Goal: Task Accomplishment & Management: Complete application form

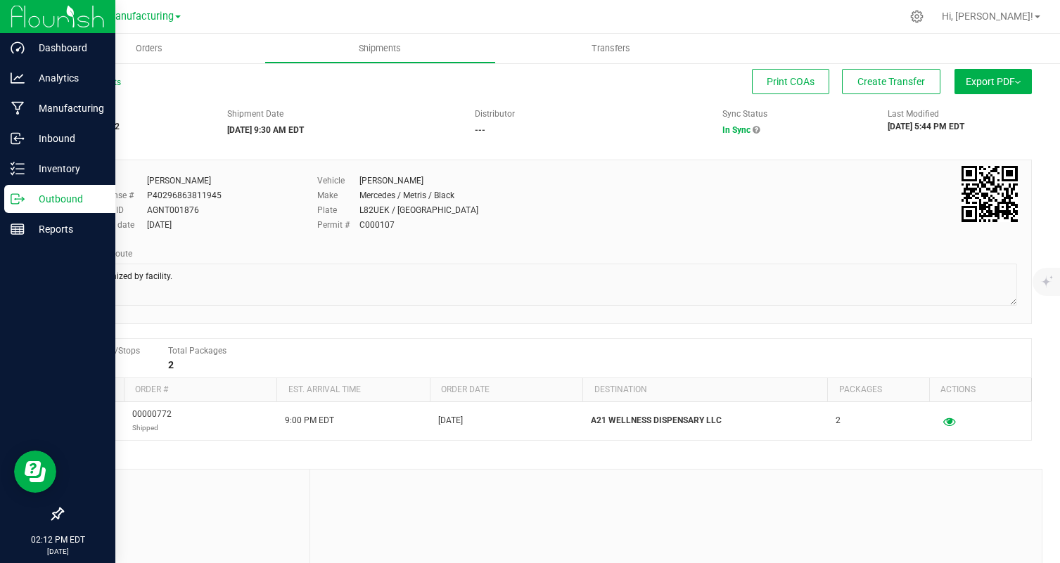
click at [31, 19] on img at bounding box center [58, 16] width 94 height 33
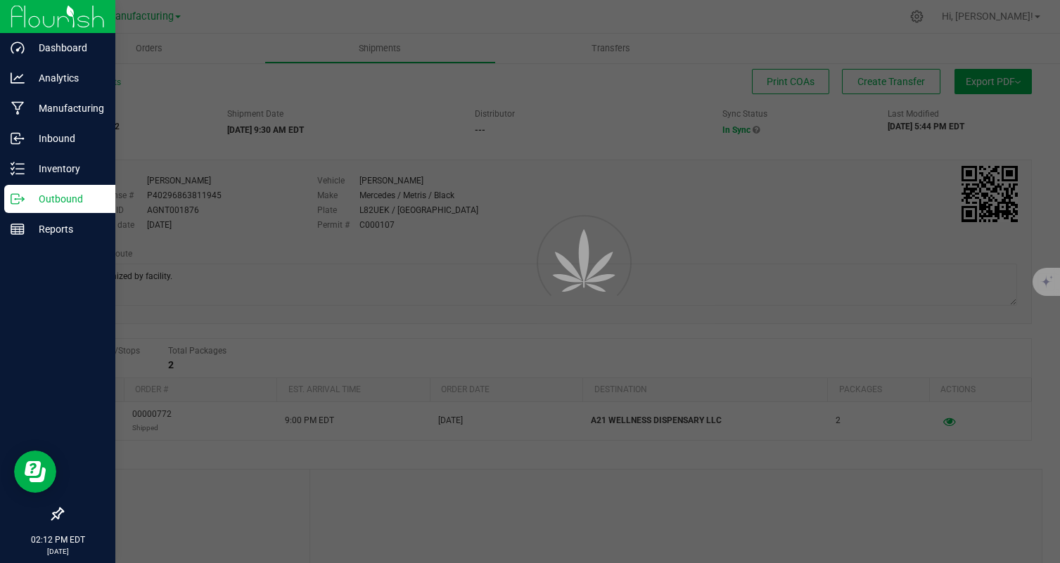
click at [66, 11] on img at bounding box center [58, 16] width 94 height 33
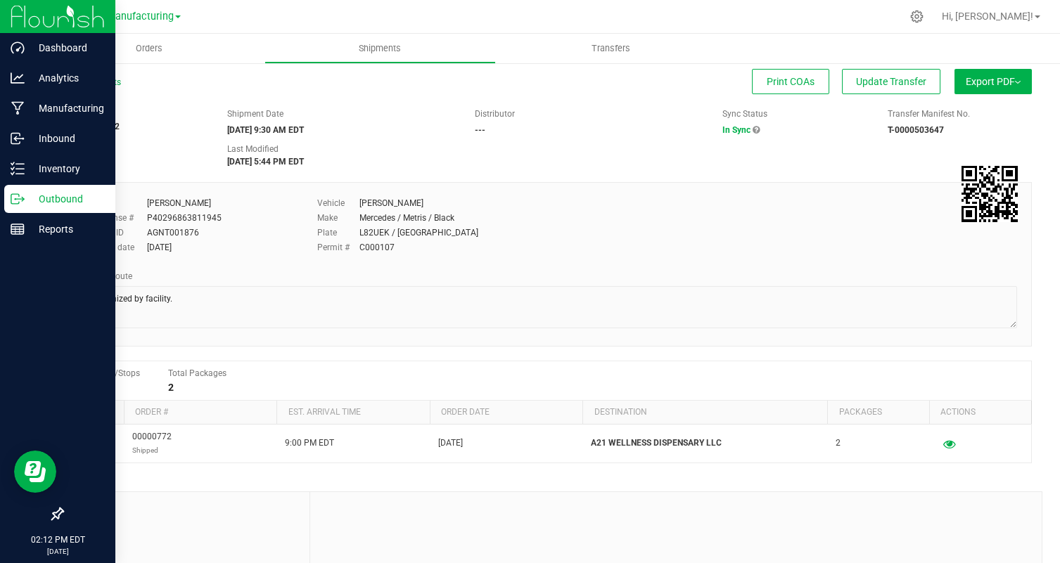
click at [18, 14] on img at bounding box center [58, 16] width 94 height 33
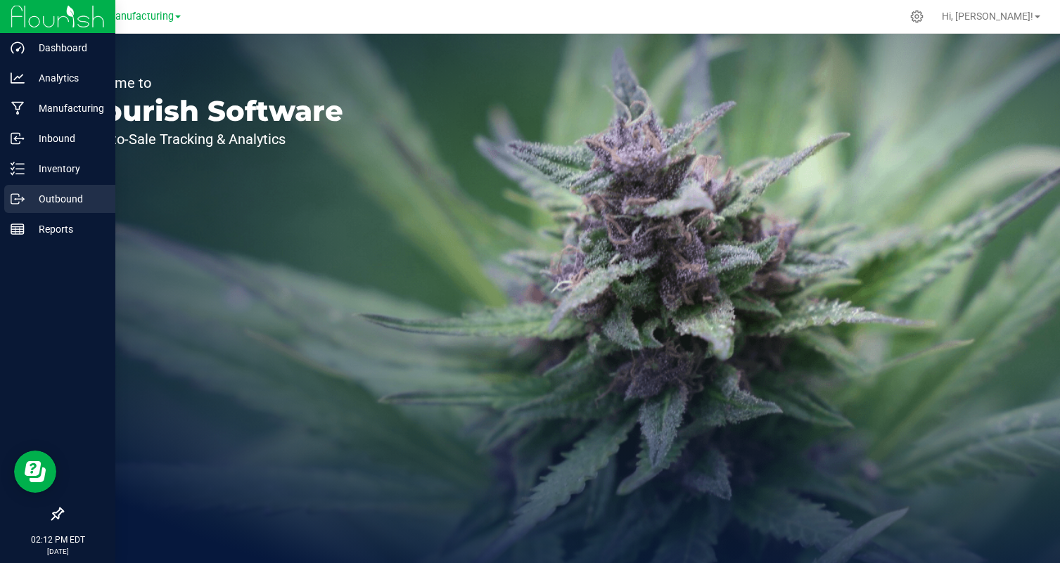
click at [84, 193] on p "Outbound" at bounding box center [67, 199] width 84 height 17
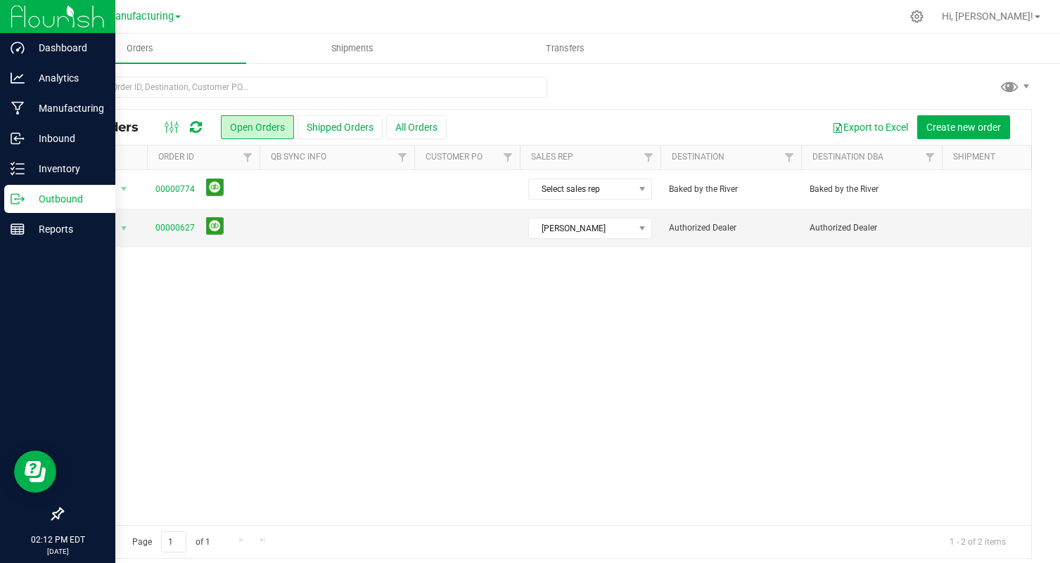
click at [10, 12] on div at bounding box center [57, 17] width 115 height 34
click at [28, 18] on img at bounding box center [58, 16] width 94 height 33
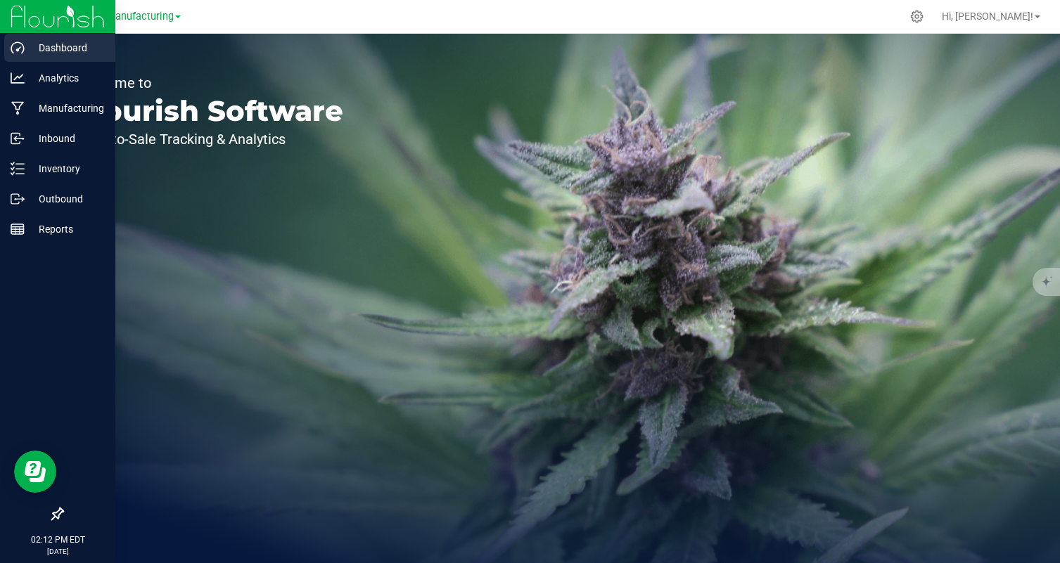
click at [70, 53] on p "Dashboard" at bounding box center [67, 47] width 84 height 17
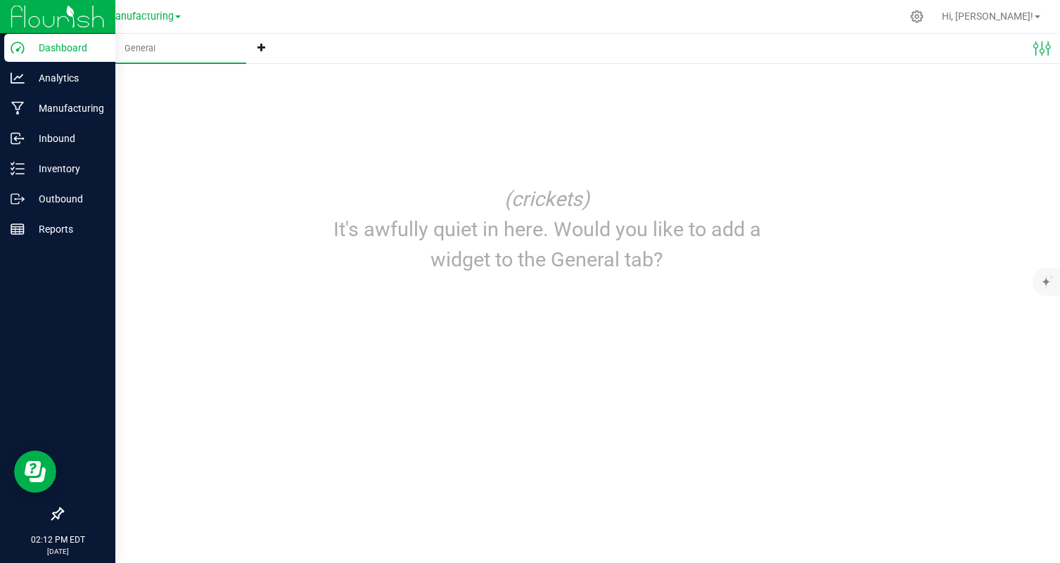
click at [31, 14] on img at bounding box center [58, 16] width 94 height 33
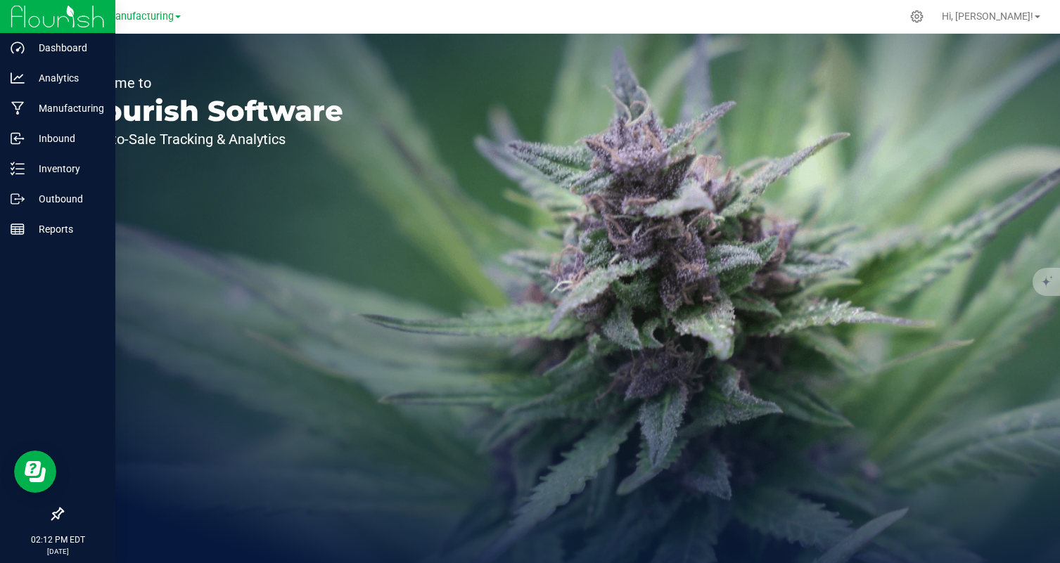
click at [50, 13] on img at bounding box center [58, 16] width 94 height 33
click at [25, 17] on img at bounding box center [58, 16] width 94 height 33
click at [42, 17] on img at bounding box center [58, 16] width 94 height 33
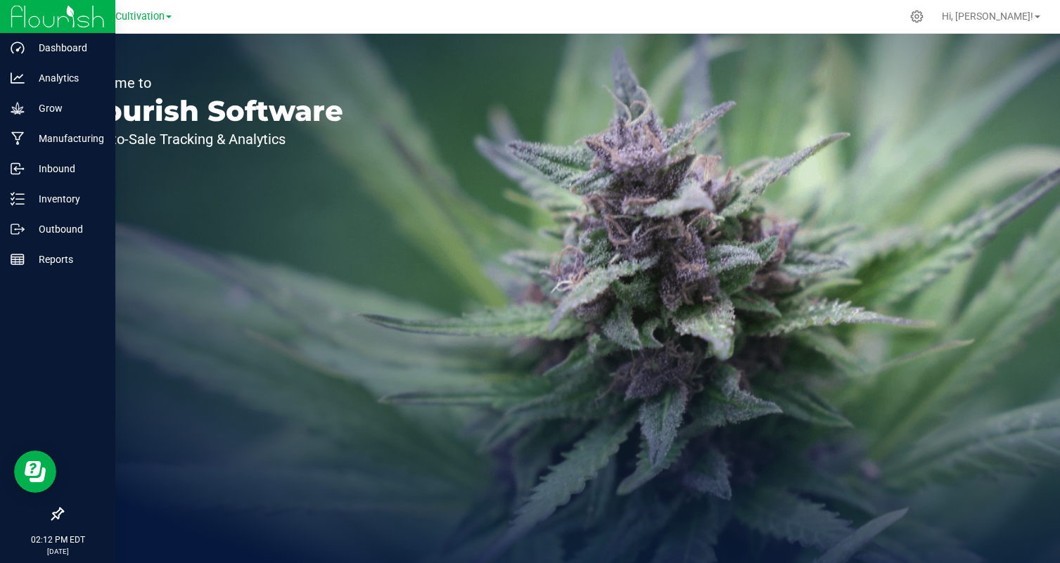
click at [42, 17] on img at bounding box center [58, 16] width 94 height 33
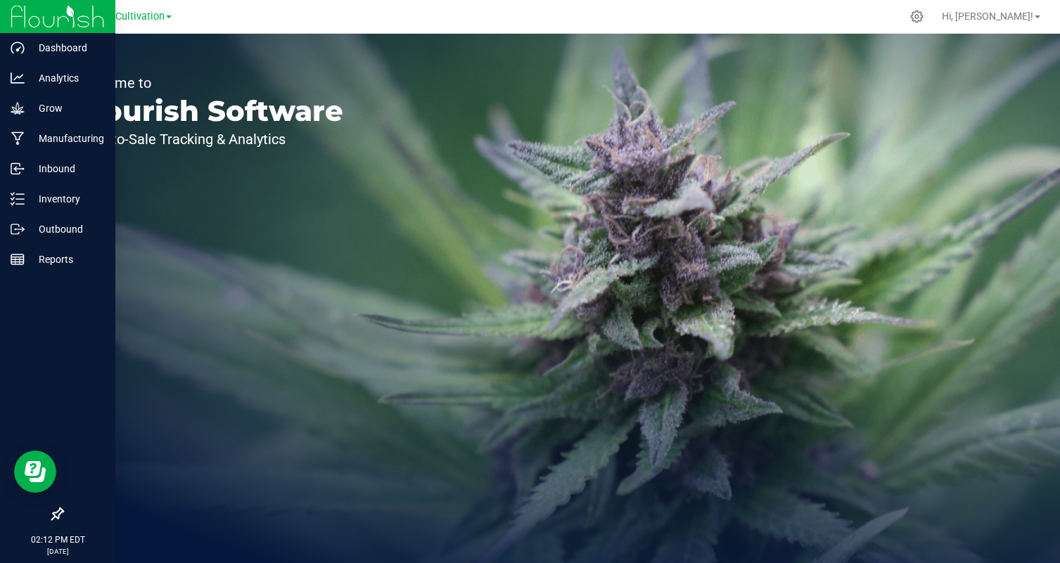
click at [42, 17] on img at bounding box center [58, 16] width 94 height 33
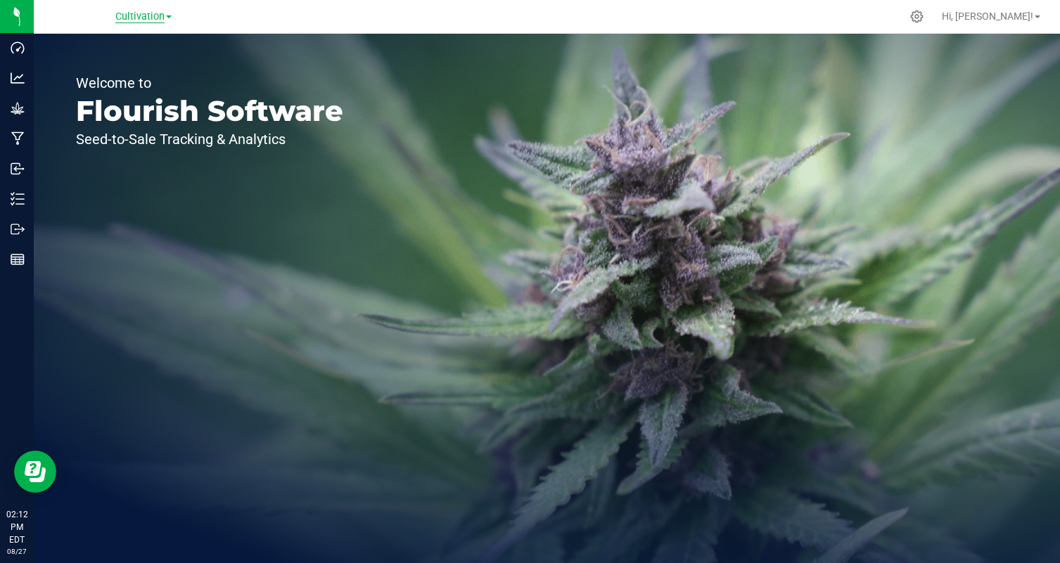
click at [163, 18] on span "Cultivation" at bounding box center [139, 17] width 49 height 13
click at [221, 18] on div "Cultivation Cultivation Manufacturing" at bounding box center [143, 17] width 205 height 22
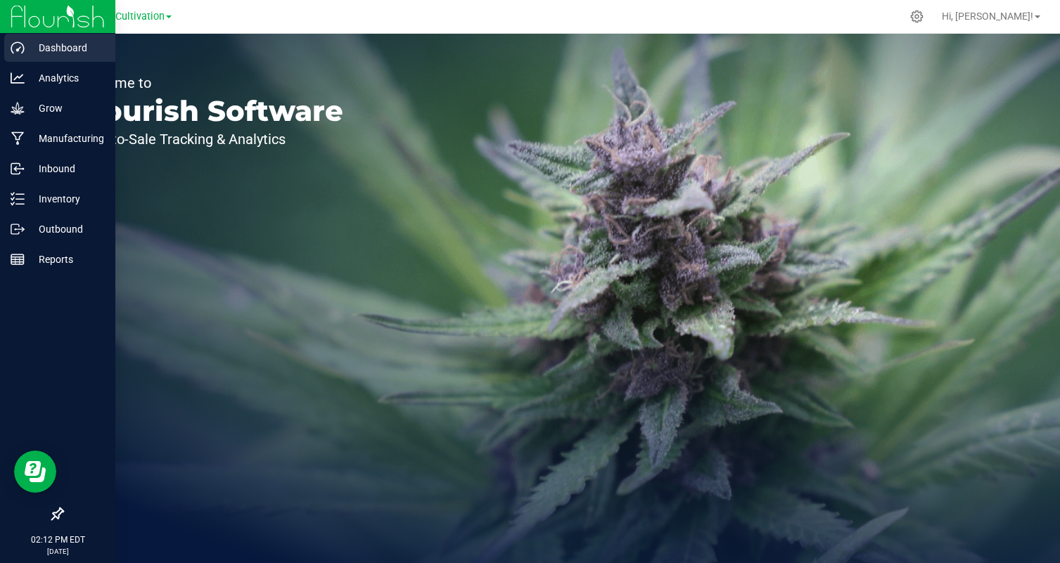
click at [47, 51] on p "Dashboard" at bounding box center [67, 47] width 84 height 17
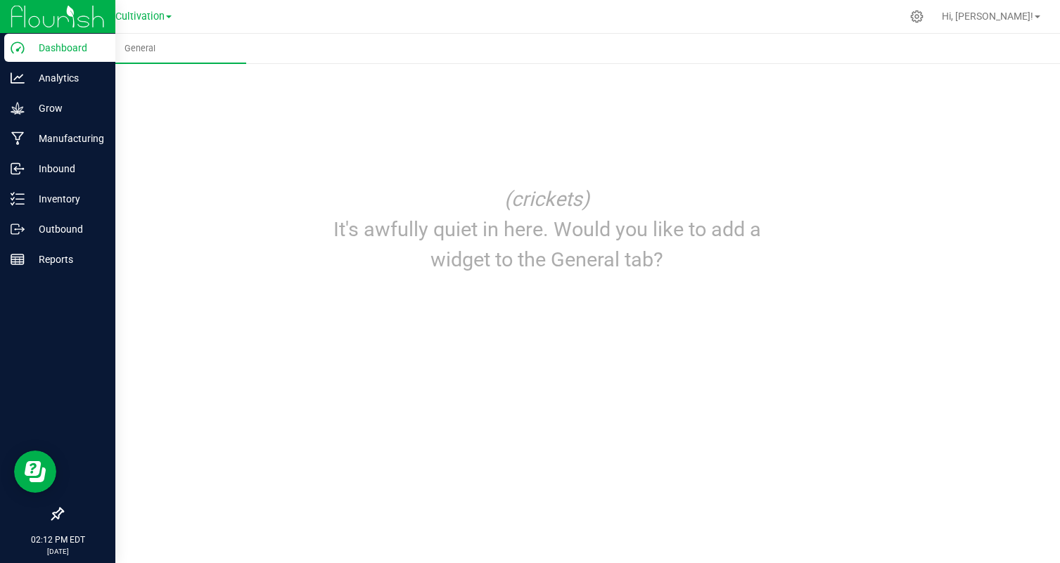
click at [53, 17] on img at bounding box center [58, 16] width 94 height 33
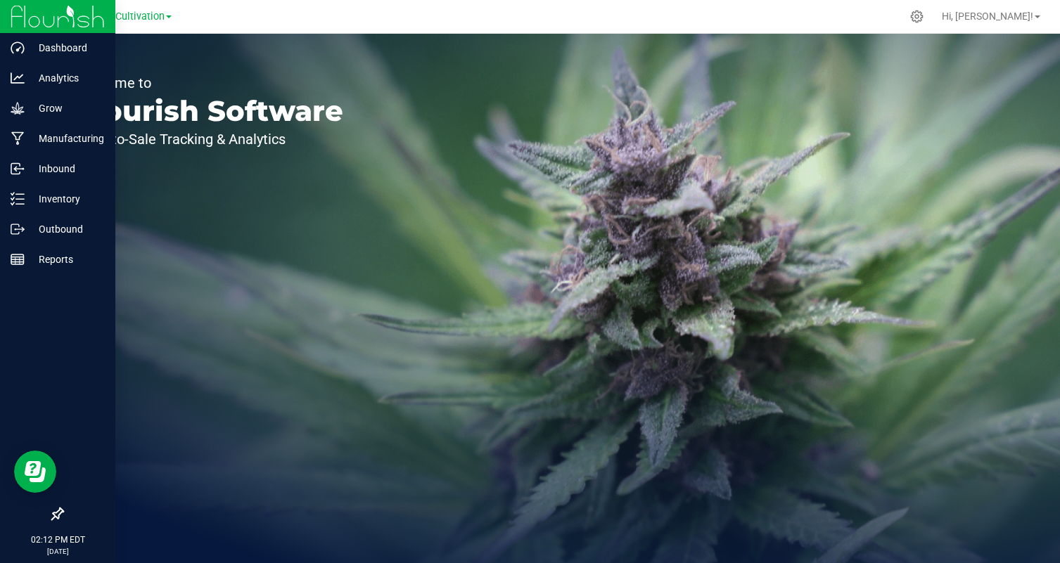
click at [61, 16] on img at bounding box center [58, 16] width 94 height 33
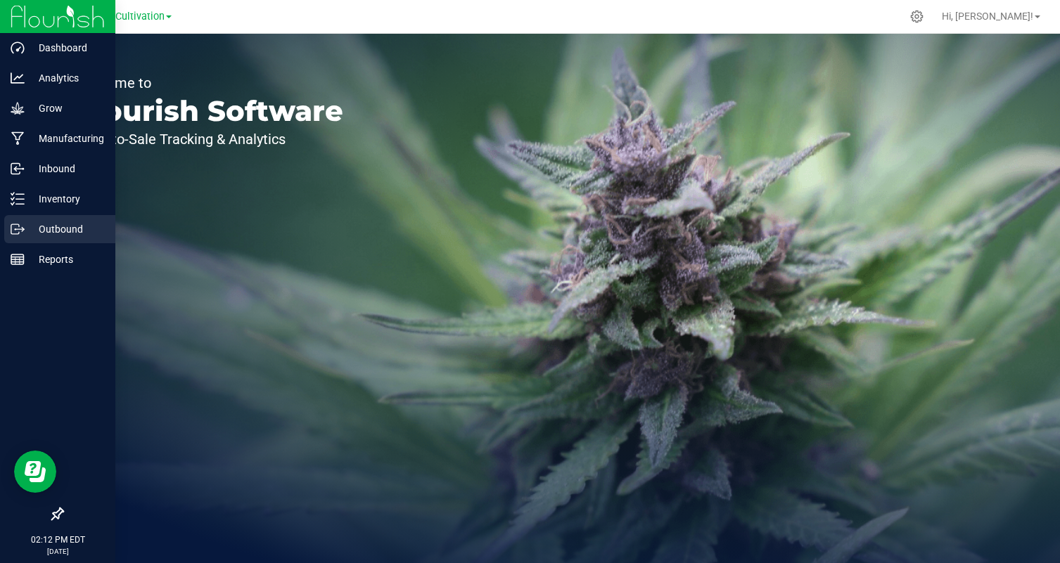
click at [78, 237] on p "Outbound" at bounding box center [67, 229] width 84 height 17
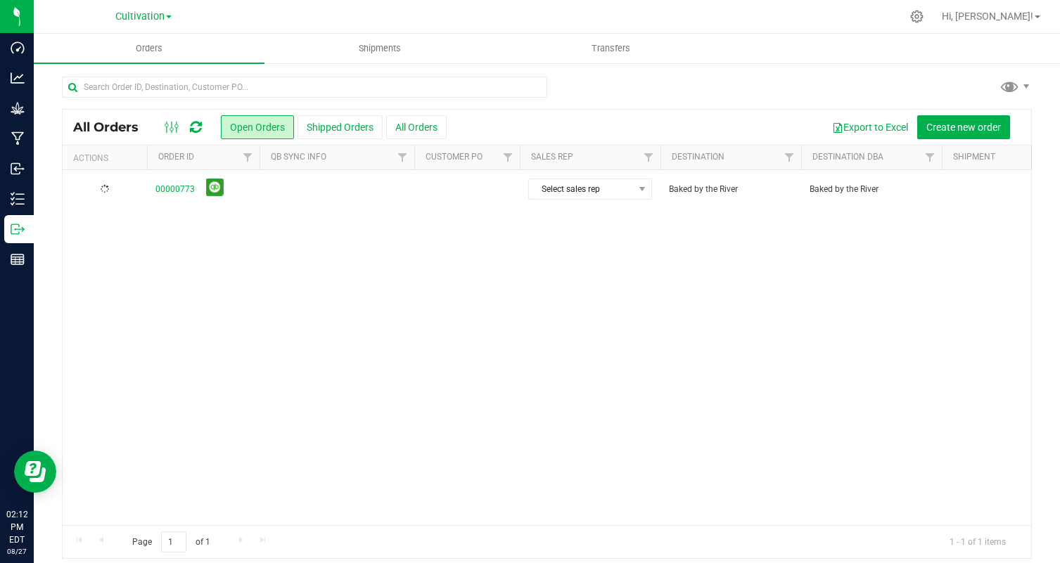
click at [172, 17] on span at bounding box center [169, 16] width 6 height 3
click at [221, 6] on div "Cultivation Cultivation Manufacturing" at bounding box center [143, 17] width 205 height 22
click at [167, 12] on link "Cultivation" at bounding box center [143, 15] width 56 height 13
click at [154, 51] on link "Cultivation" at bounding box center [143, 49] width 205 height 19
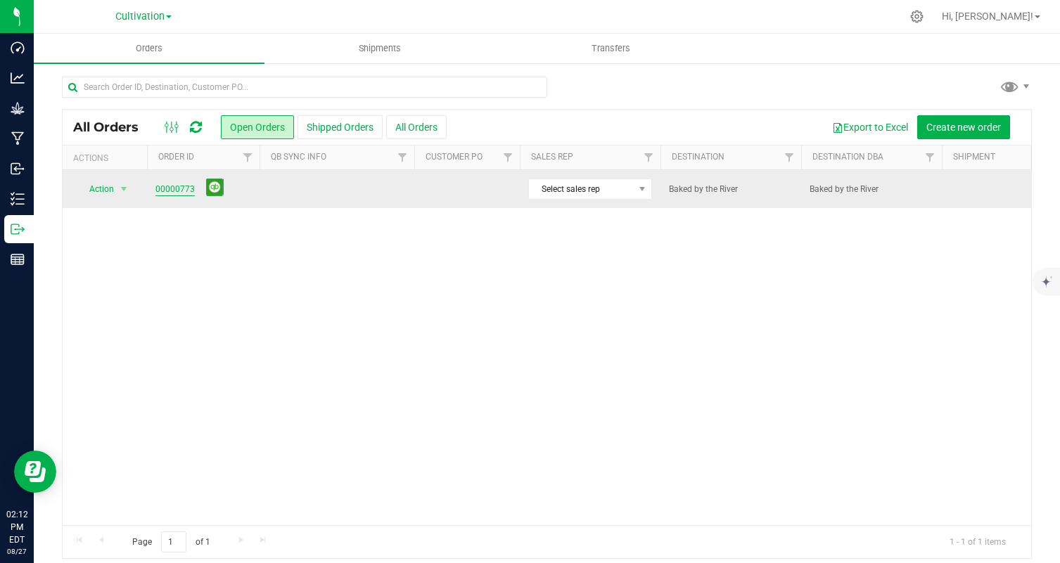
click at [162, 190] on link "00000773" at bounding box center [174, 189] width 39 height 13
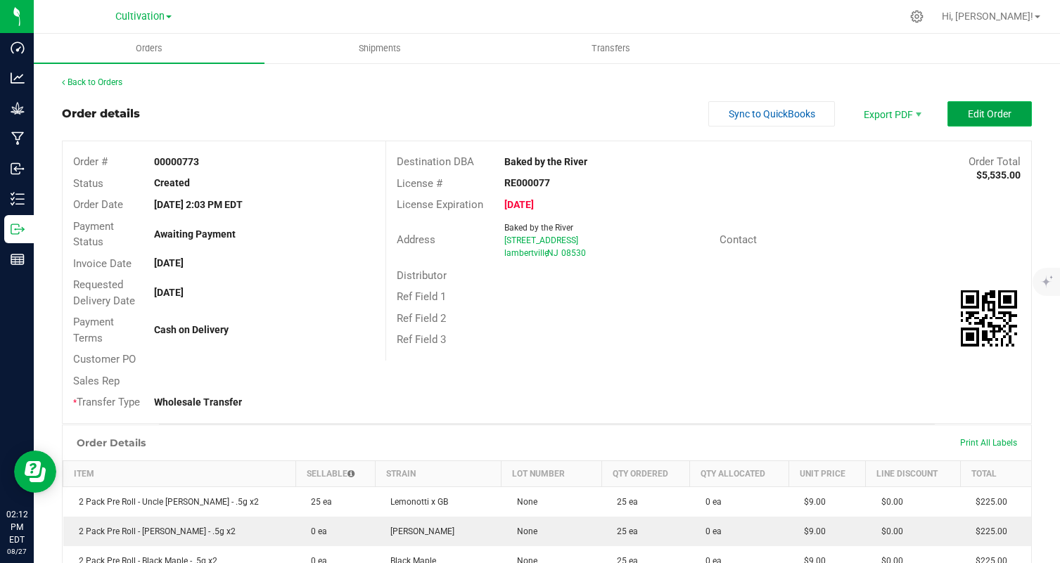
click at [983, 117] on span "Edit Order" at bounding box center [990, 113] width 44 height 11
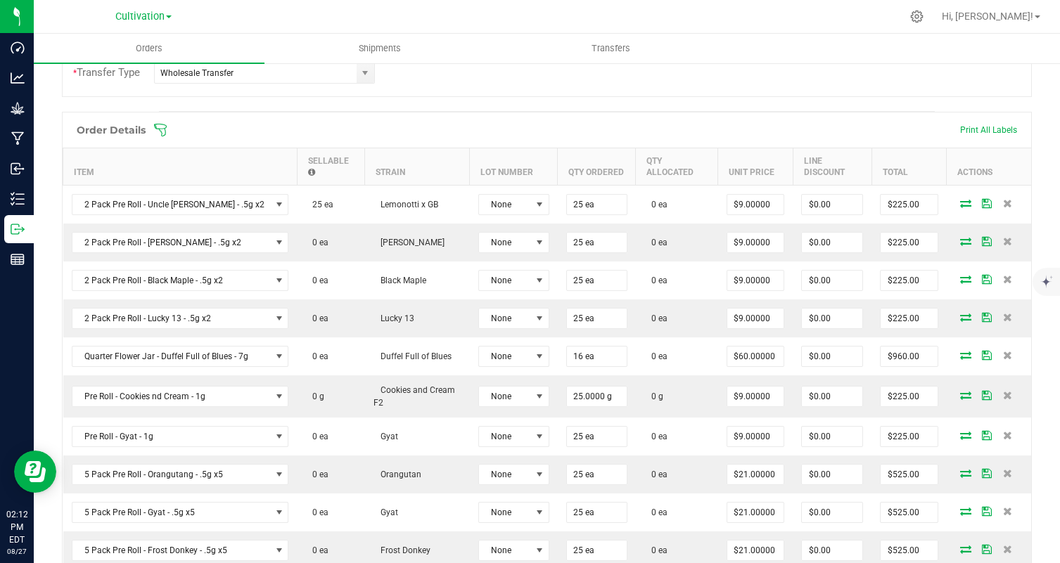
scroll to position [354, 0]
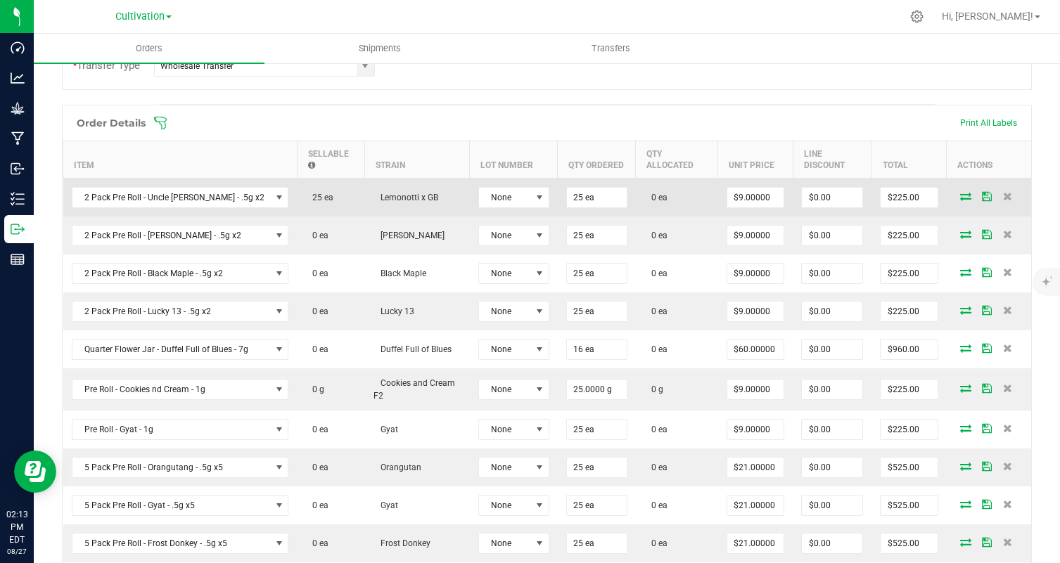
click at [969, 200] on icon at bounding box center [965, 196] width 11 height 8
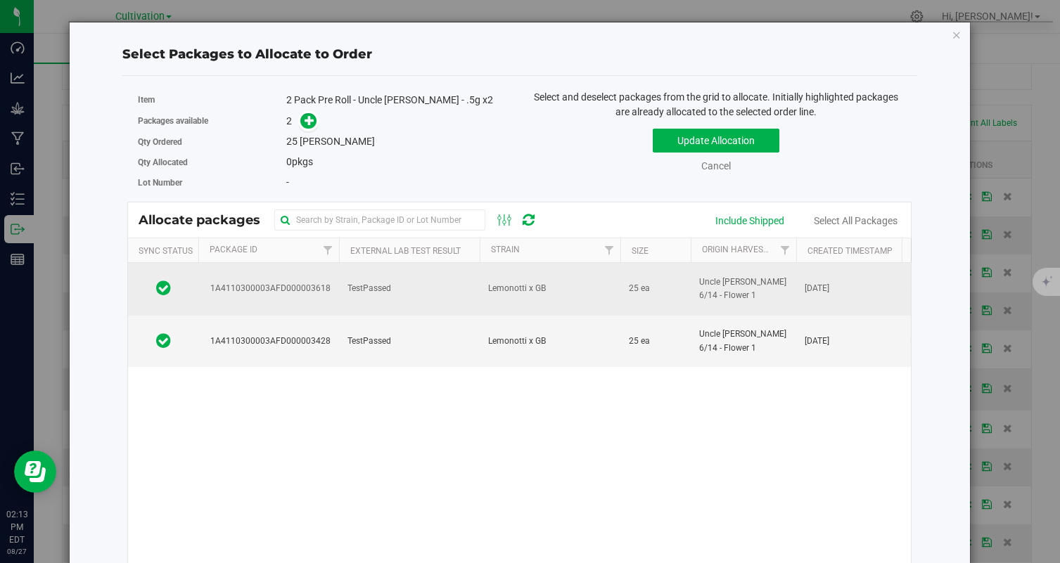
click at [433, 279] on td "TestPassed" at bounding box center [409, 289] width 141 height 53
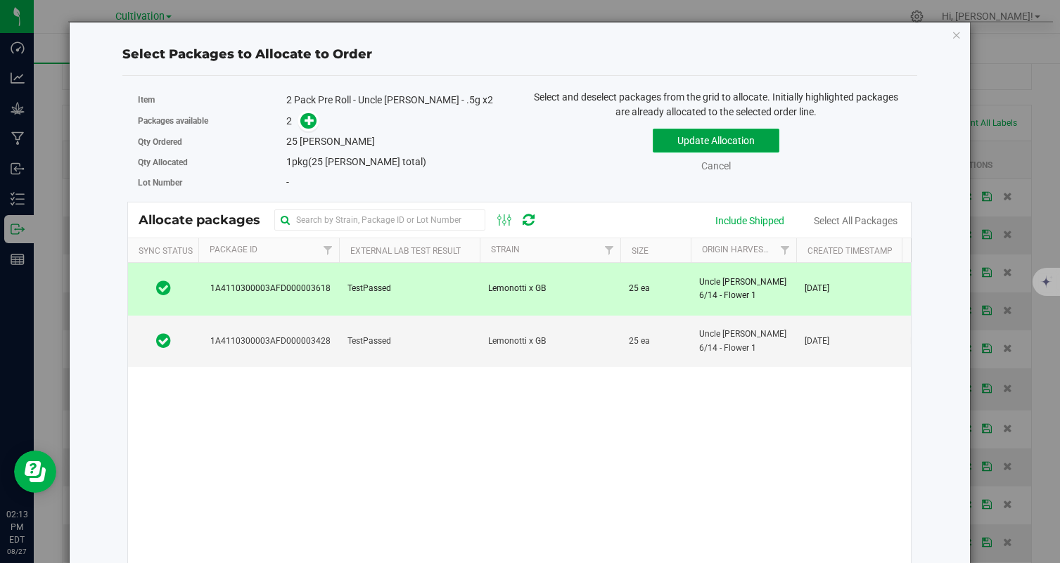
click at [697, 142] on button "Update Allocation" at bounding box center [716, 141] width 127 height 24
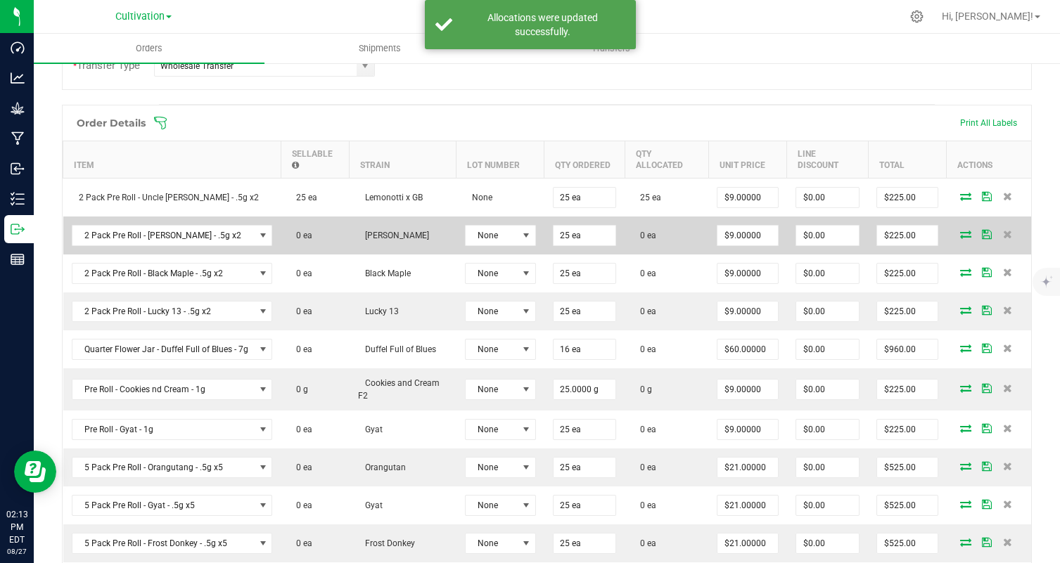
click at [965, 232] on icon at bounding box center [965, 234] width 11 height 8
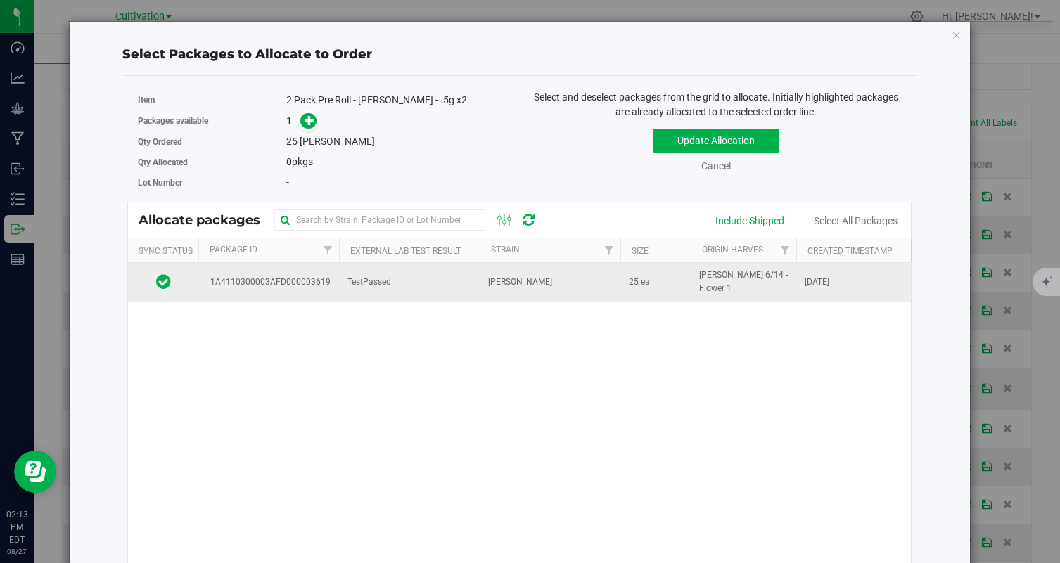
click at [428, 300] on td "TestPassed" at bounding box center [409, 282] width 141 height 38
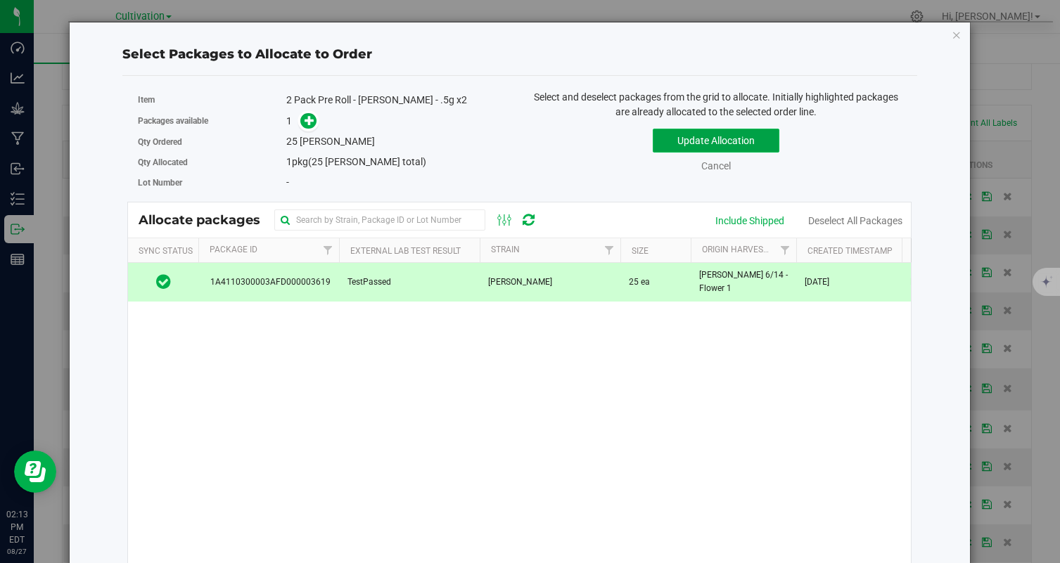
click at [698, 138] on button "Update Allocation" at bounding box center [716, 141] width 127 height 24
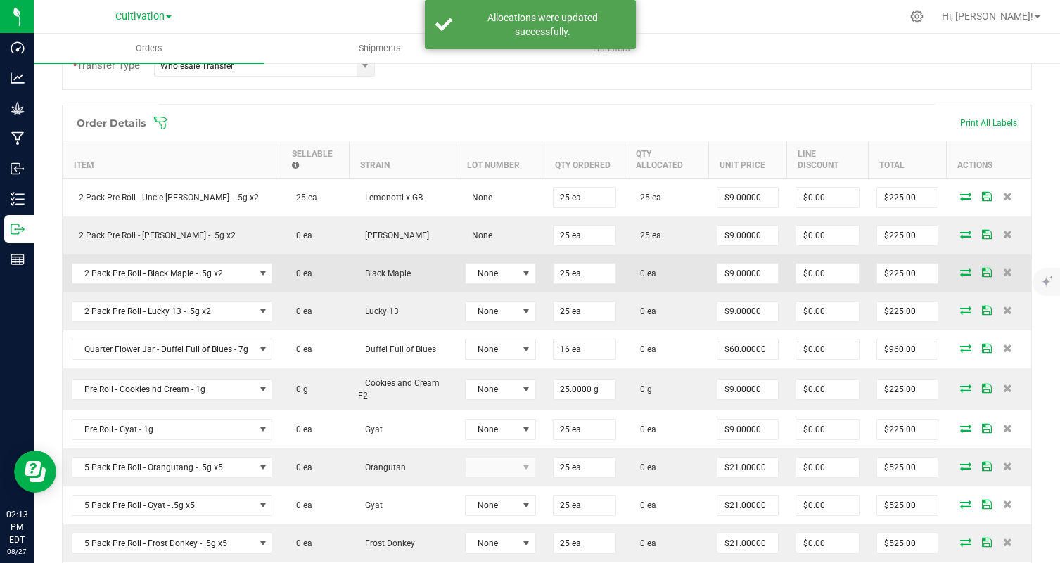
click at [966, 271] on icon at bounding box center [965, 272] width 11 height 8
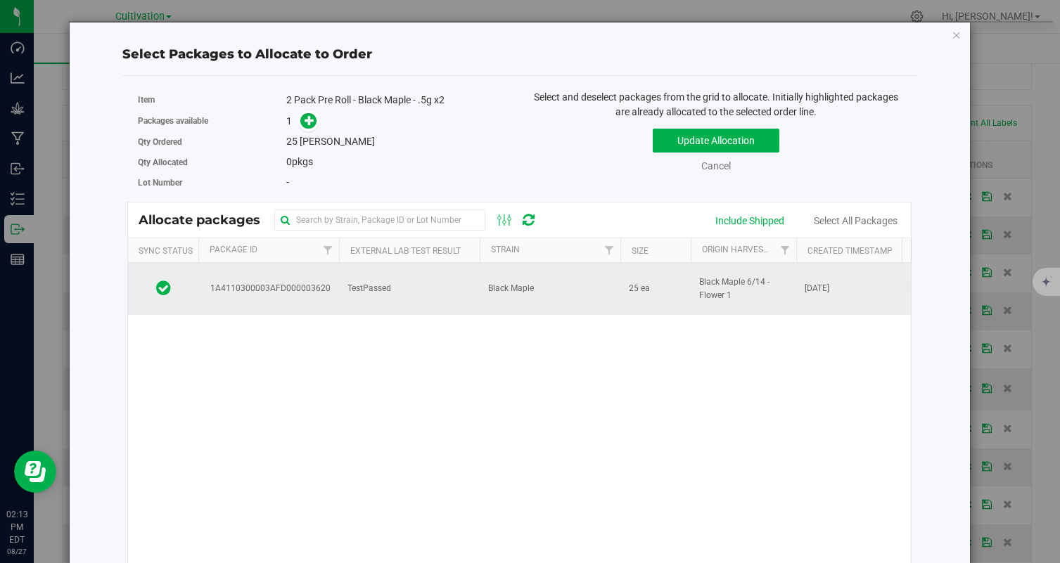
click at [448, 292] on td "TestPassed" at bounding box center [409, 289] width 141 height 52
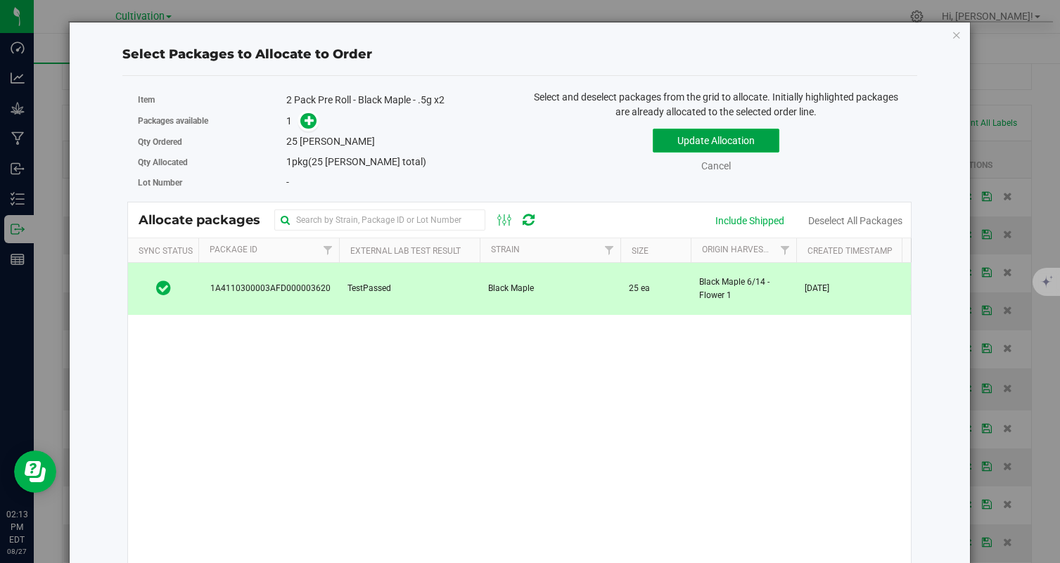
click at [720, 138] on button "Update Allocation" at bounding box center [716, 141] width 127 height 24
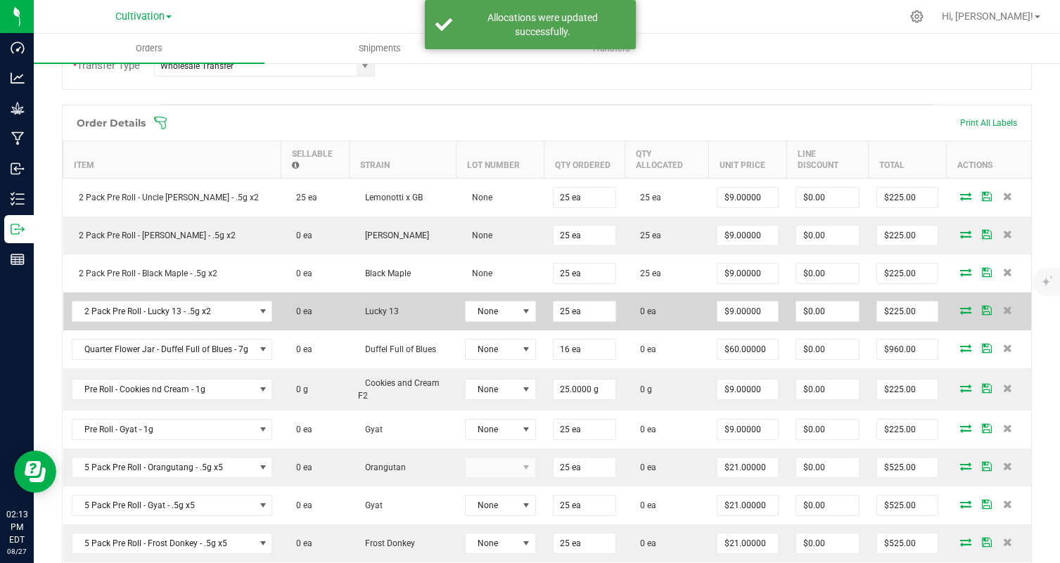
click at [966, 309] on icon at bounding box center [965, 310] width 11 height 8
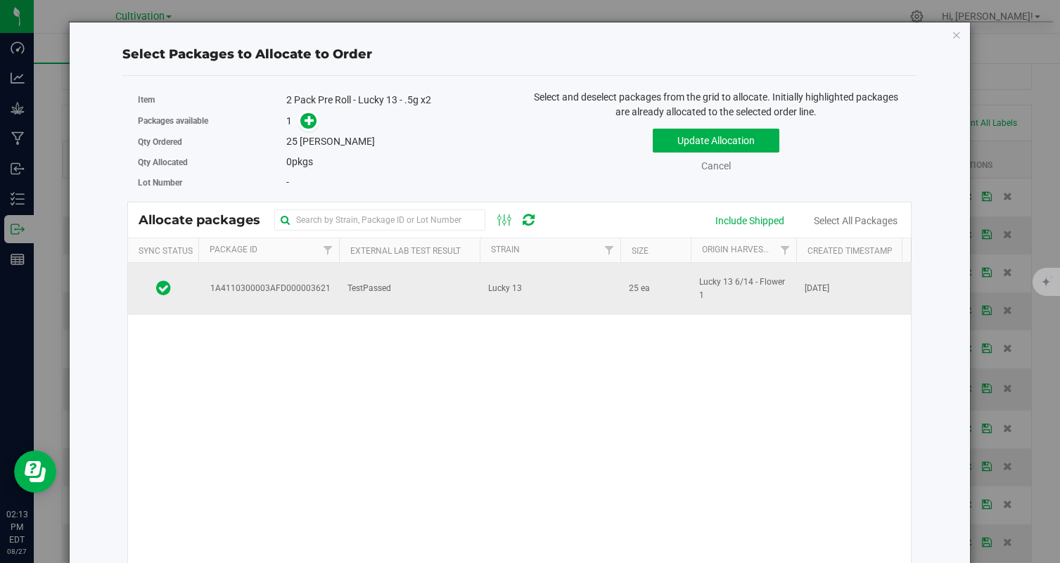
click at [453, 276] on td "TestPassed" at bounding box center [409, 289] width 141 height 52
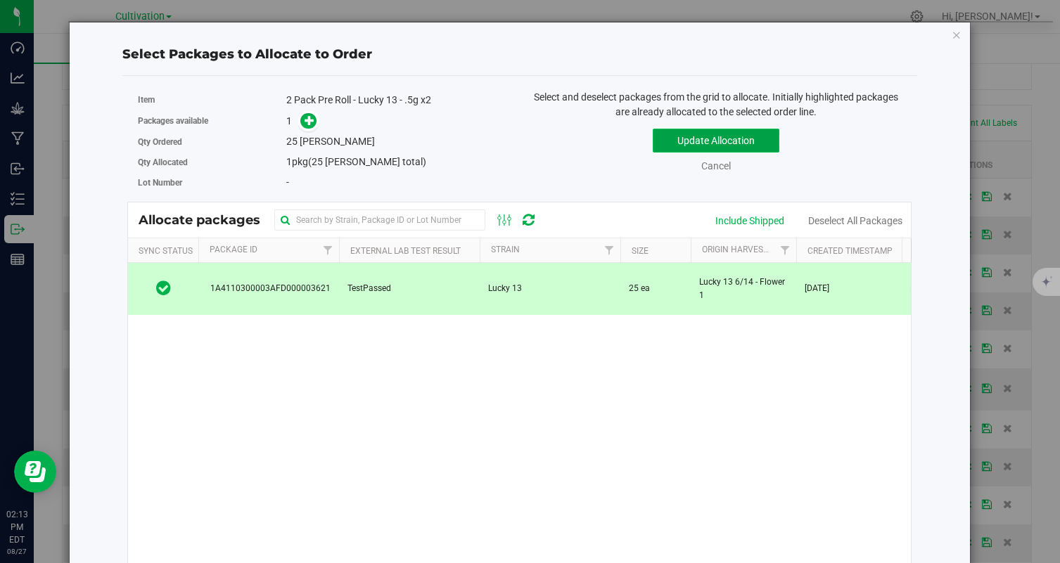
click at [715, 139] on button "Update Allocation" at bounding box center [716, 141] width 127 height 24
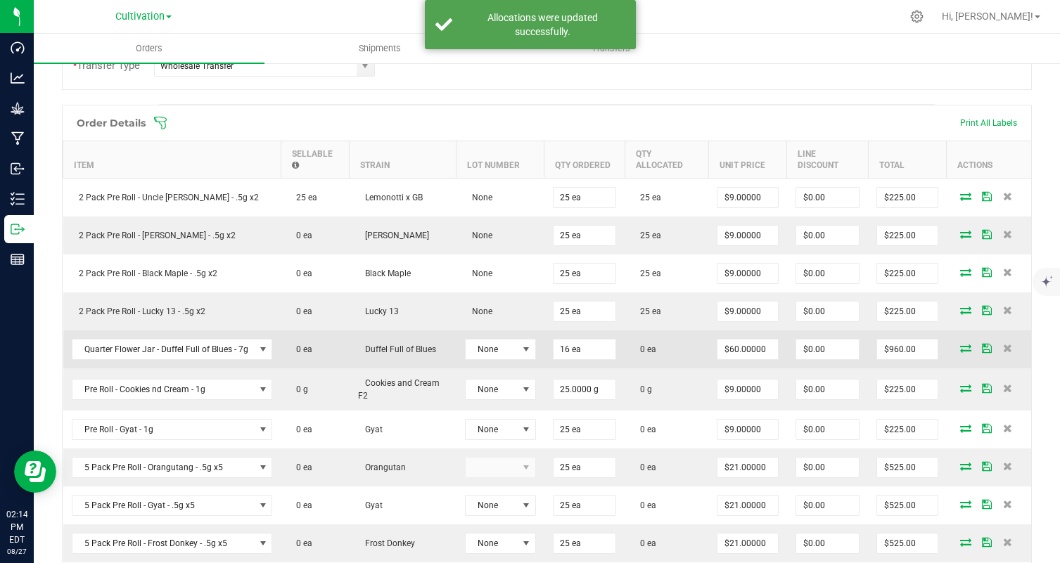
click at [960, 350] on icon at bounding box center [965, 348] width 11 height 8
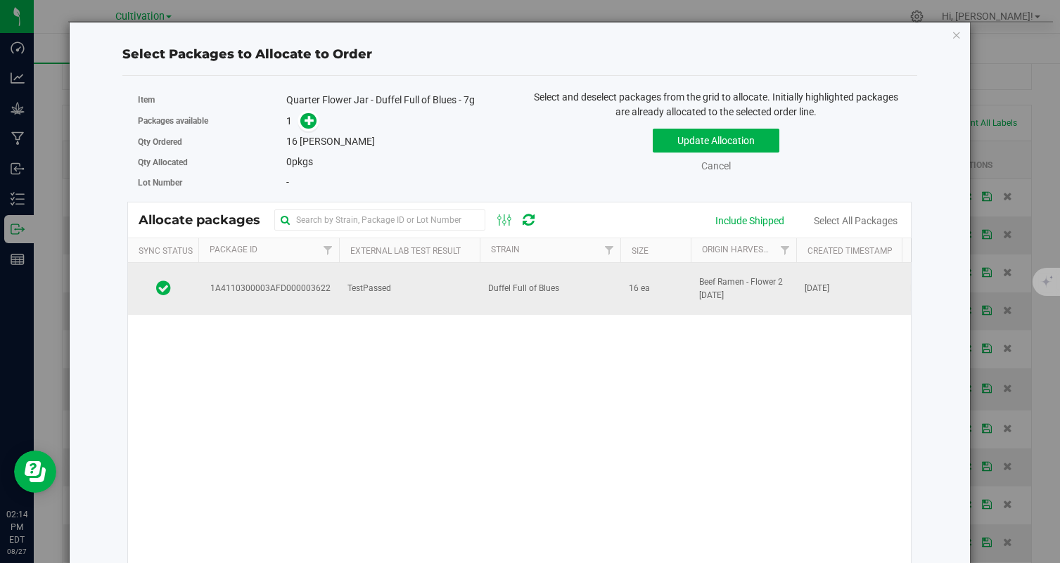
click at [435, 302] on td "TestPassed" at bounding box center [409, 289] width 141 height 52
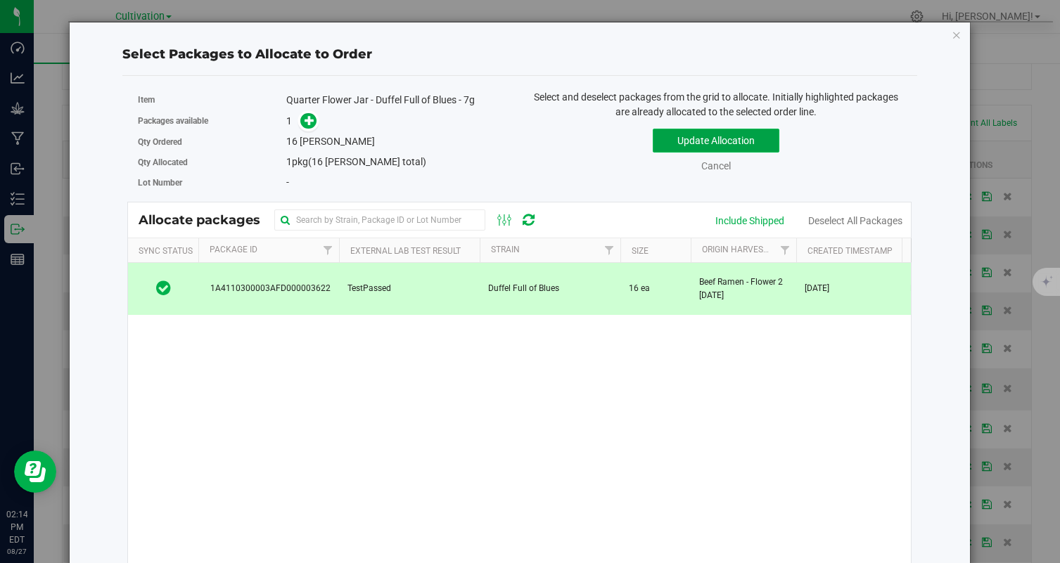
click at [722, 137] on button "Update Allocation" at bounding box center [716, 141] width 127 height 24
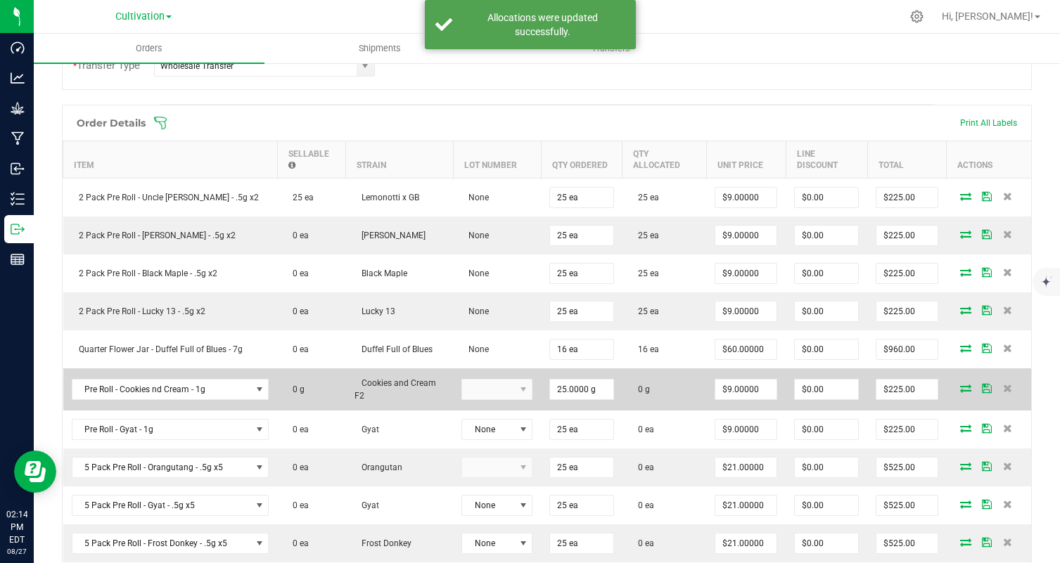
click at [965, 391] on icon at bounding box center [965, 388] width 11 height 8
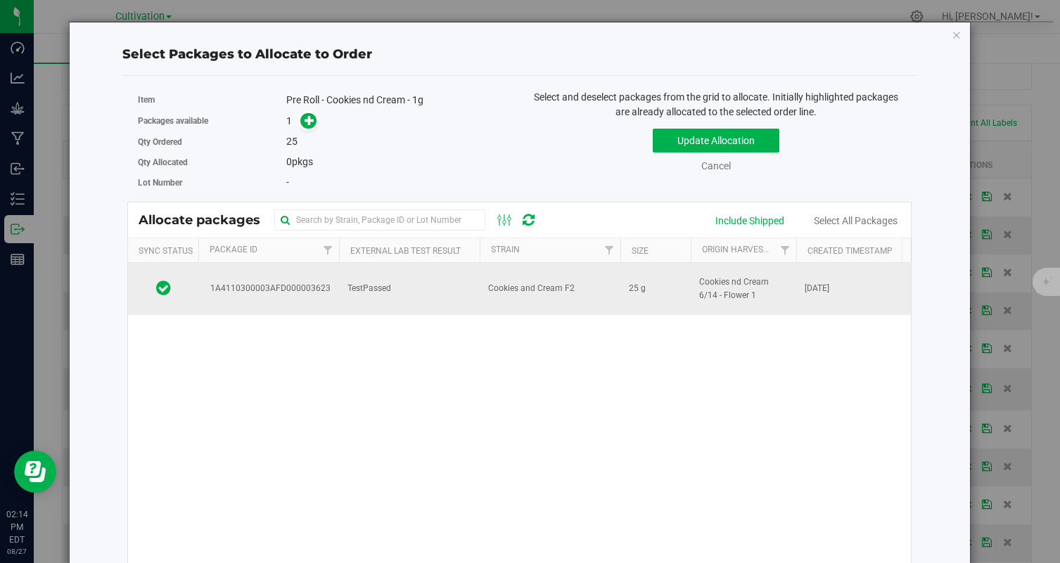
click at [451, 300] on td "TestPassed" at bounding box center [409, 289] width 141 height 52
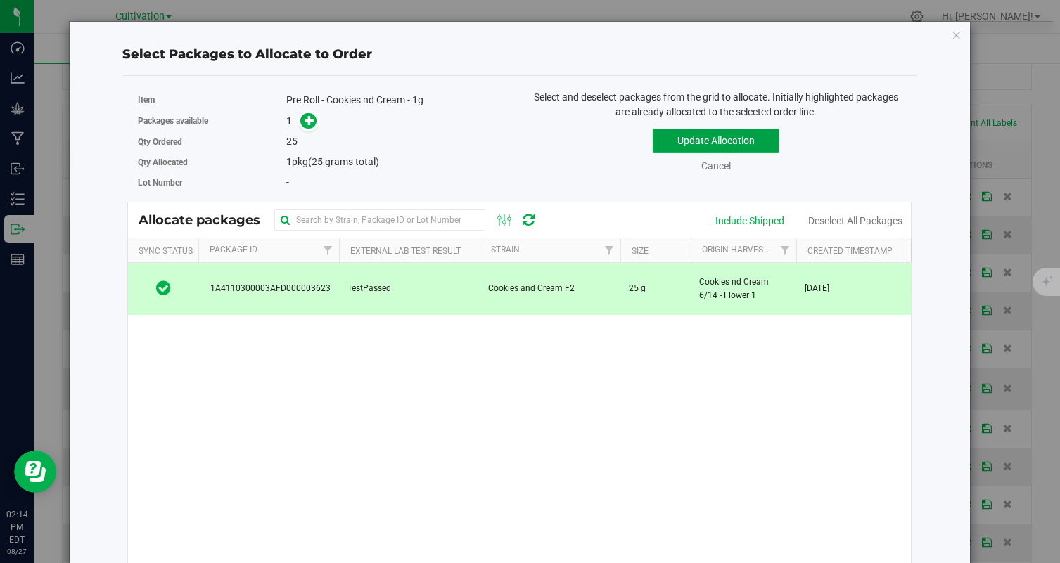
click at [731, 140] on button "Update Allocation" at bounding box center [716, 141] width 127 height 24
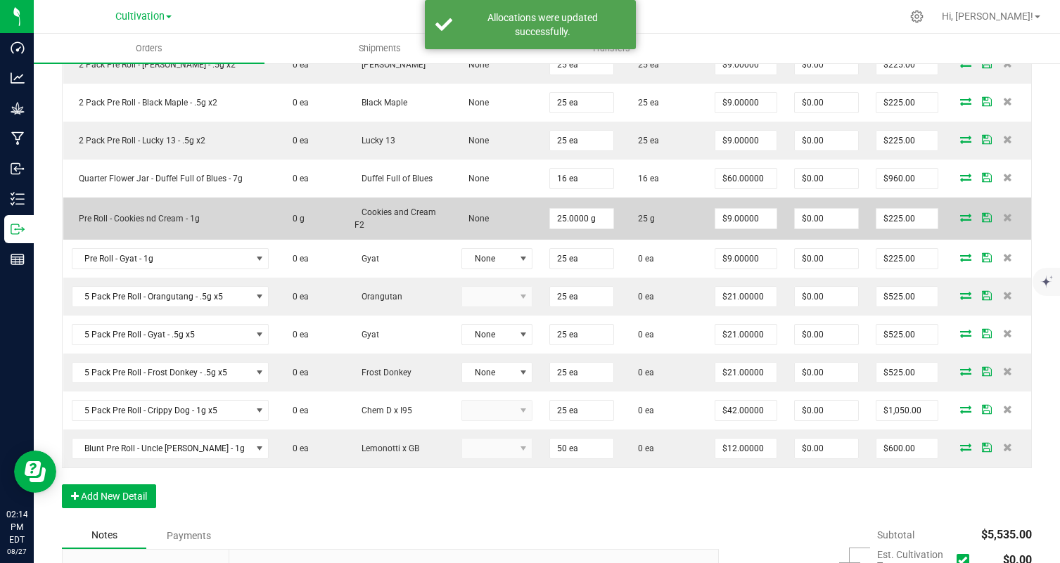
scroll to position [525, 0]
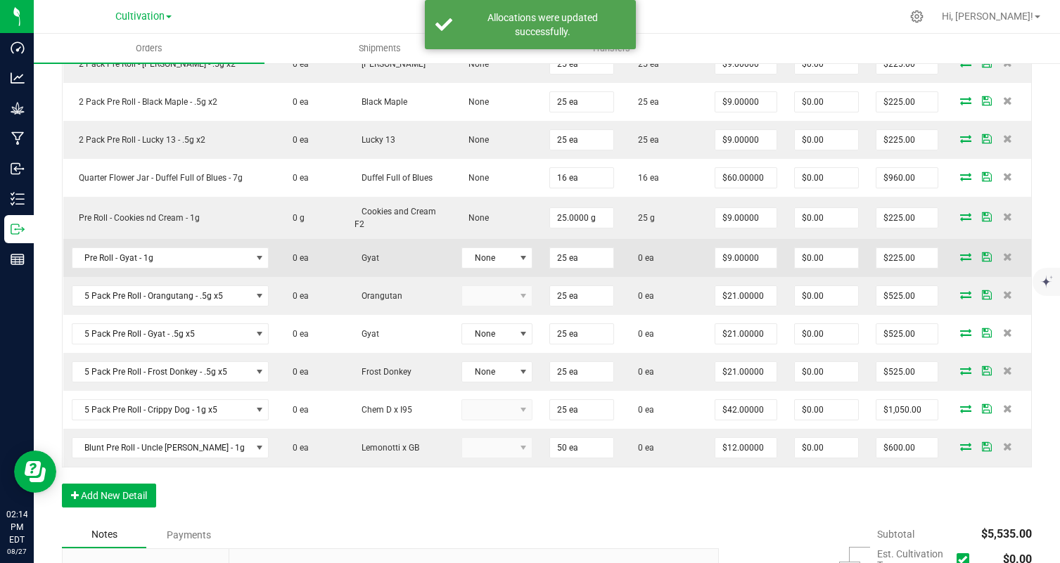
click at [967, 257] on icon at bounding box center [965, 256] width 11 height 8
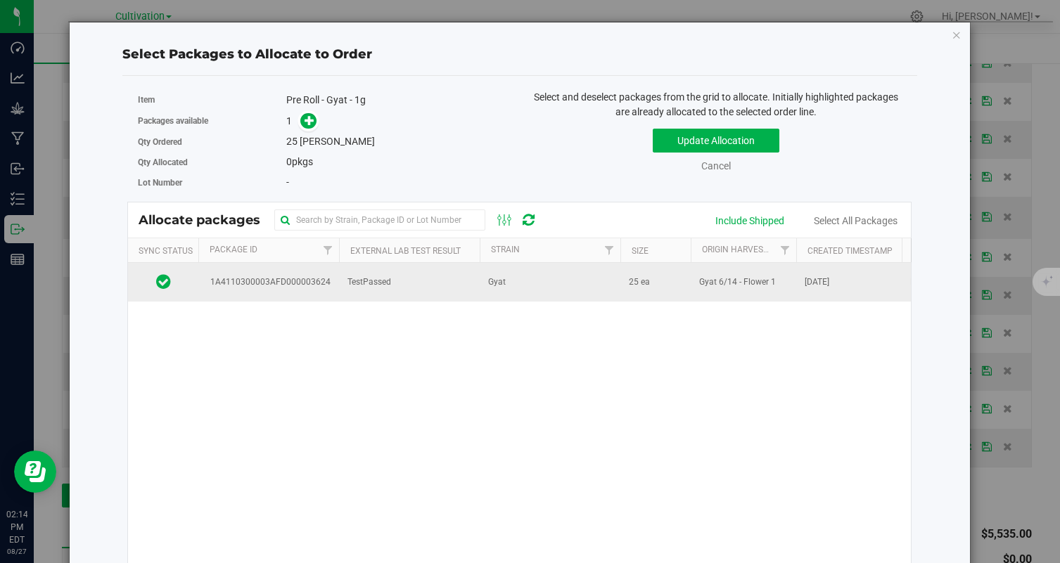
click at [418, 297] on td "TestPassed" at bounding box center [409, 282] width 141 height 38
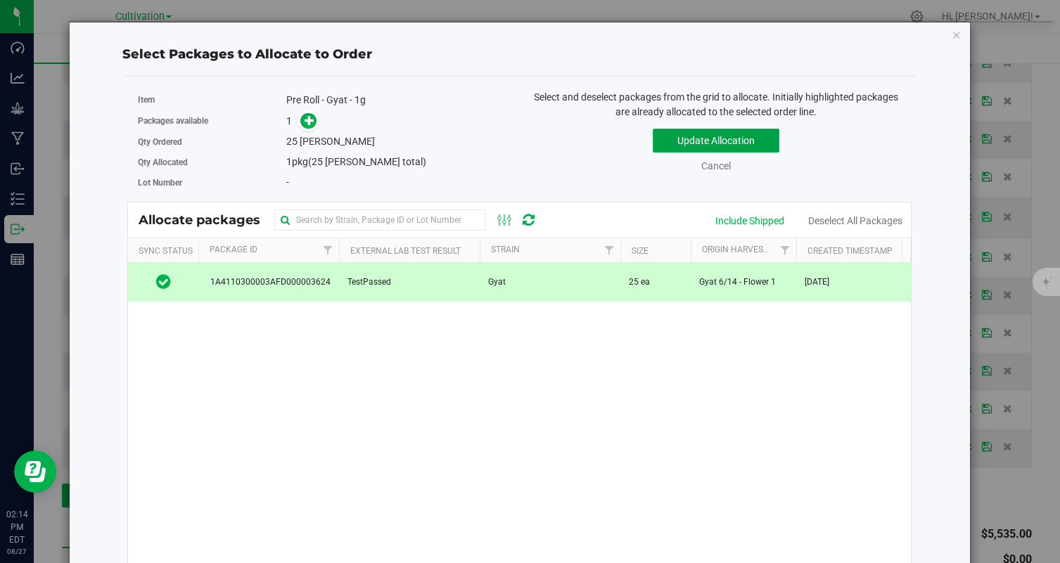
click at [714, 135] on button "Update Allocation" at bounding box center [716, 141] width 127 height 24
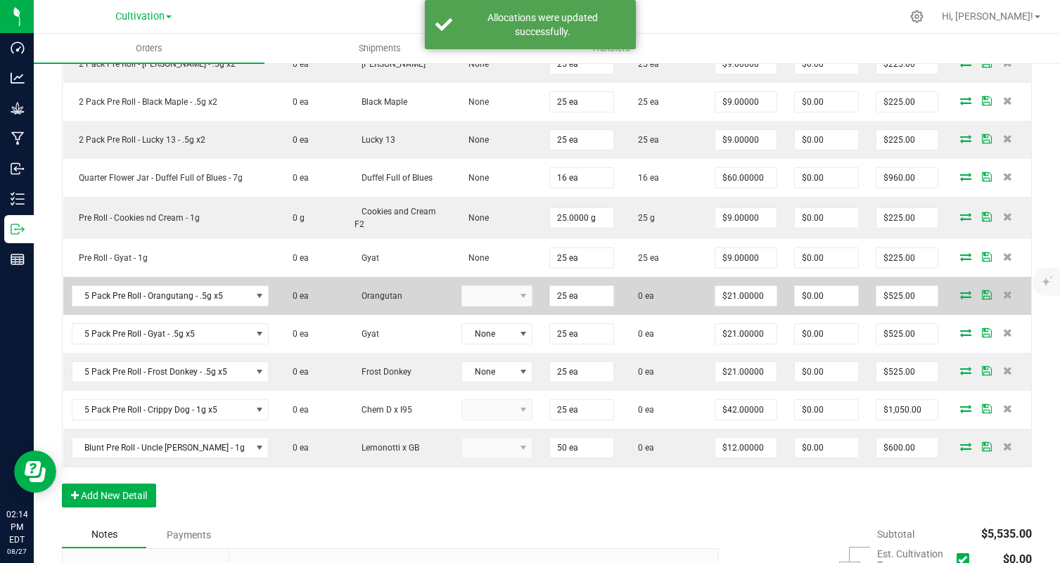
click at [963, 297] on icon at bounding box center [965, 294] width 11 height 8
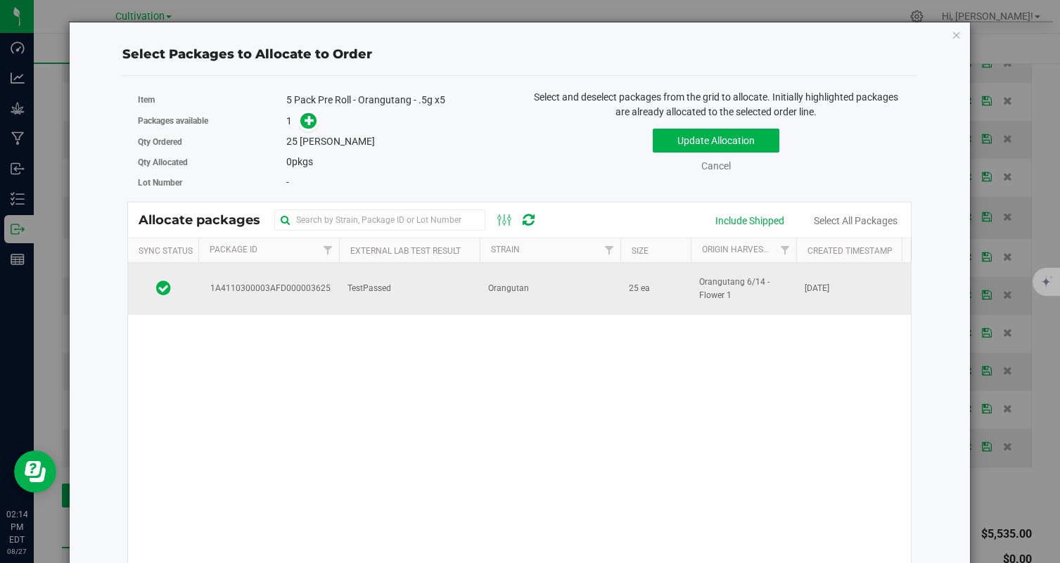
click at [467, 295] on td "TestPassed" at bounding box center [409, 289] width 141 height 52
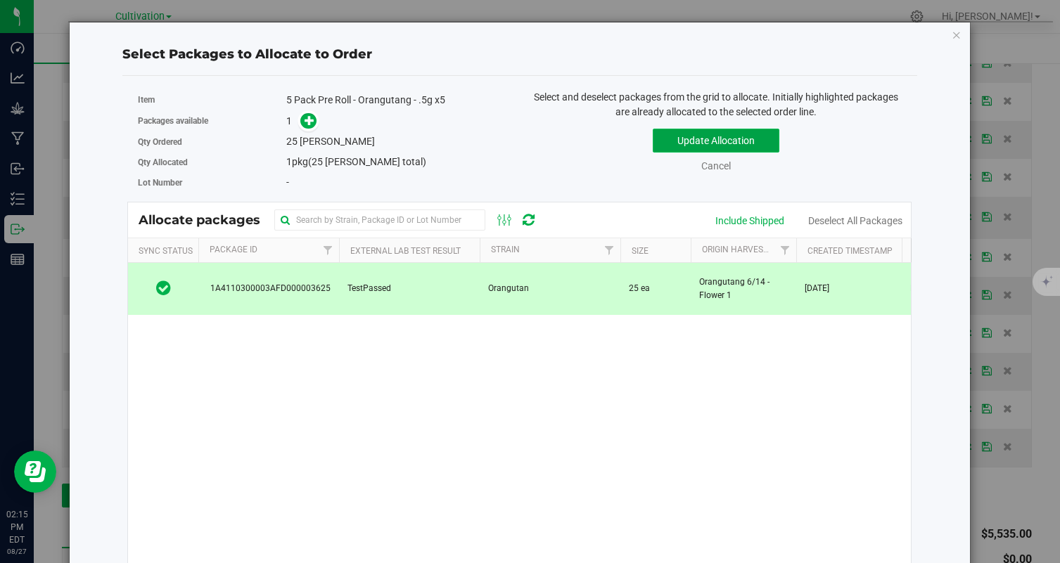
click at [729, 141] on button "Update Allocation" at bounding box center [716, 141] width 127 height 24
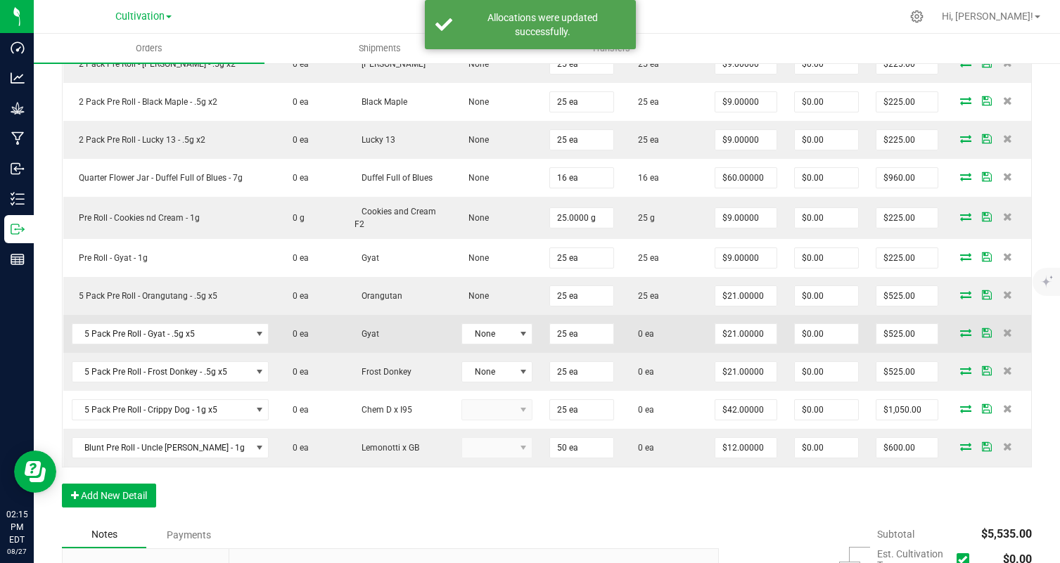
click at [963, 332] on icon at bounding box center [965, 332] width 11 height 8
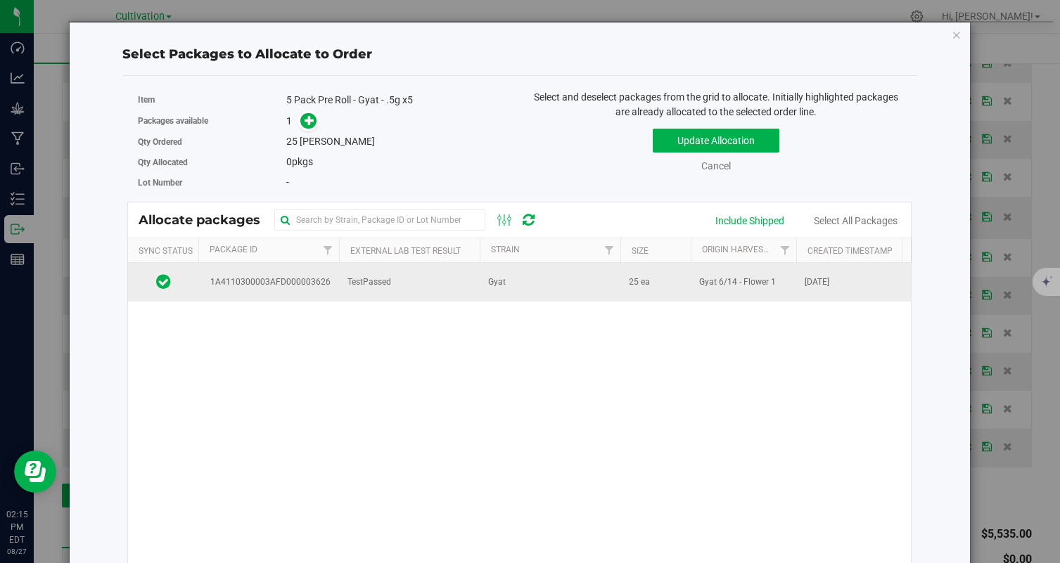
click at [414, 295] on td "TestPassed" at bounding box center [409, 282] width 141 height 38
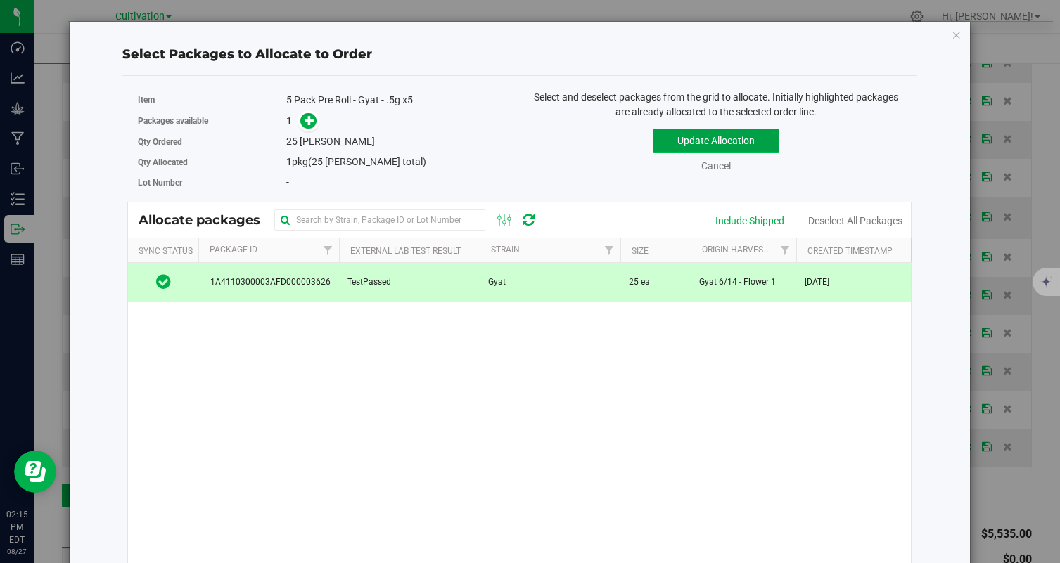
click at [721, 141] on button "Update Allocation" at bounding box center [716, 141] width 127 height 24
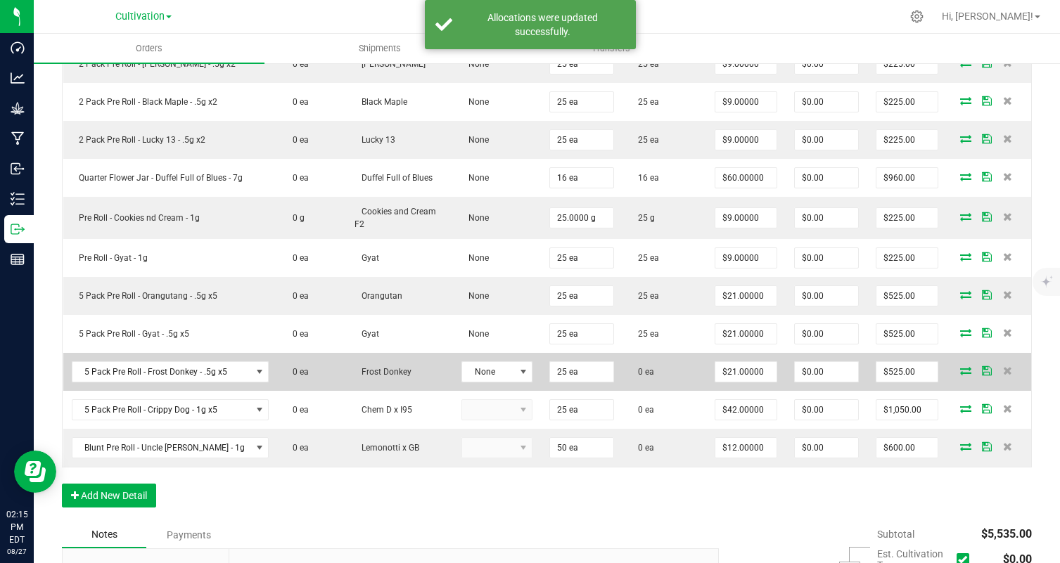
click at [964, 373] on icon at bounding box center [965, 370] width 11 height 8
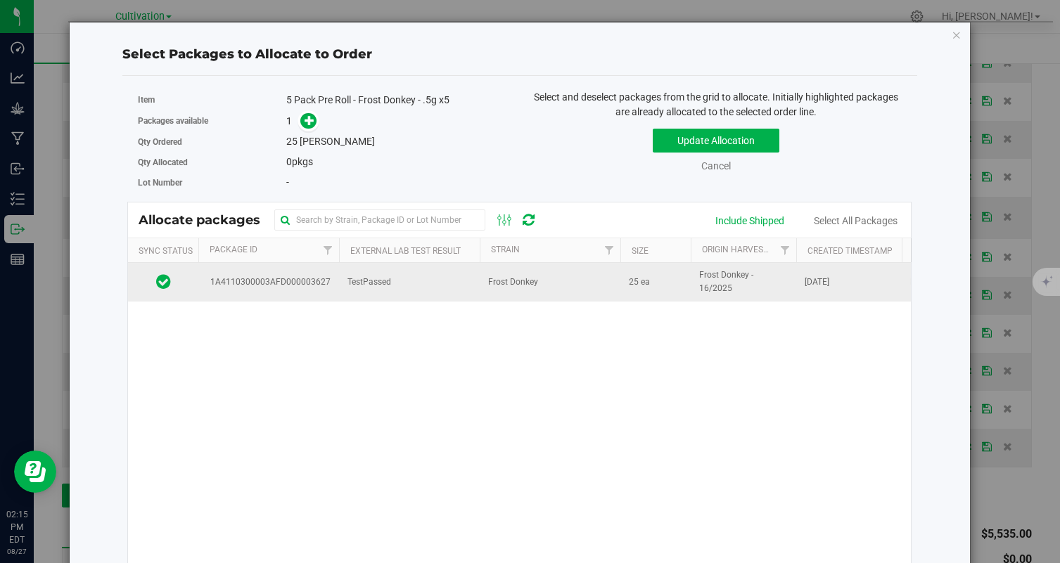
click at [389, 283] on span "TestPassed" at bounding box center [369, 282] width 44 height 13
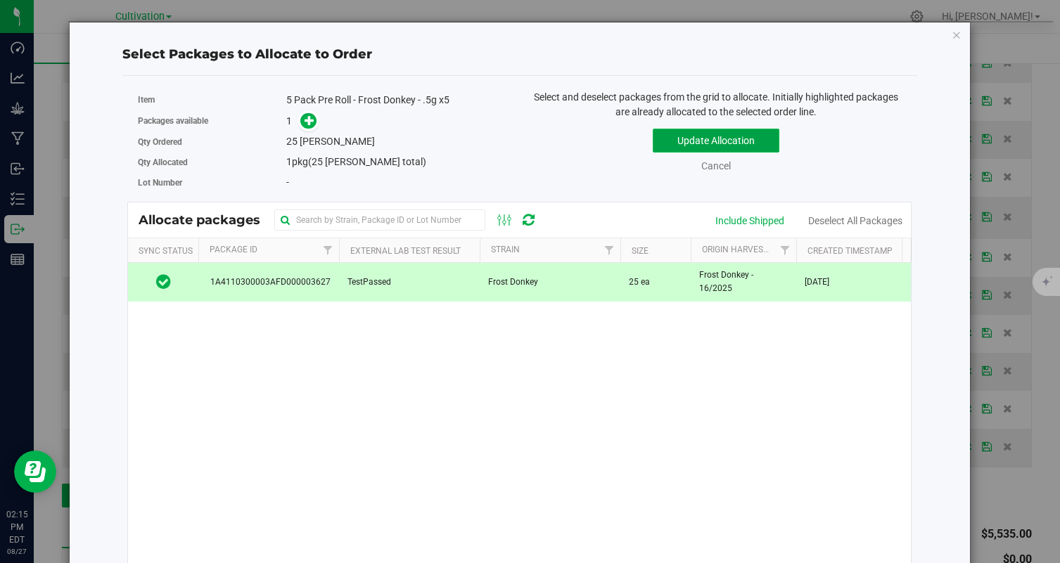
click at [748, 144] on button "Update Allocation" at bounding box center [716, 141] width 127 height 24
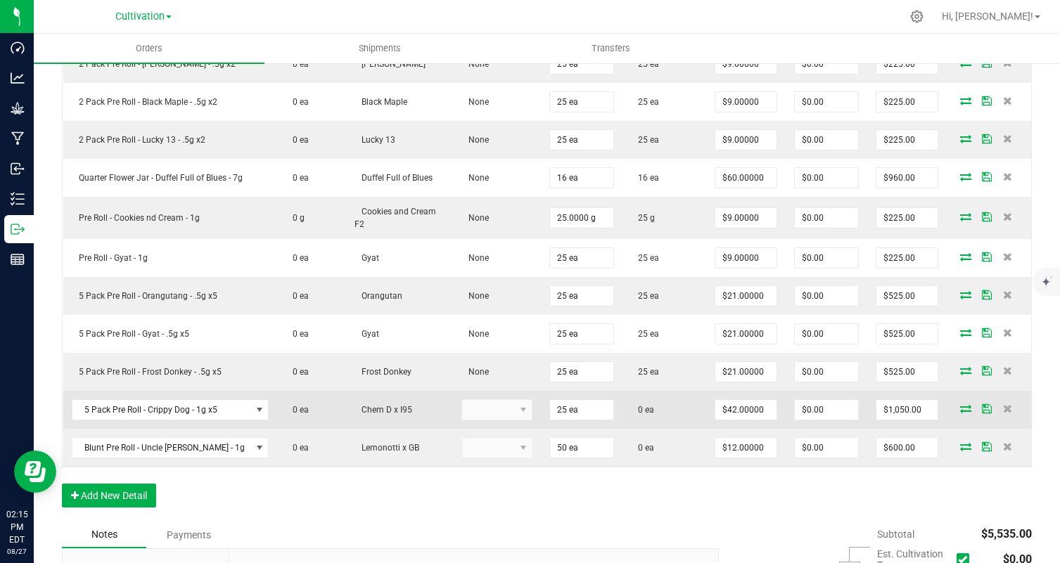
click at [966, 404] on icon at bounding box center [965, 408] width 11 height 8
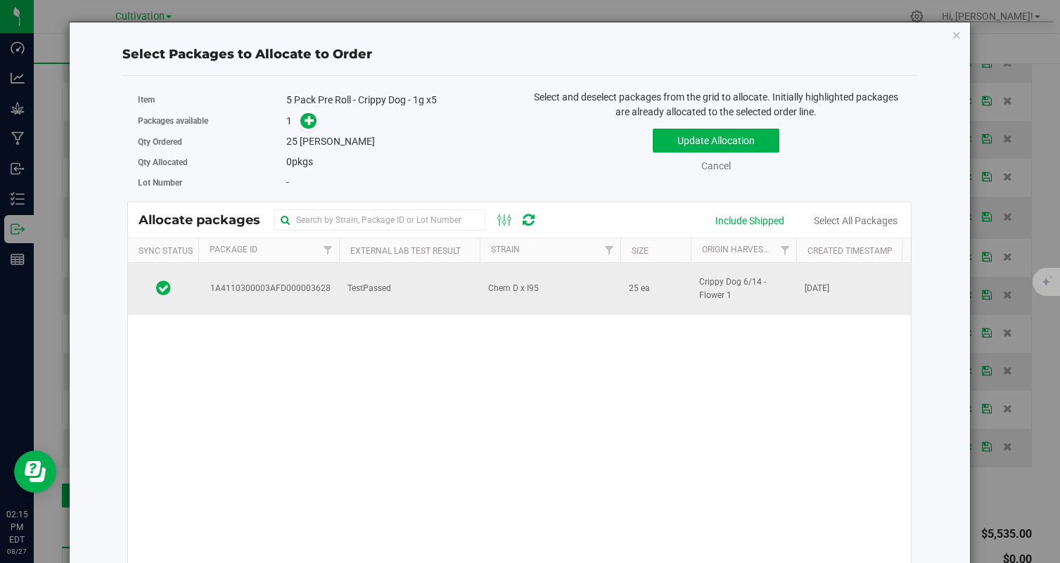
click at [439, 284] on td "TestPassed" at bounding box center [409, 289] width 141 height 52
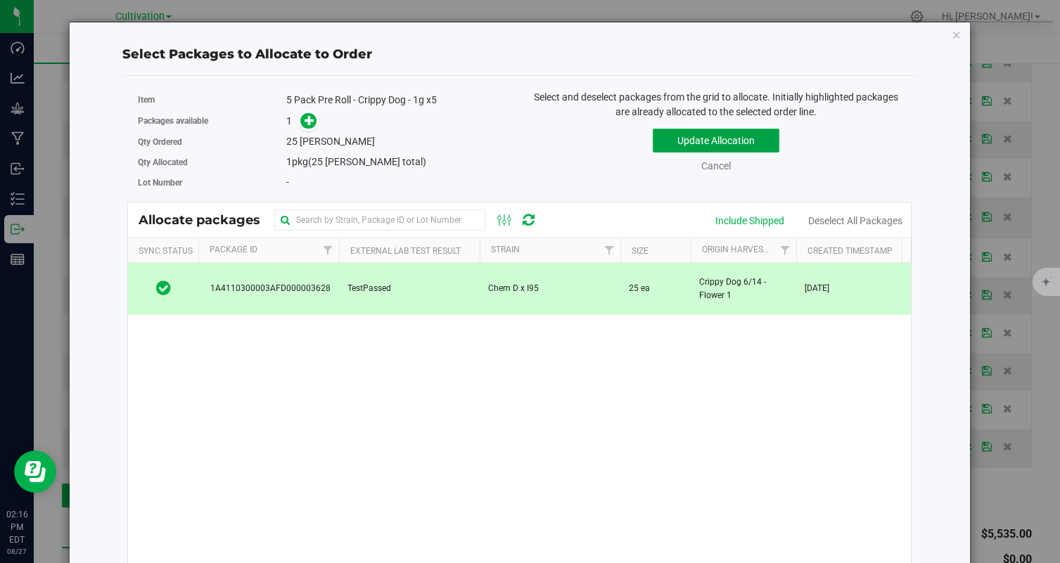
click at [713, 141] on button "Update Allocation" at bounding box center [716, 141] width 127 height 24
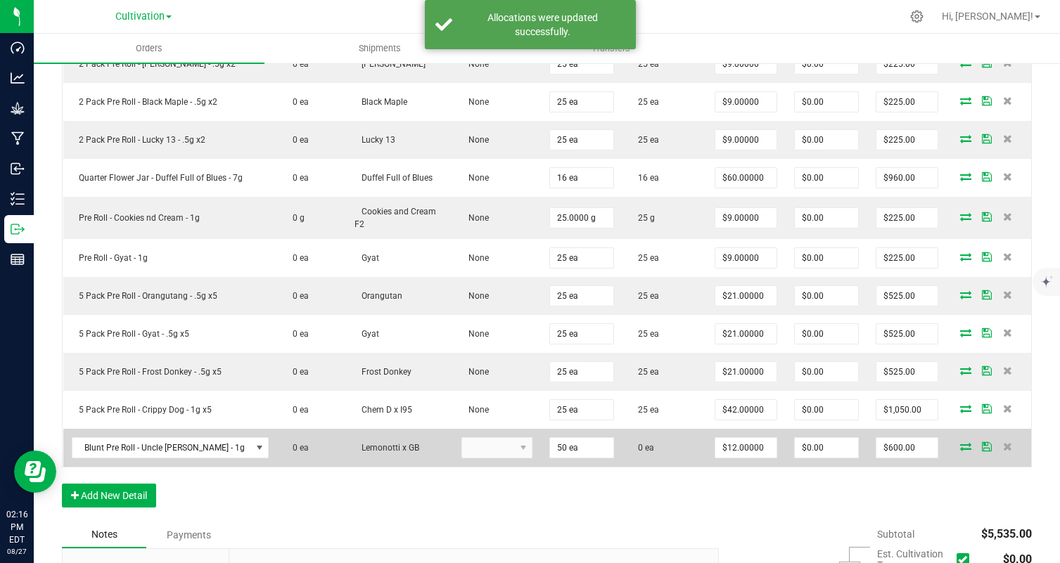
click at [963, 442] on icon at bounding box center [965, 446] width 11 height 8
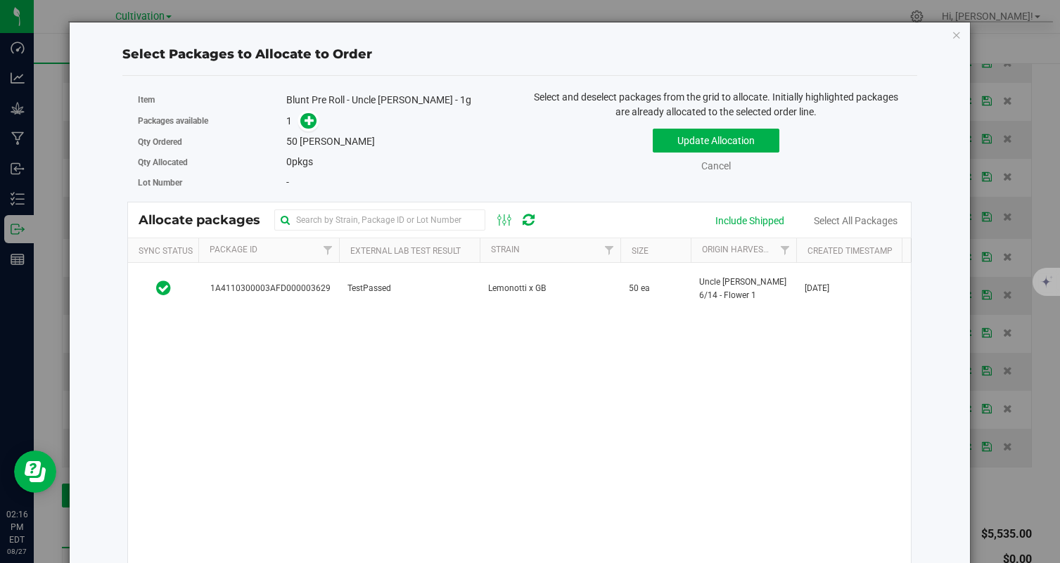
drag, startPoint x: 286, startPoint y: 99, endPoint x: 473, endPoint y: 105, distance: 187.9
click at [473, 105] on div "Item Blunt Pre Roll - Uncle [PERSON_NAME] - 1g" at bounding box center [323, 100] width 371 height 20
click at [473, 105] on div "Blunt Pre Roll - Uncle [PERSON_NAME] - 1g" at bounding box center [397, 100] width 223 height 15
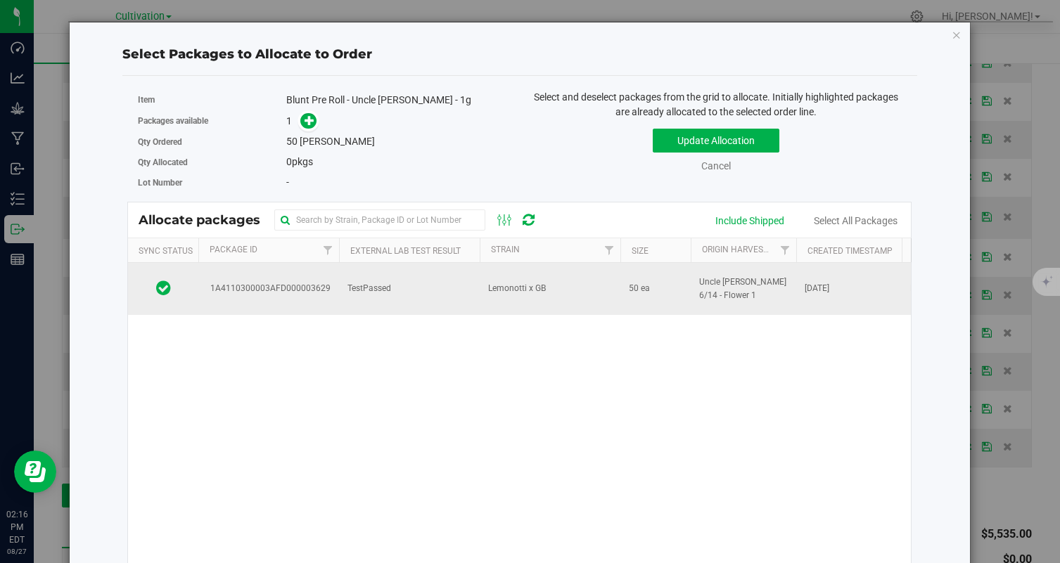
click at [417, 296] on td "TestPassed" at bounding box center [409, 289] width 141 height 52
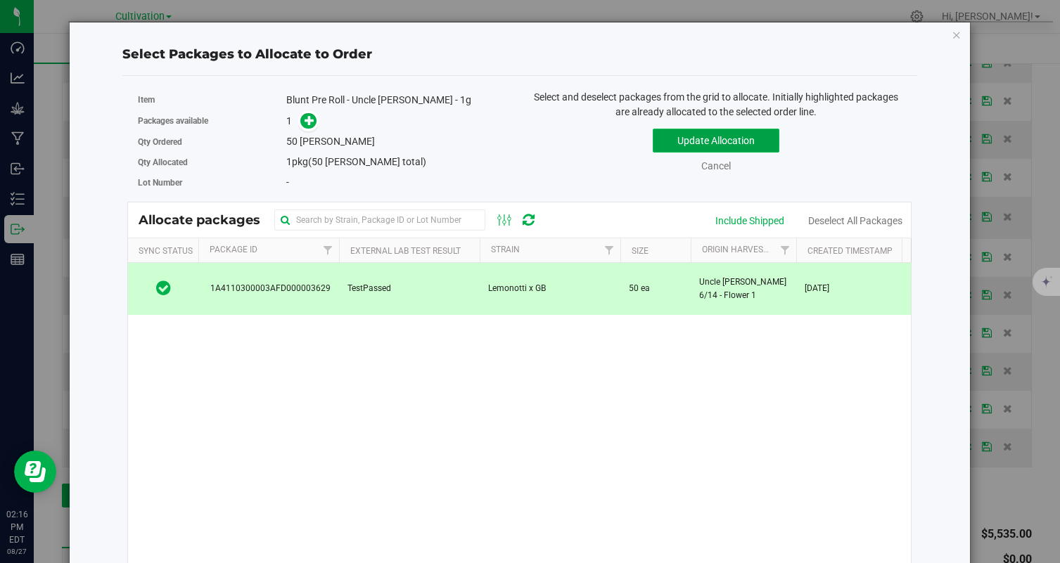
click at [736, 139] on button "Update Allocation" at bounding box center [716, 141] width 127 height 24
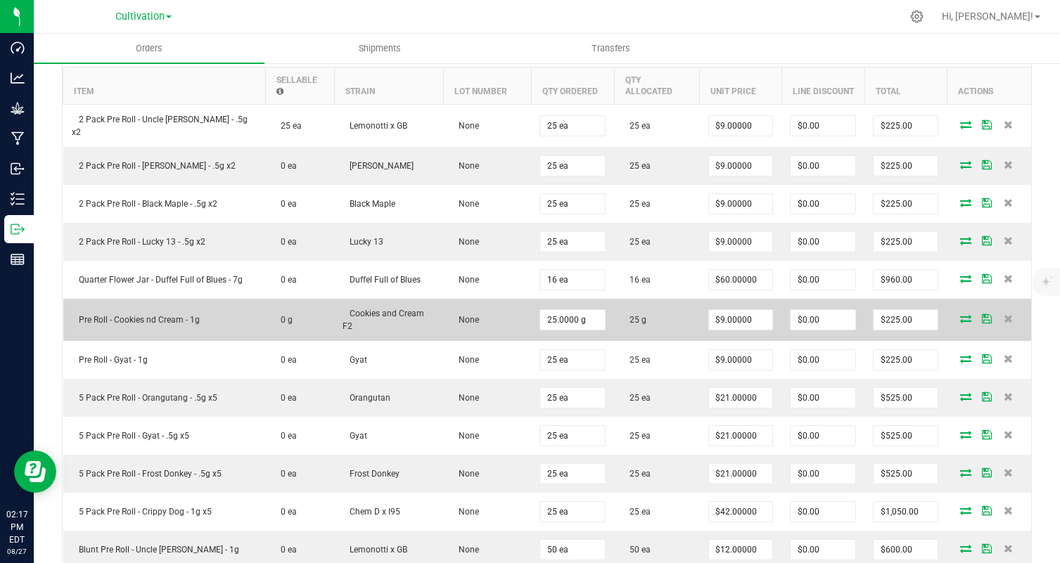
scroll to position [423, 0]
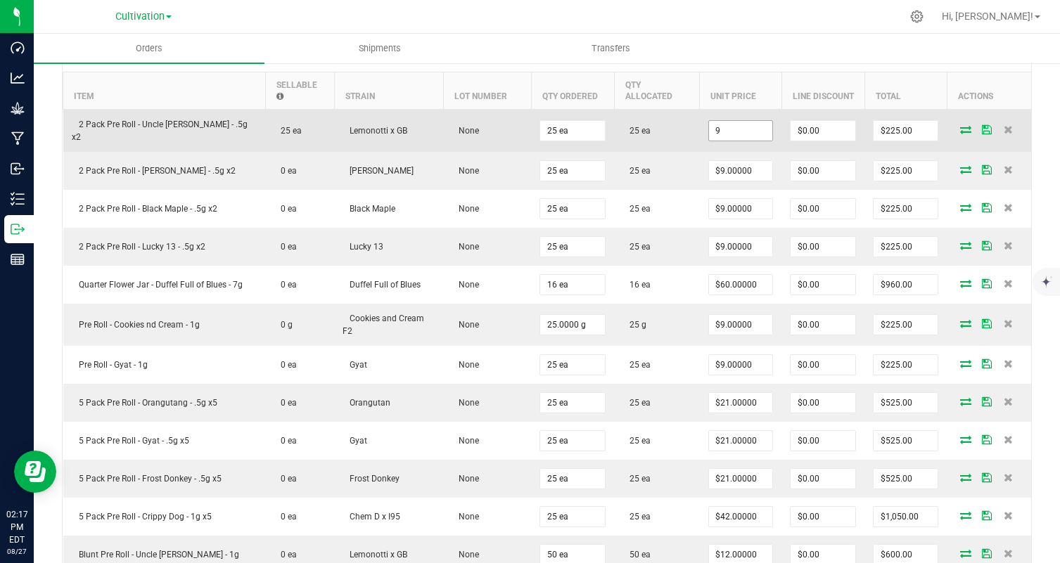
click at [741, 121] on input "9" at bounding box center [741, 131] width 64 height 20
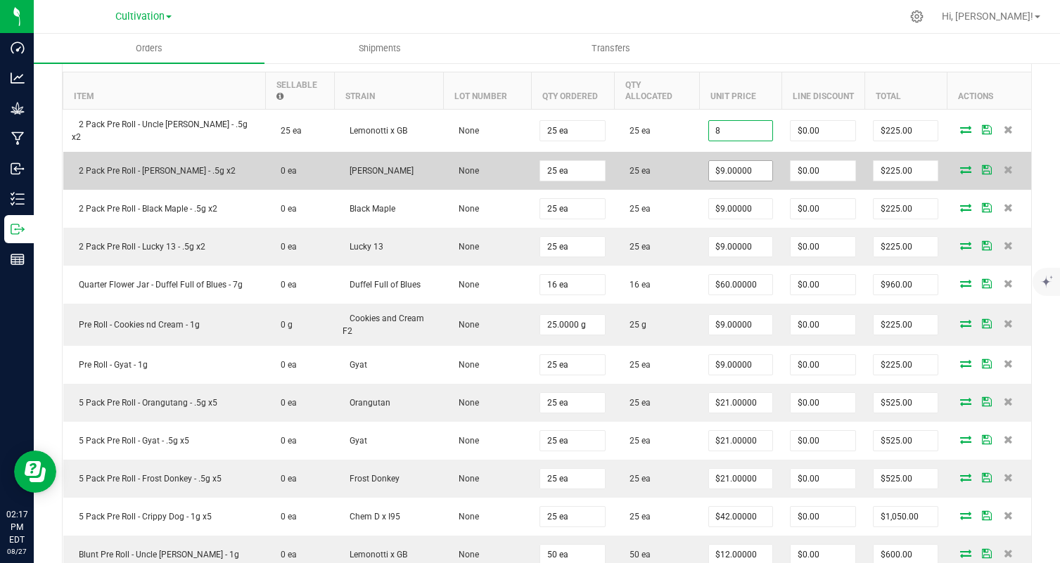
type input "$8.00000"
type input "$200.00"
click at [738, 161] on input "9" at bounding box center [741, 171] width 64 height 20
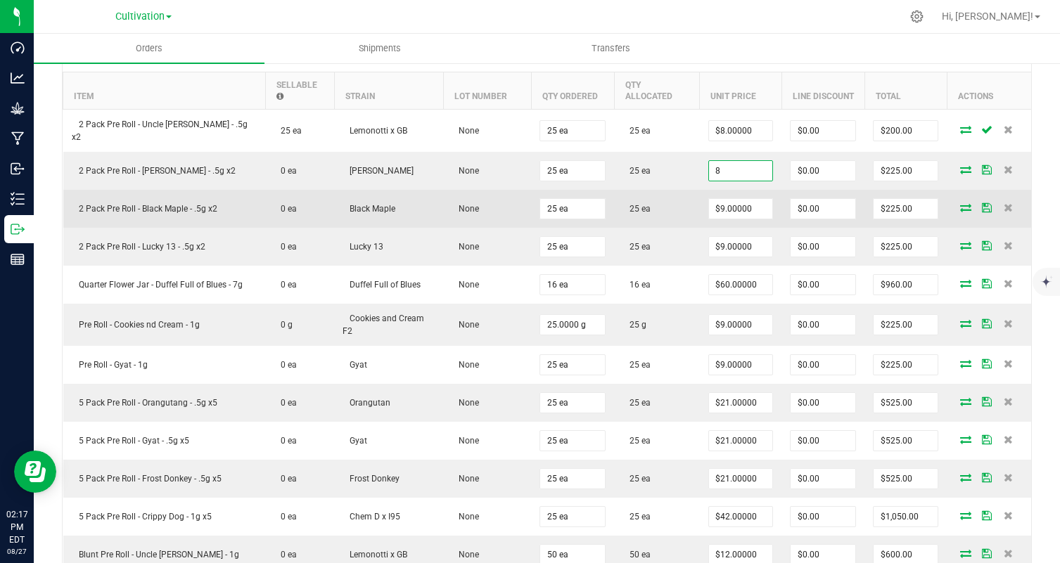
type input "$8.00000"
type input "$200.00"
click at [734, 205] on td "$9.00000" at bounding box center [741, 209] width 82 height 38
click at [734, 199] on input "9" at bounding box center [741, 209] width 64 height 20
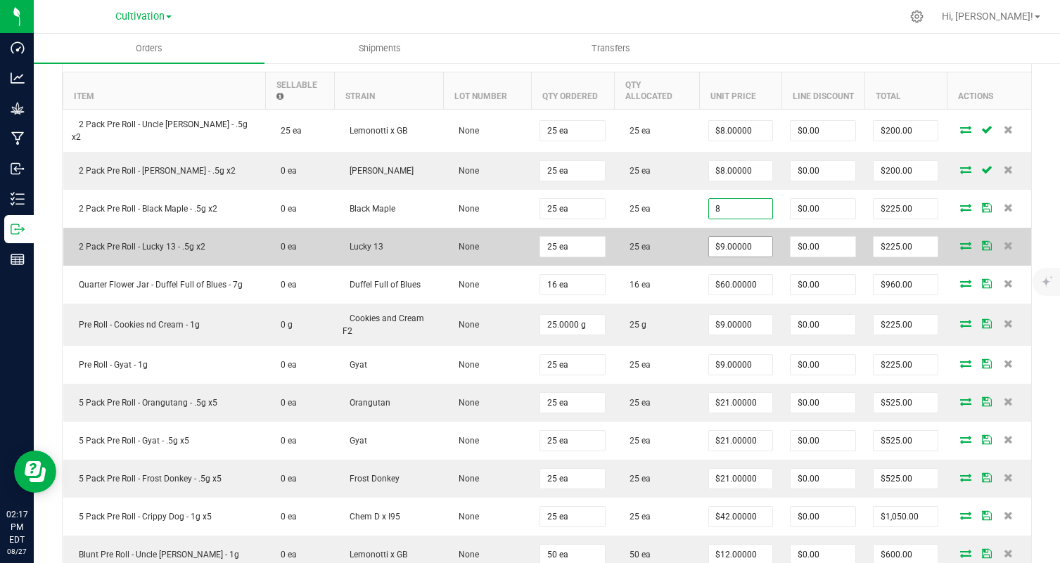
type input "$8.00000"
type input "$200.00"
click at [730, 237] on input "9" at bounding box center [741, 247] width 64 height 20
type input "$8.00000"
type input "$200.00"
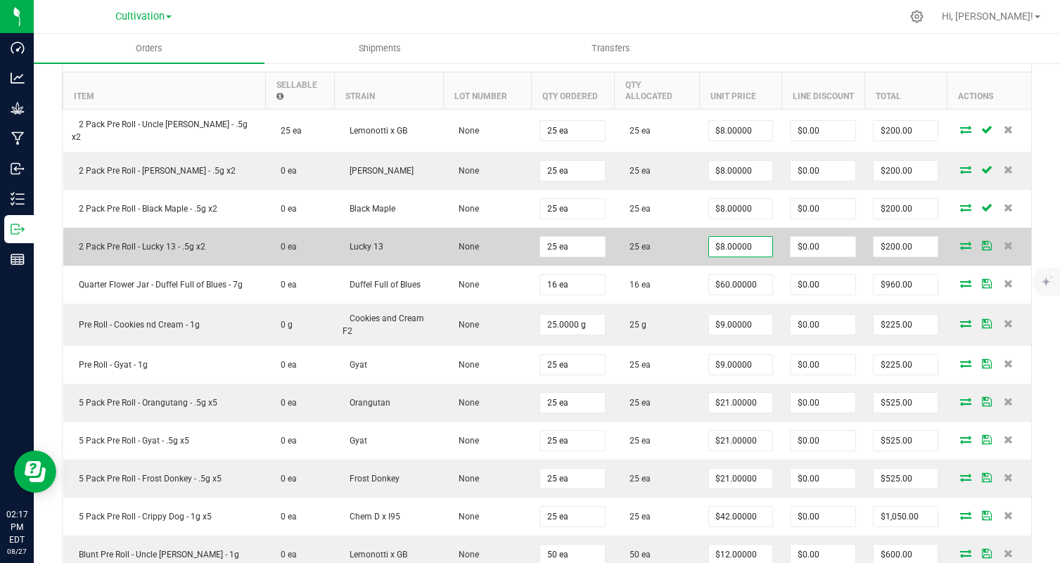
click at [688, 244] on td "25 ea" at bounding box center [656, 247] width 85 height 38
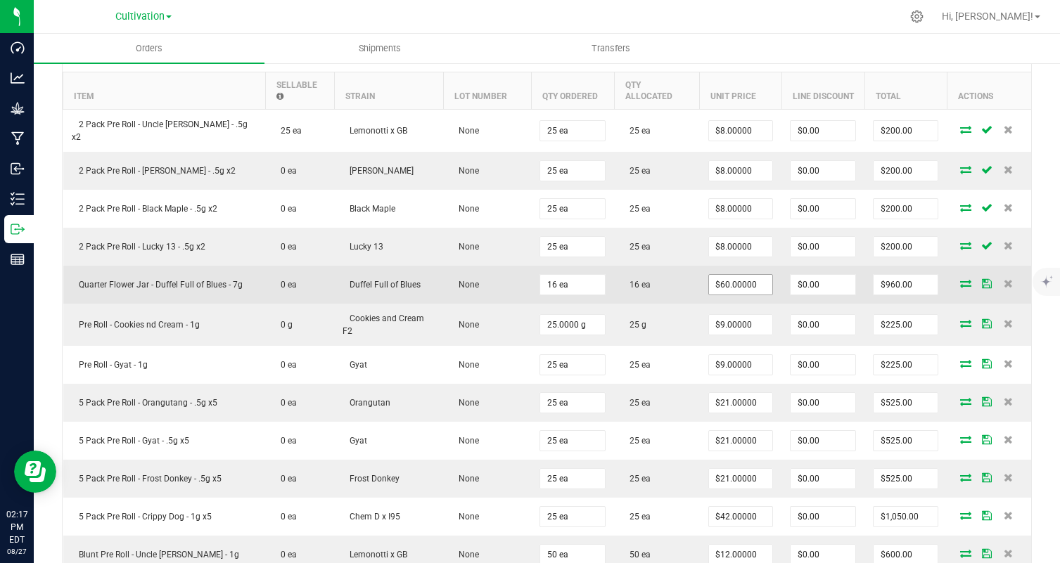
type input "60"
click at [744, 275] on input "60" at bounding box center [741, 285] width 64 height 20
type input "$56.00000"
type input "$896.00"
click at [681, 283] on td "16 ea" at bounding box center [656, 285] width 85 height 38
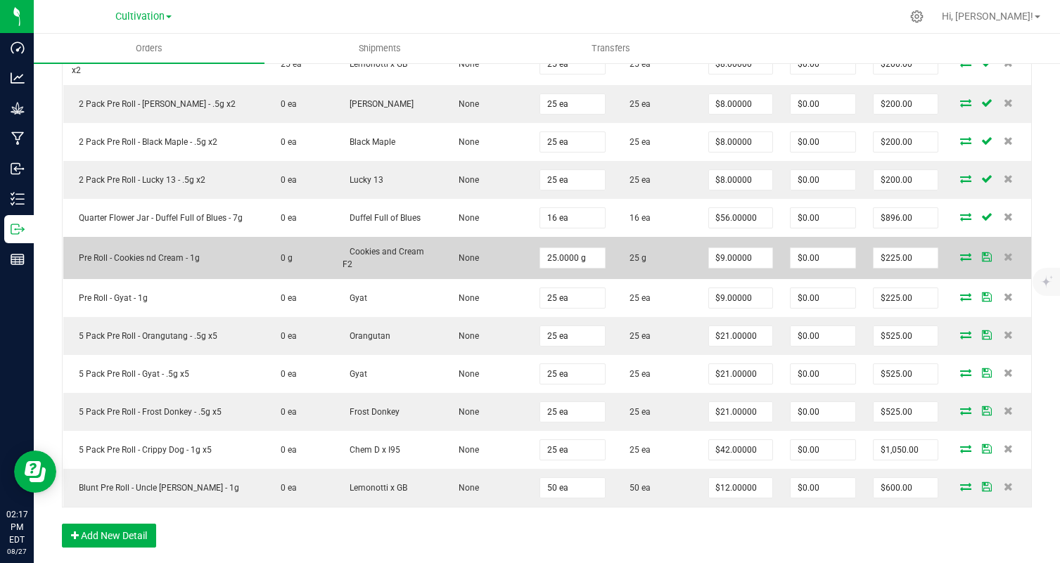
scroll to position [491, 0]
click at [761, 247] on input "9" at bounding box center [741, 257] width 64 height 20
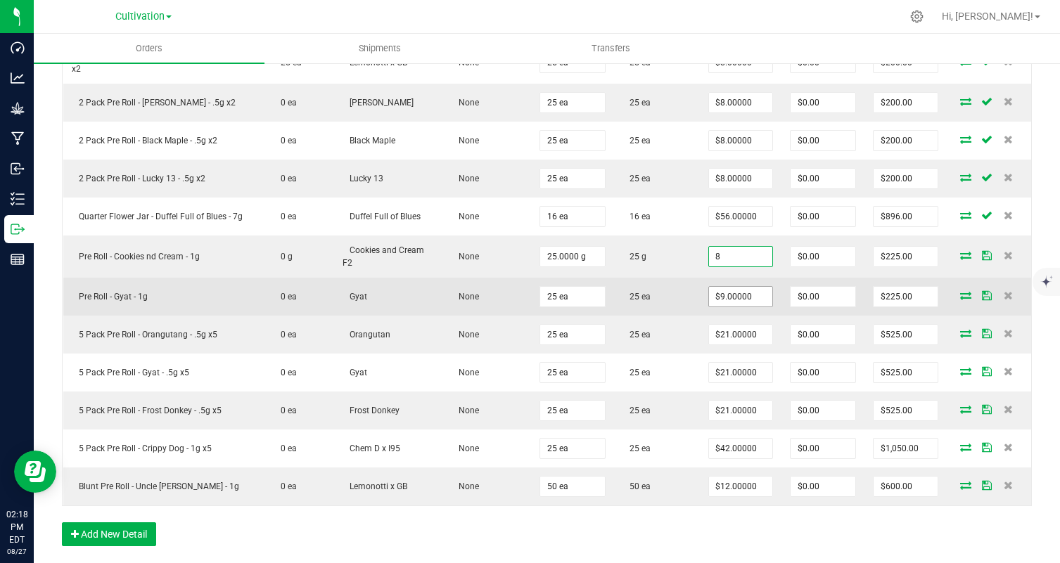
type input "$8.00000"
type input "$200.00"
click at [754, 287] on input "9" at bounding box center [741, 297] width 64 height 20
type input "$8.00000"
type input "$200.00"
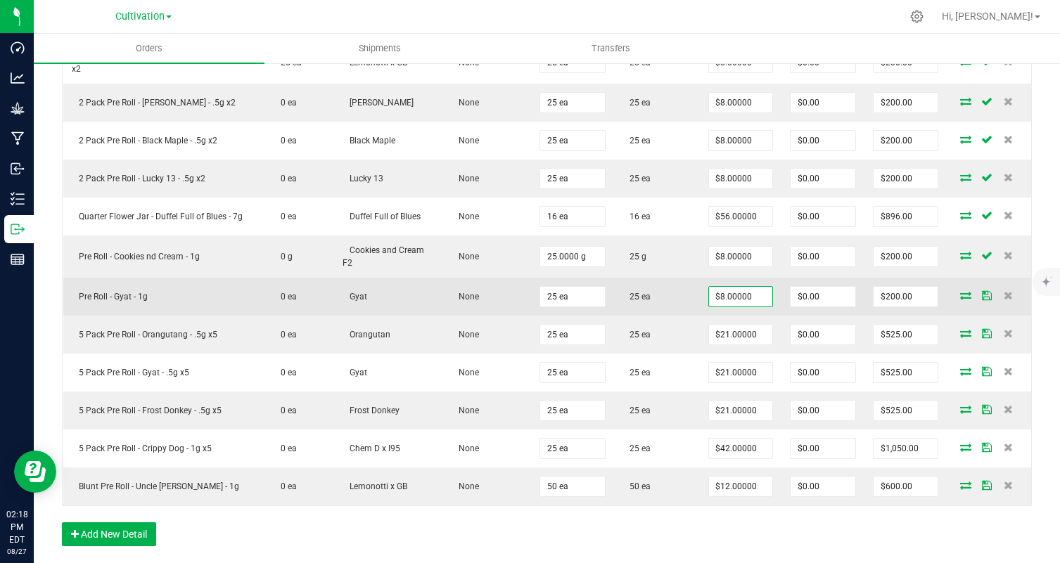
click at [684, 293] on td "25 ea" at bounding box center [656, 297] width 85 height 38
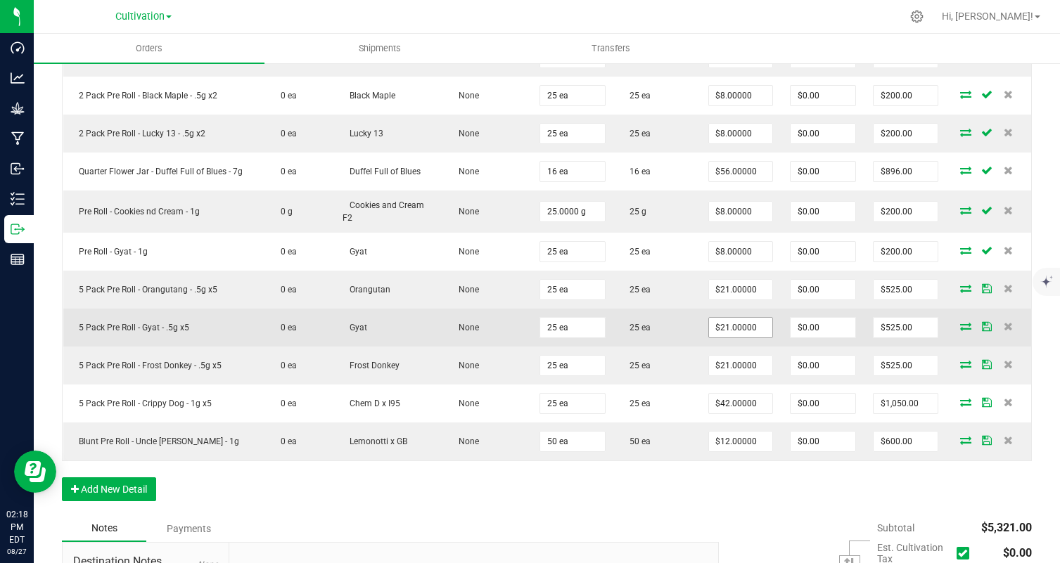
scroll to position [538, 0]
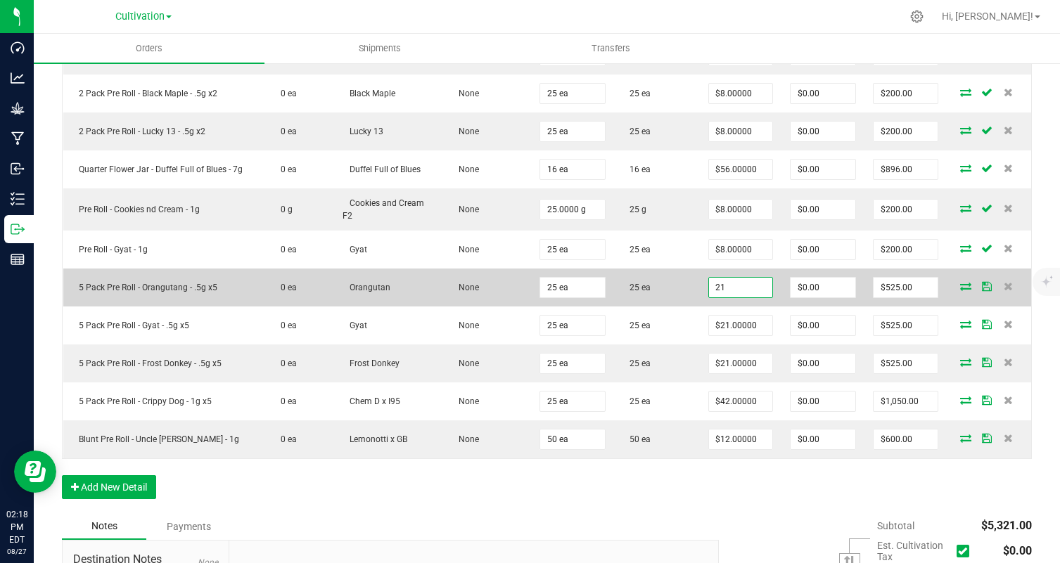
click at [729, 278] on input "21" at bounding box center [741, 288] width 64 height 20
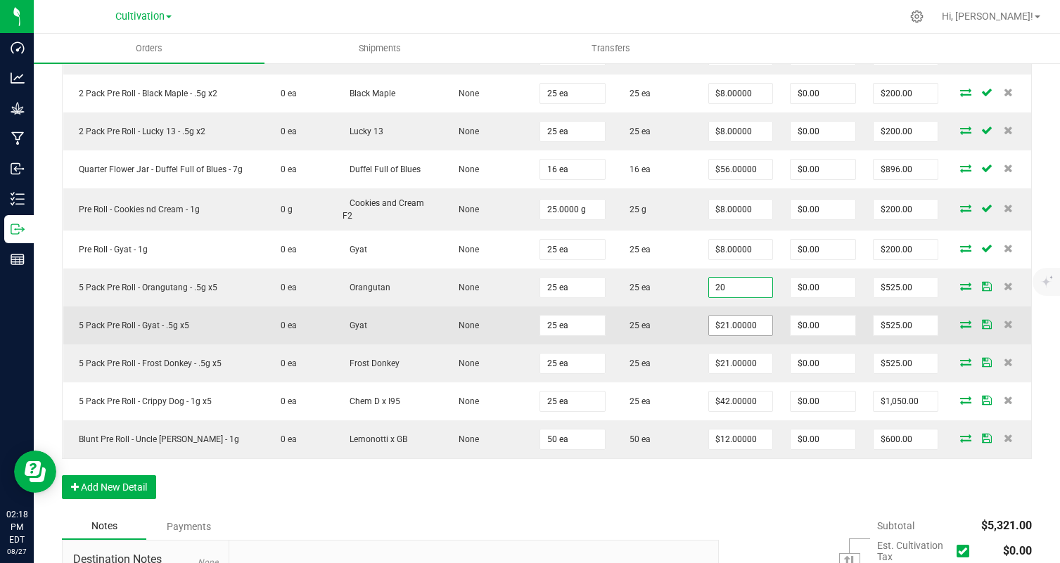
type input "$20.00000"
type input "$500.00"
click at [721, 316] on input "21" at bounding box center [741, 326] width 64 height 20
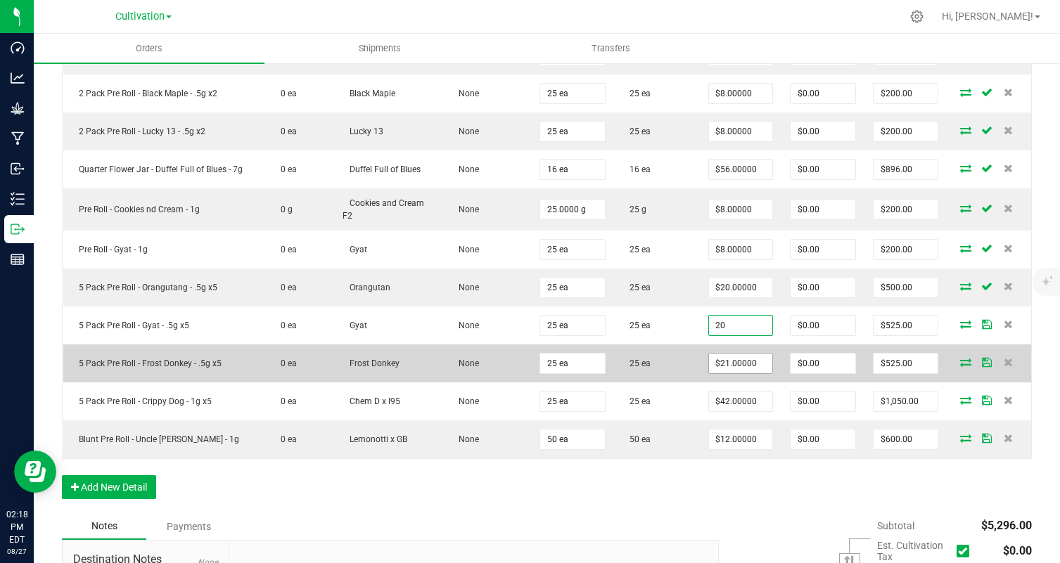
type input "$20.00000"
type input "$500.00"
click at [724, 354] on input "21" at bounding box center [741, 364] width 64 height 20
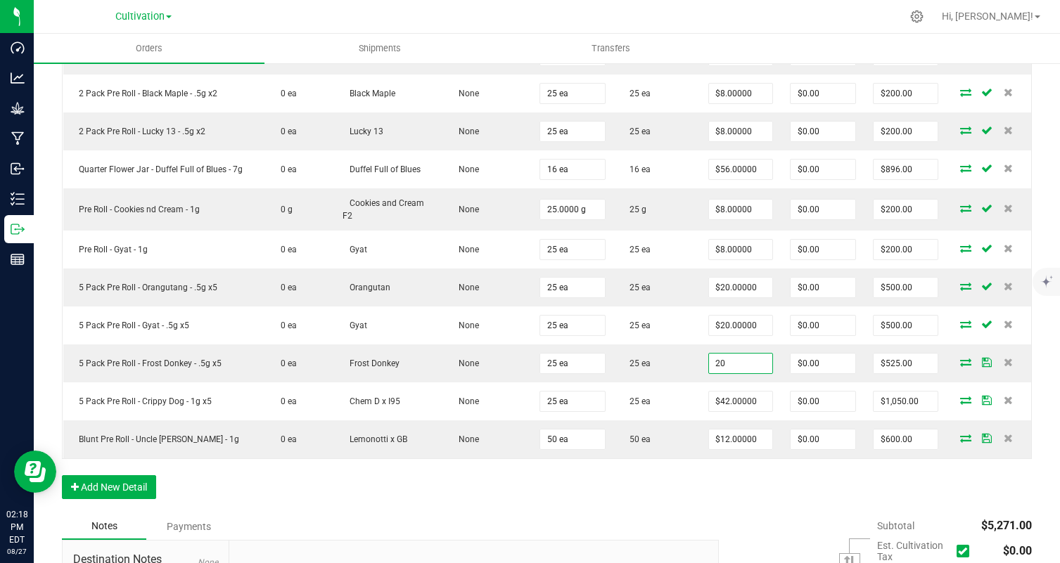
type input "$20.00000"
type input "$500.00"
click at [680, 486] on div "Order Details Print All Labels Item Sellable Strain Lot Number Qty Ordered Qty …" at bounding box center [547, 217] width 970 height 593
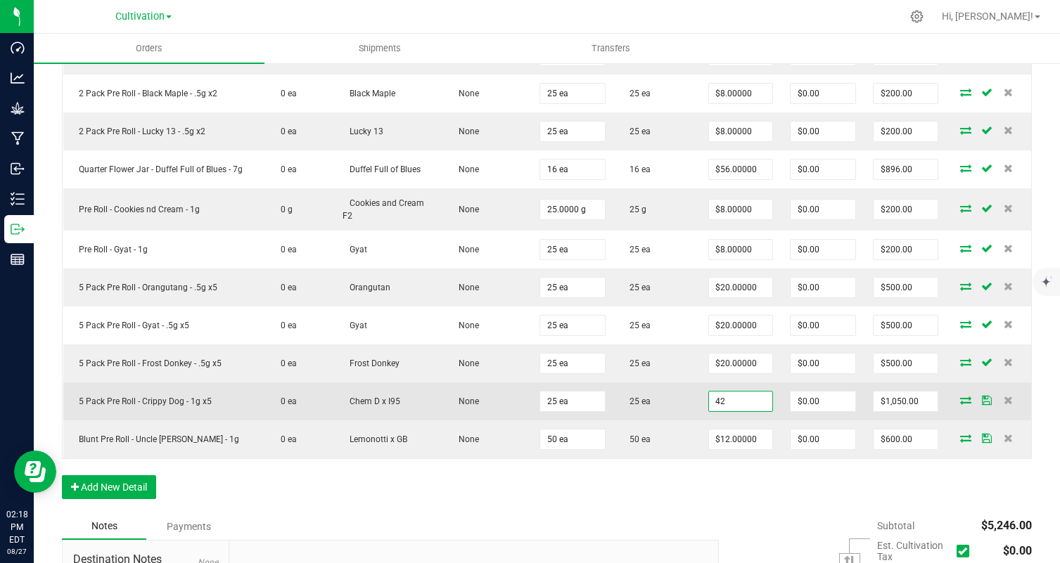
click at [734, 392] on input "42" at bounding box center [741, 402] width 64 height 20
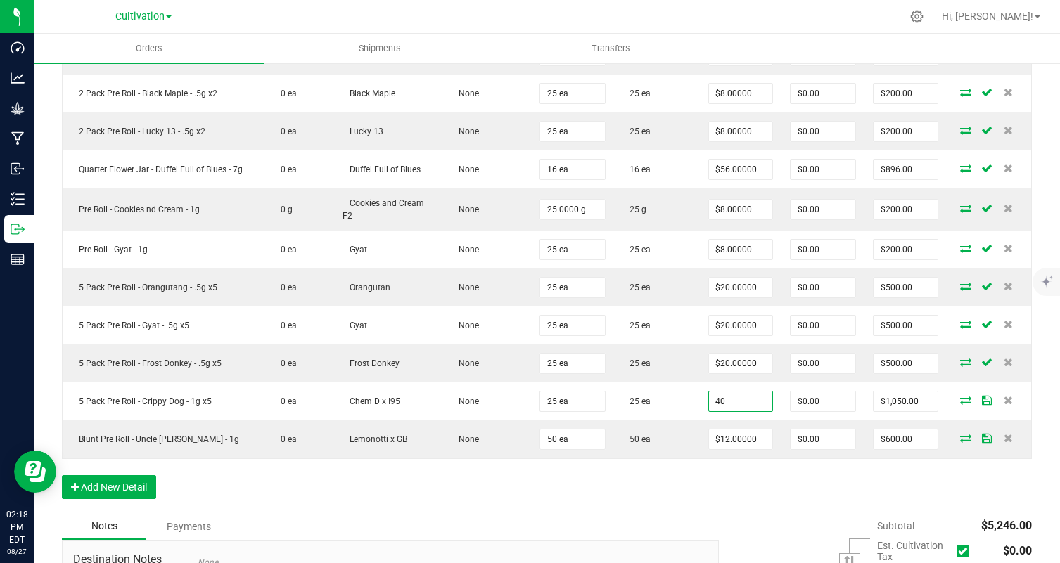
type input "$40.00000"
type input "$1,000.00"
click at [704, 481] on div "Order Details Print All Labels Item Sellable Strain Lot Number Qty Ordered Qty …" at bounding box center [547, 217] width 970 height 593
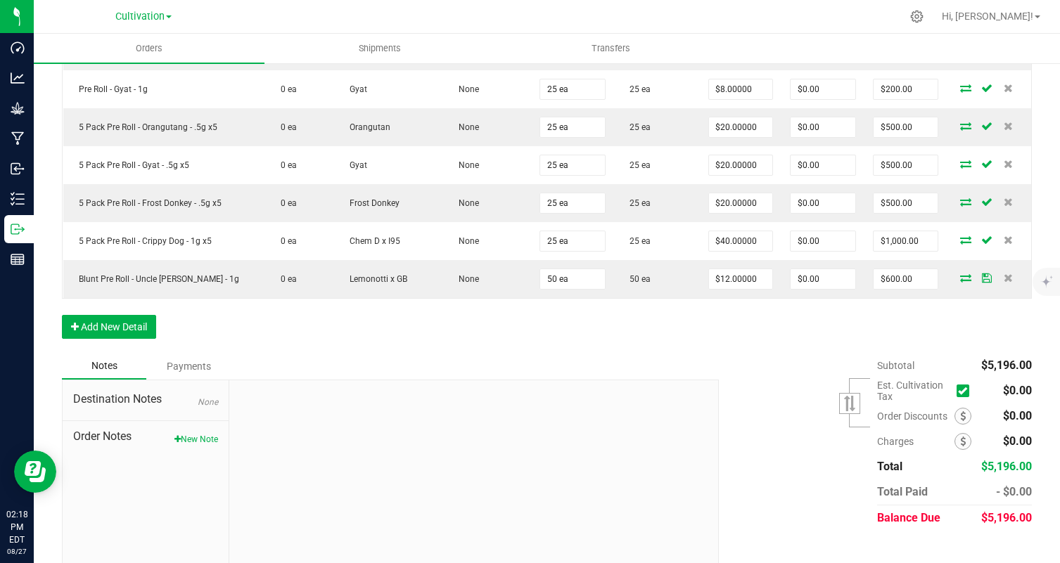
scroll to position [0, 0]
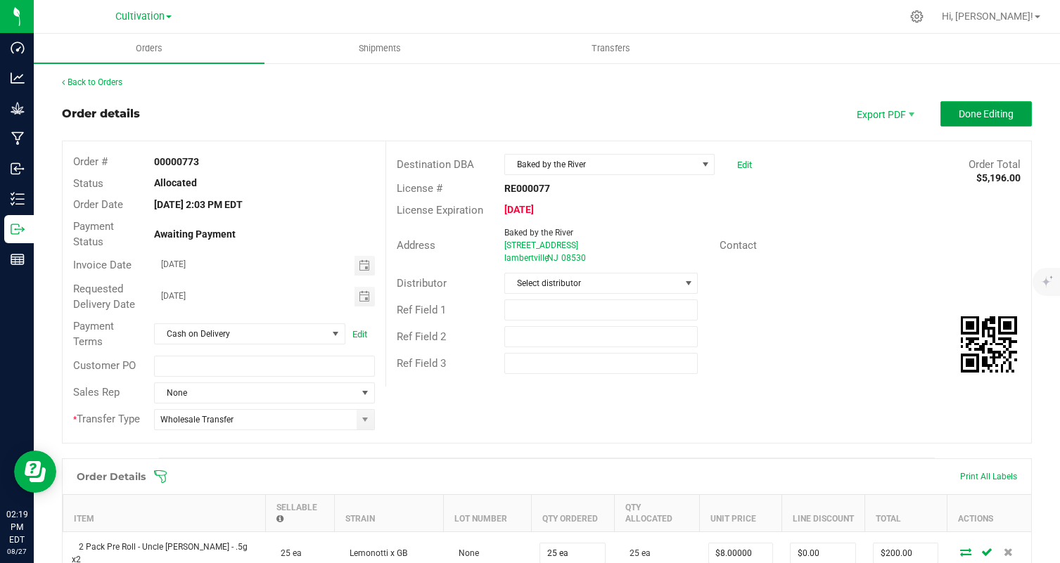
click at [1012, 123] on button "Done Editing" at bounding box center [985, 113] width 91 height 25
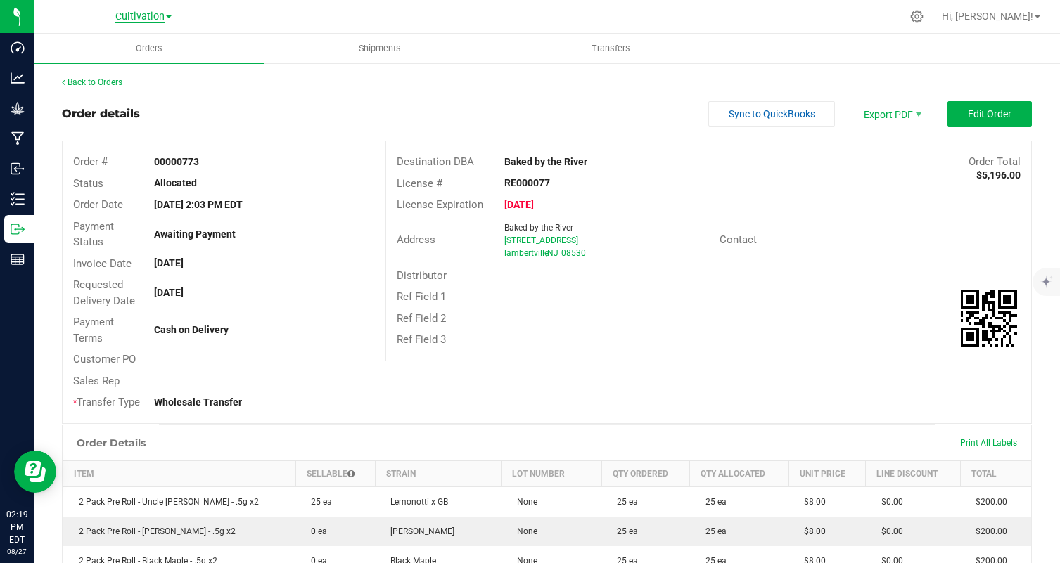
click at [135, 12] on span "Cultivation" at bounding box center [139, 17] width 49 height 13
click at [141, 65] on link "Manufacturing" at bounding box center [143, 68] width 205 height 19
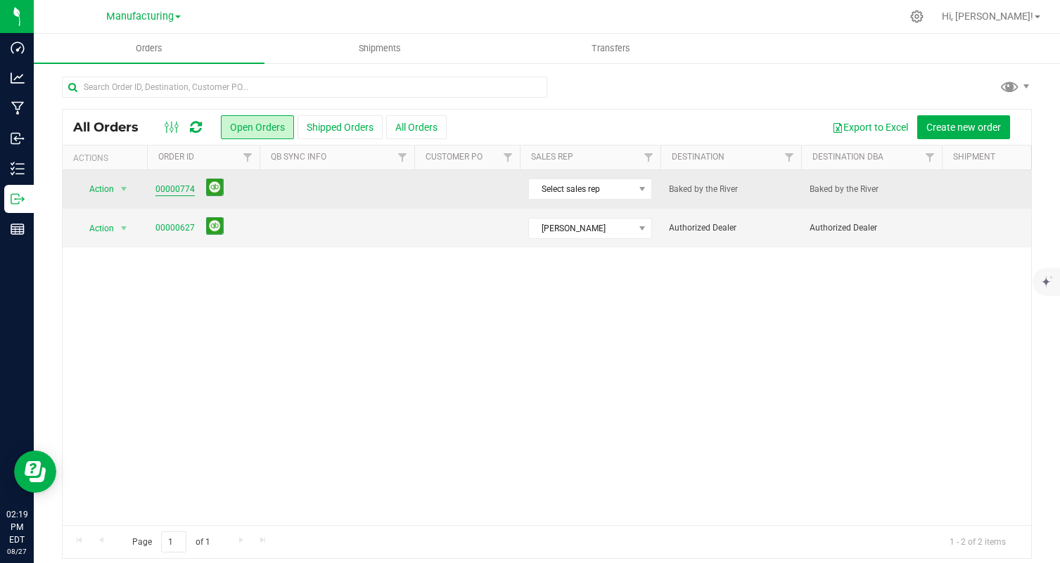
click at [170, 193] on link "00000774" at bounding box center [174, 189] width 39 height 13
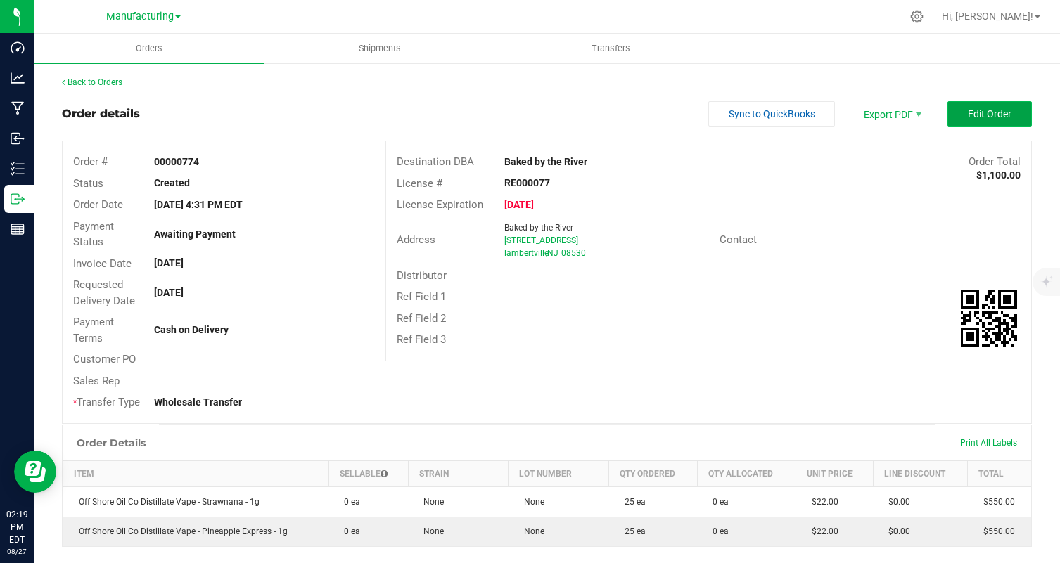
click at [974, 120] on button "Edit Order" at bounding box center [989, 113] width 84 height 25
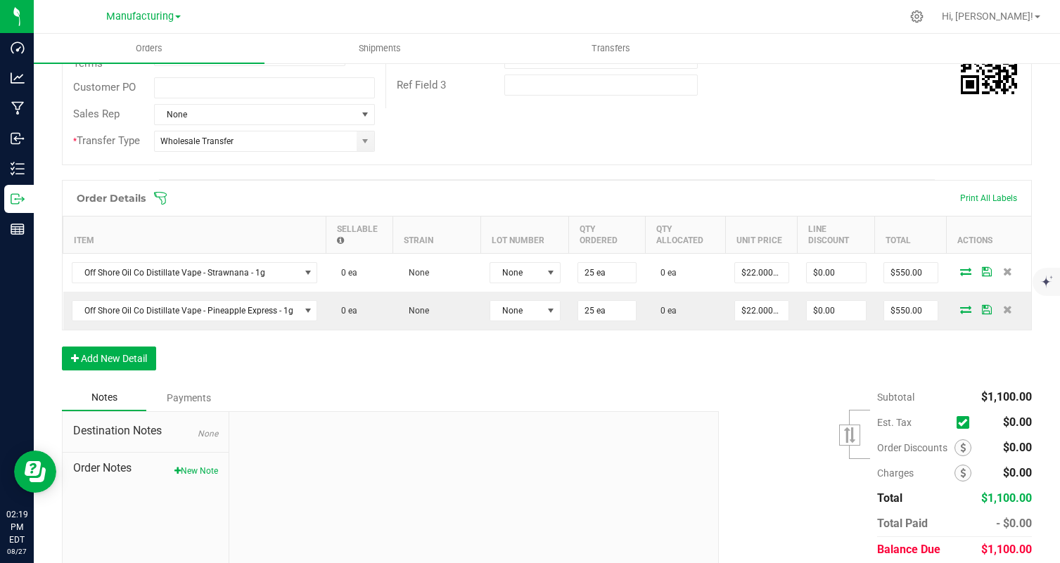
scroll to position [277, 0]
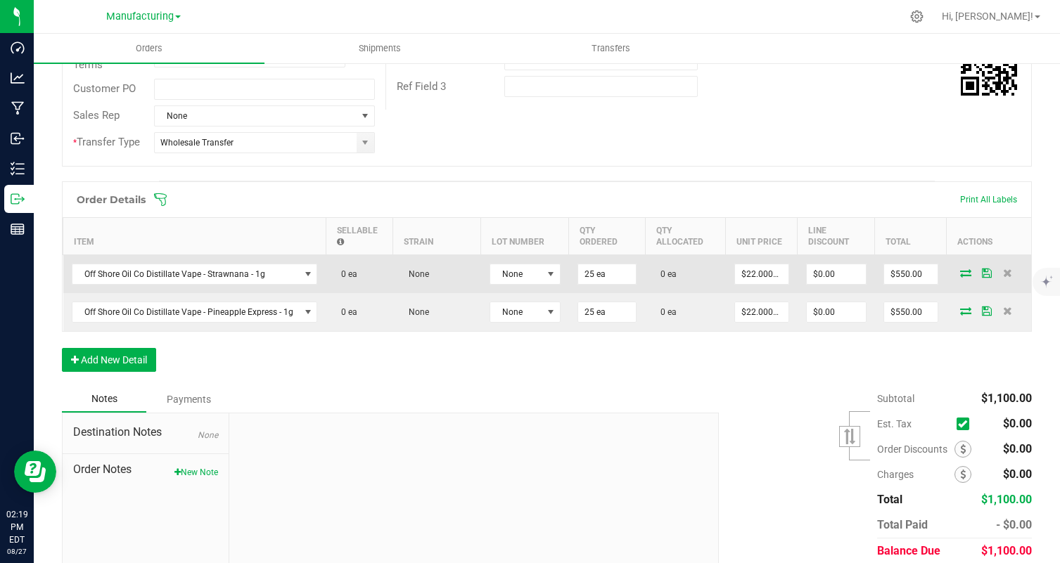
click at [963, 274] on icon at bounding box center [965, 273] width 11 height 8
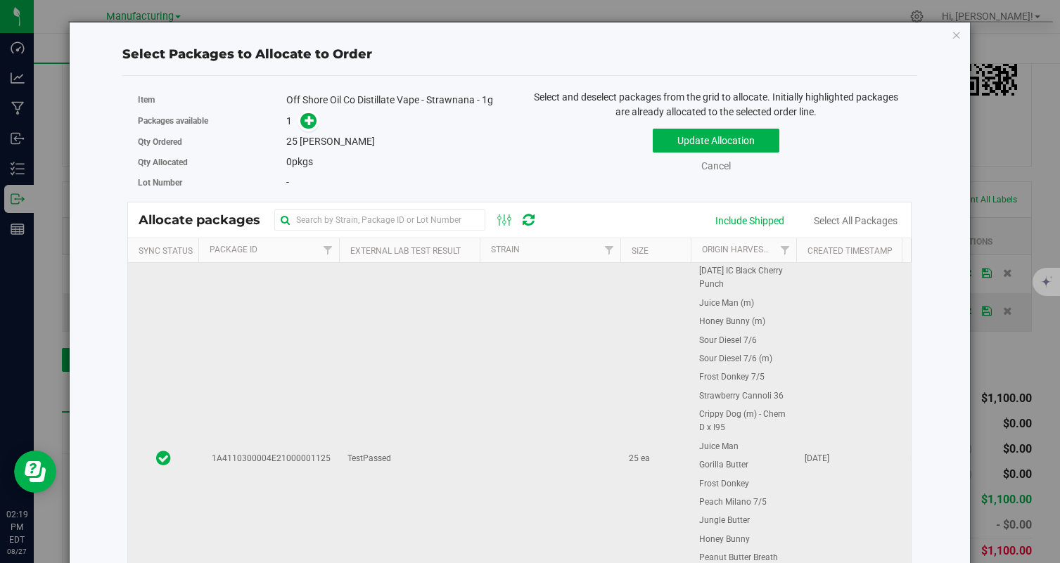
click at [496, 338] on td at bounding box center [550, 458] width 141 height 391
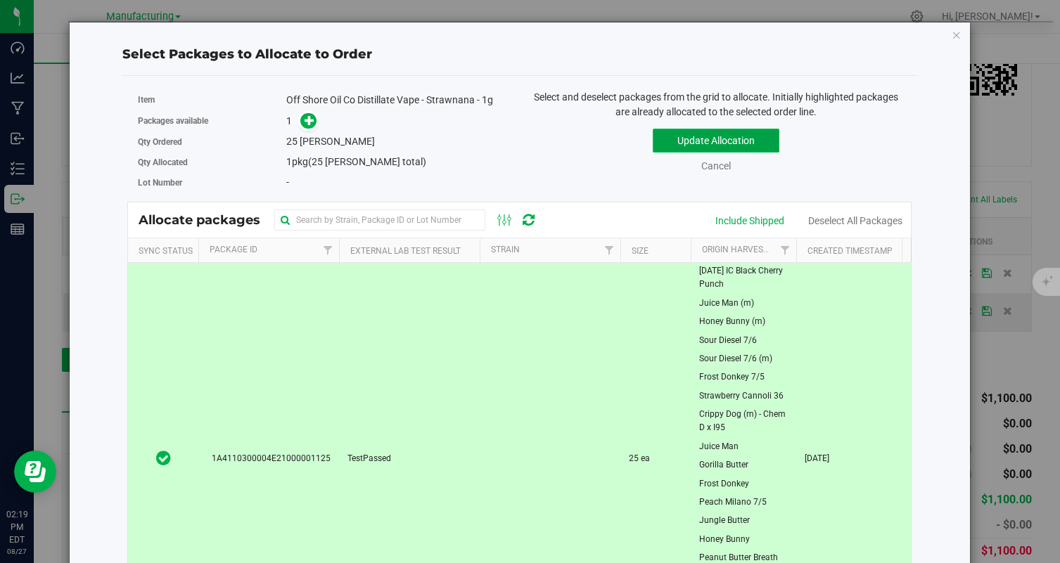
click at [722, 139] on button "Update Allocation" at bounding box center [716, 141] width 127 height 24
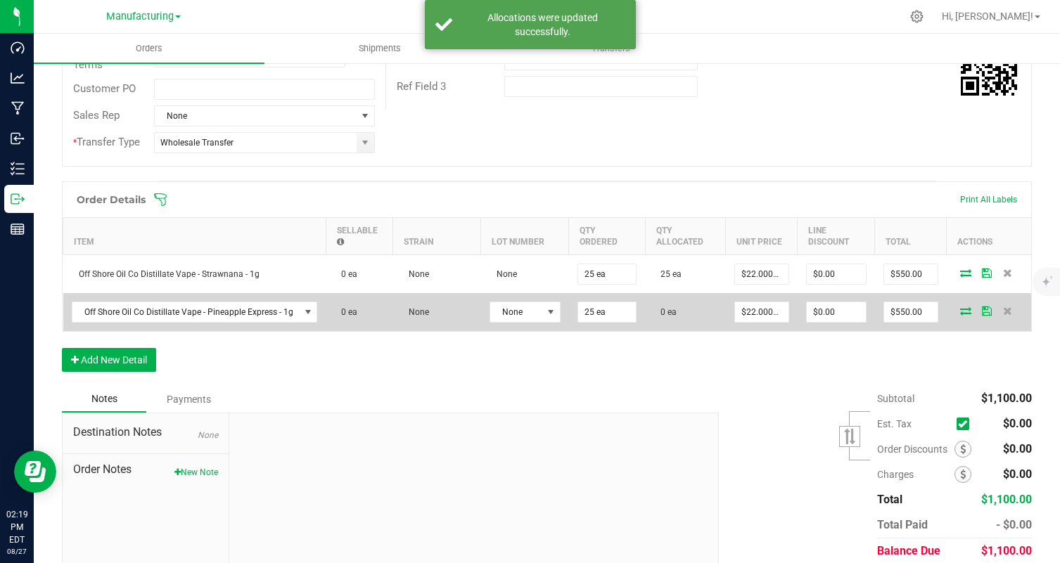
click at [968, 311] on icon at bounding box center [965, 311] width 11 height 8
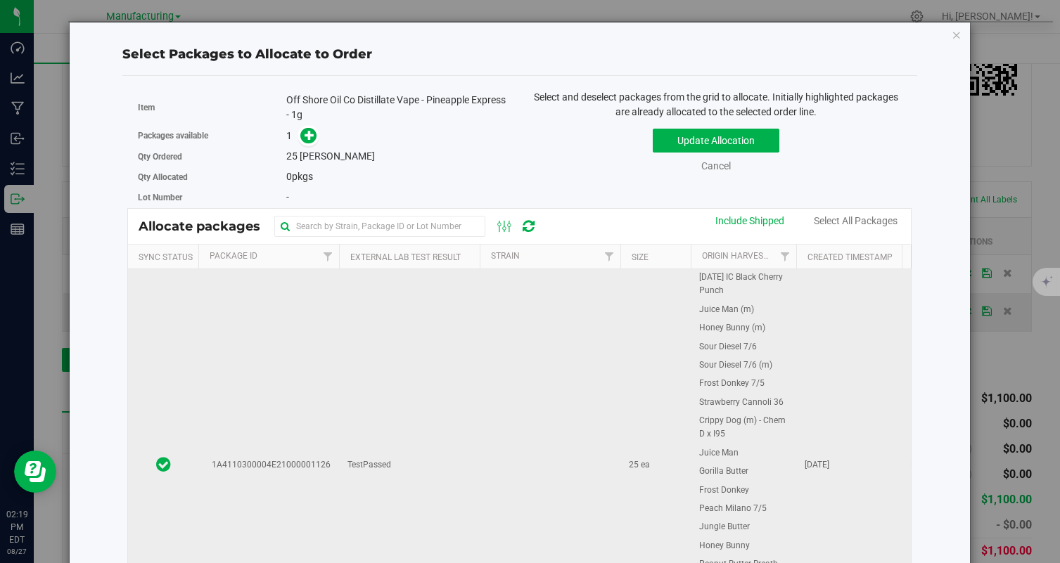
click at [364, 395] on td "TestPassed" at bounding box center [409, 464] width 141 height 391
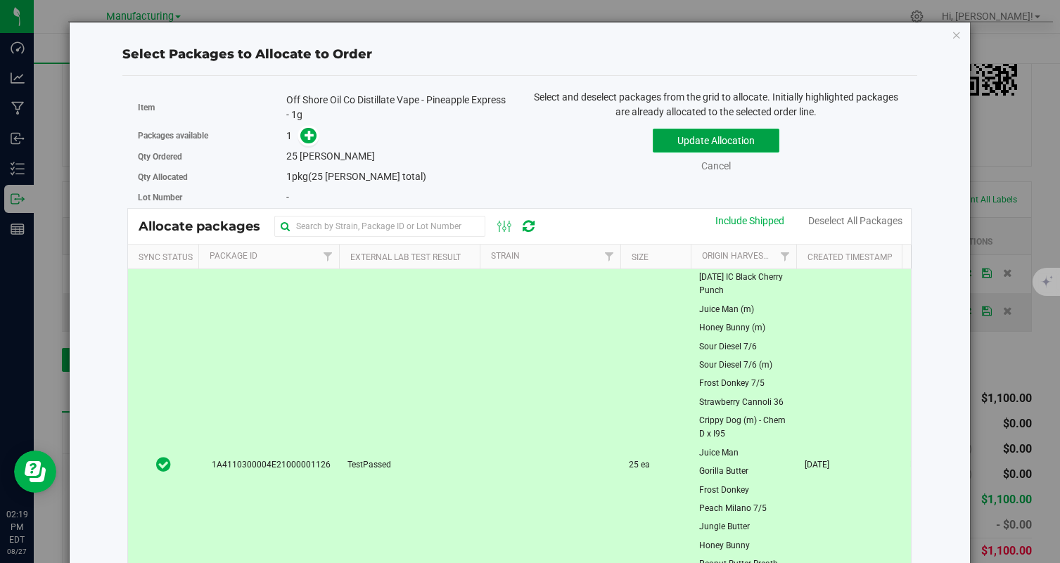
click at [731, 140] on button "Update Allocation" at bounding box center [716, 141] width 127 height 24
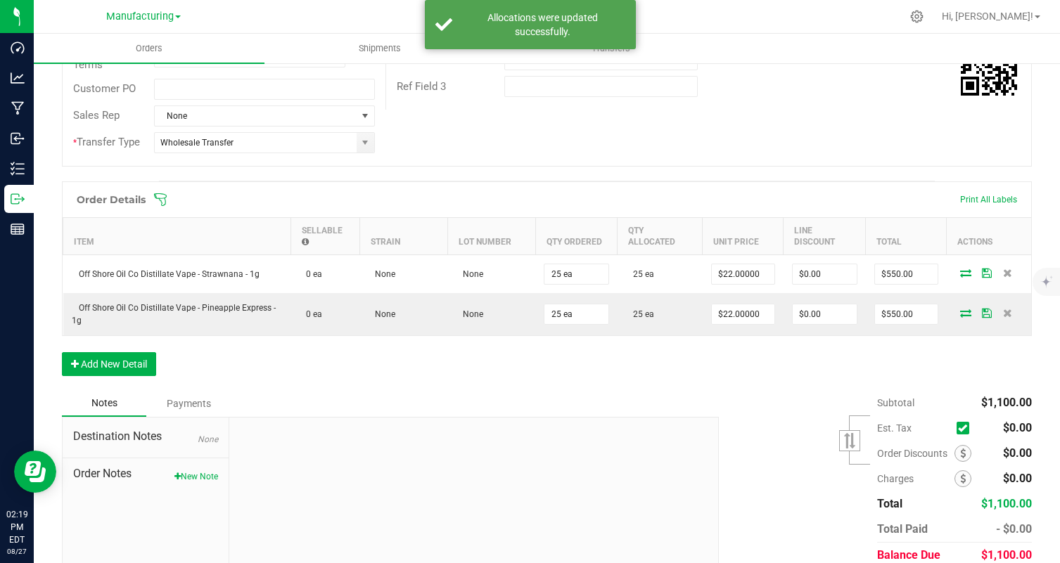
scroll to position [0, 0]
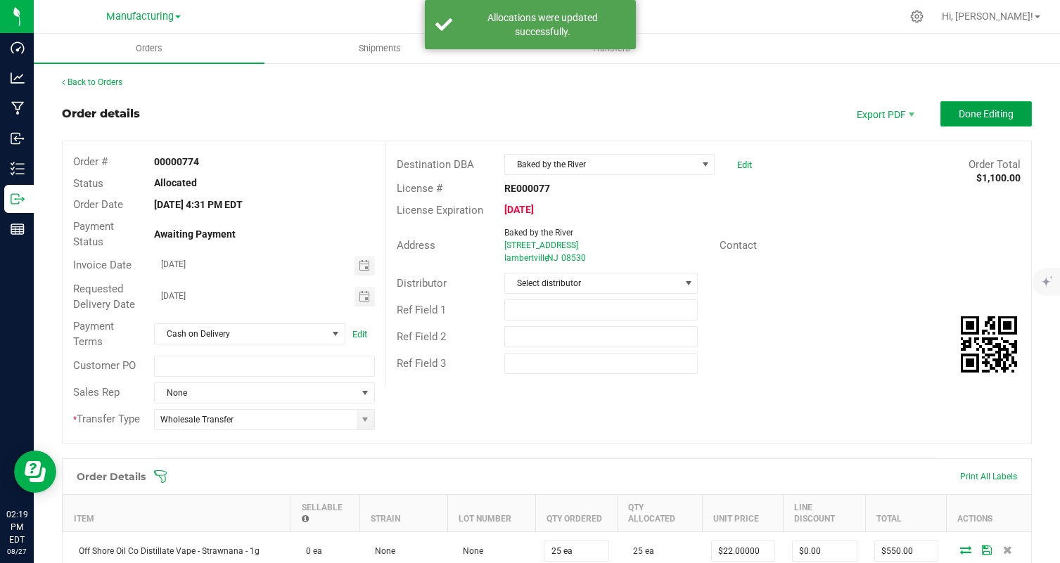
click at [1018, 115] on button "Done Editing" at bounding box center [985, 113] width 91 height 25
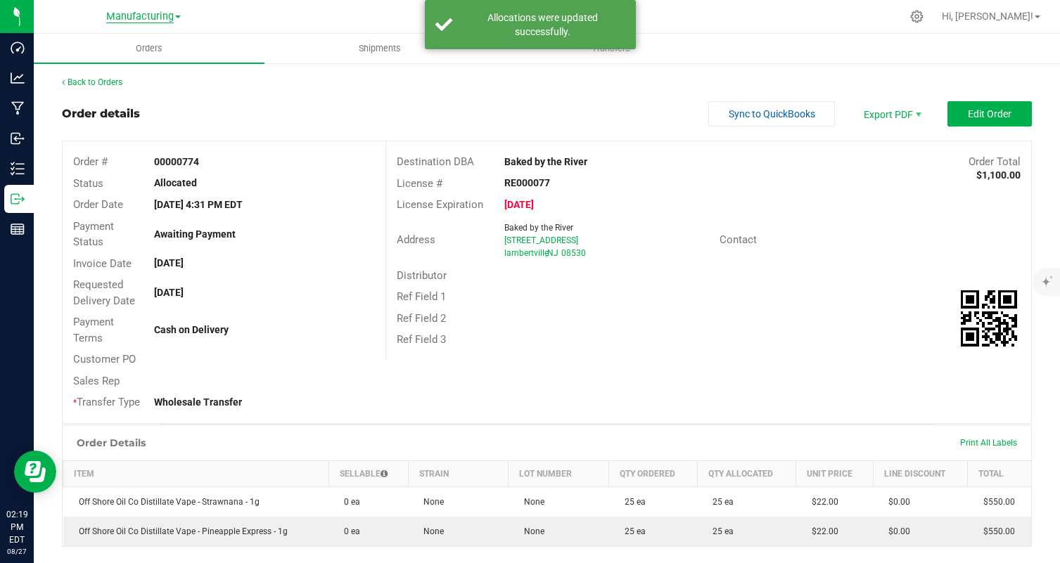
click at [164, 19] on span "Manufacturing" at bounding box center [140, 17] width 68 height 13
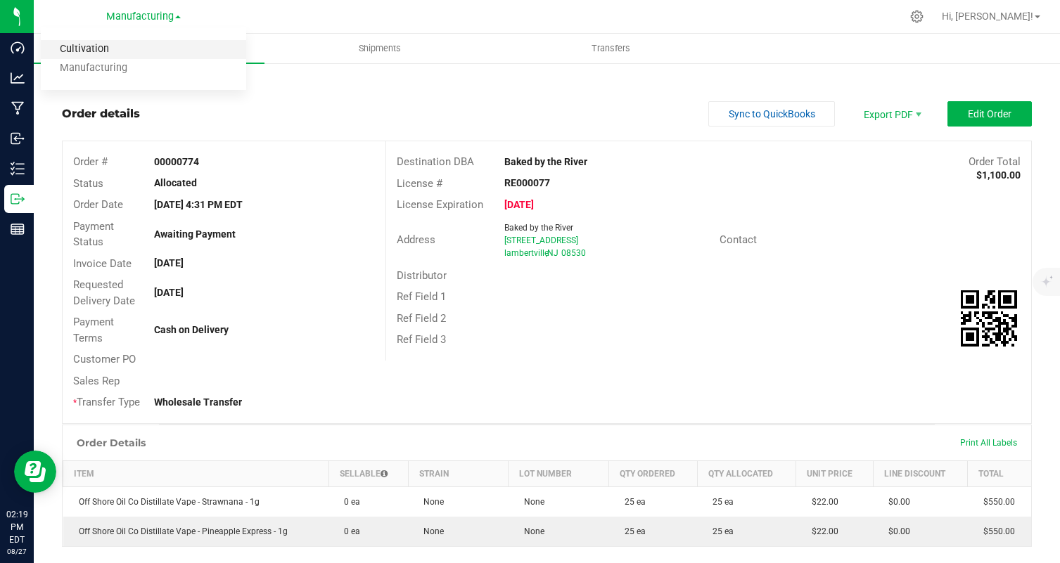
click at [164, 46] on link "Cultivation" at bounding box center [143, 49] width 205 height 19
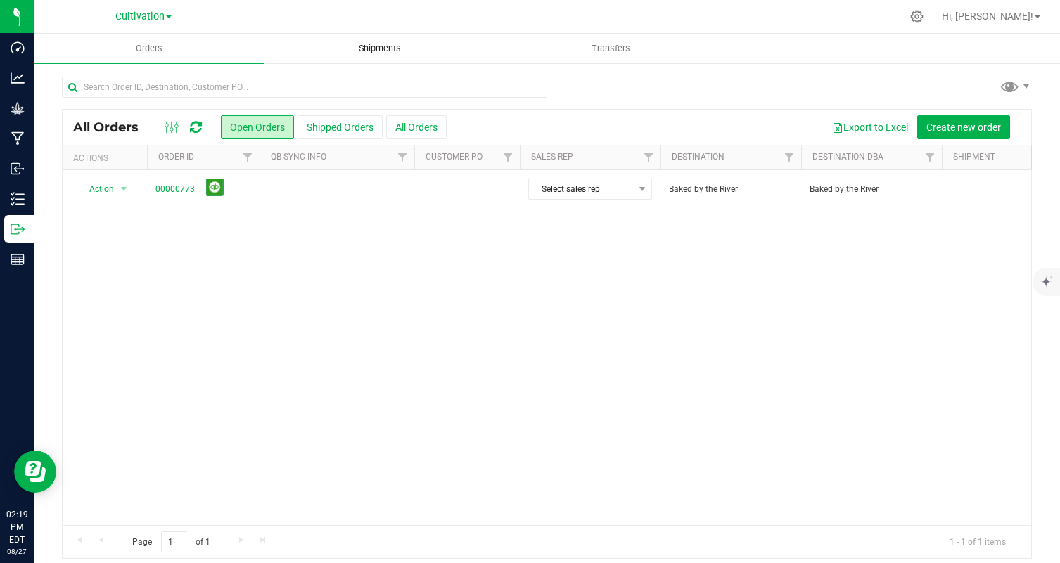
click at [383, 52] on span "Shipments" at bounding box center [380, 48] width 80 height 13
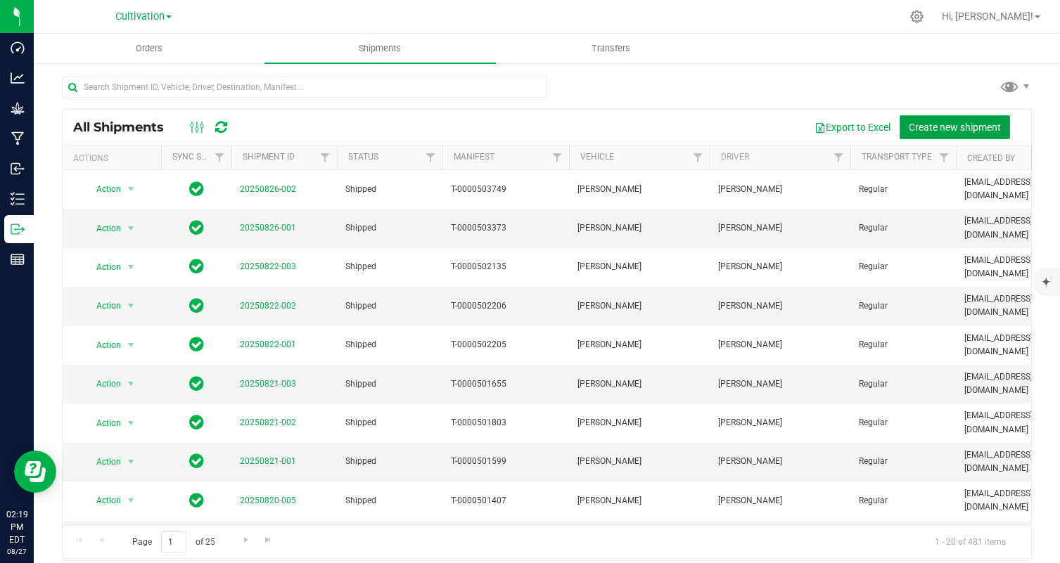
click at [913, 124] on span "Create new shipment" at bounding box center [955, 127] width 92 height 11
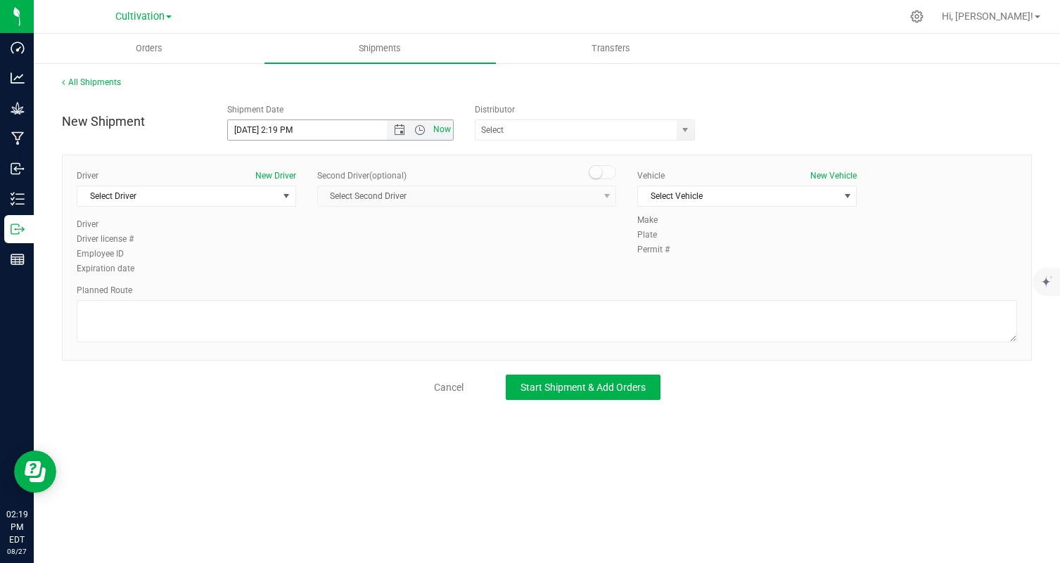
click at [438, 133] on span "Now" at bounding box center [442, 130] width 24 height 20
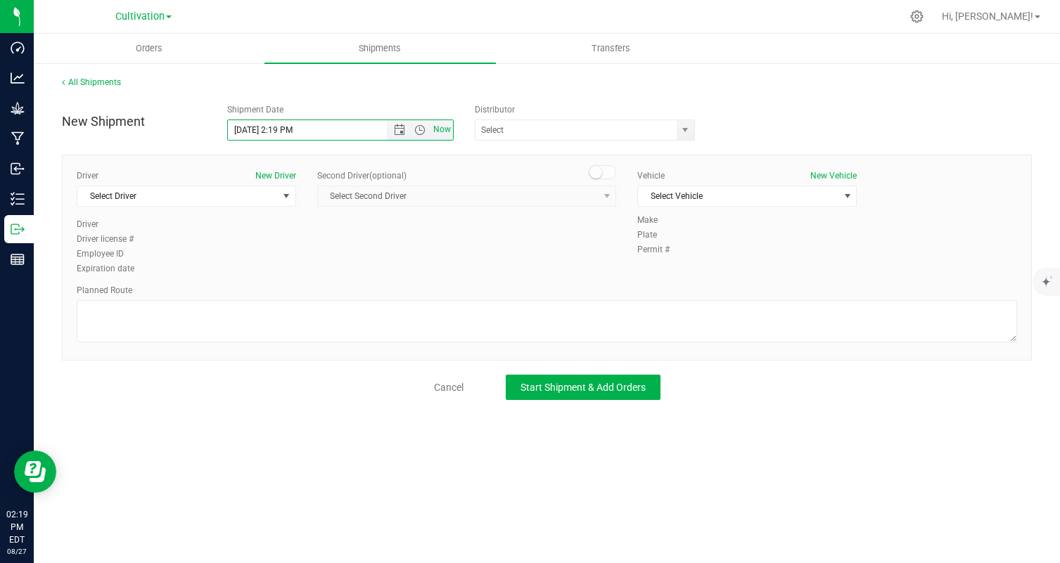
click at [438, 133] on span "Now" at bounding box center [442, 130] width 24 height 20
click at [244, 195] on span "Select Driver" at bounding box center [177, 196] width 200 height 20
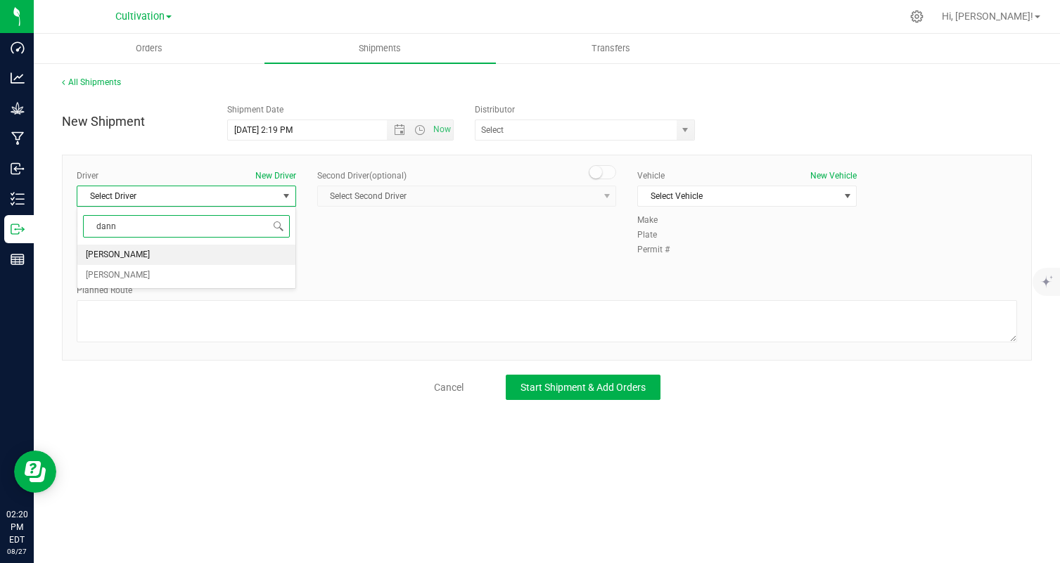
click at [235, 252] on li "[PERSON_NAME]" at bounding box center [186, 255] width 218 height 21
type input "dann"
click at [684, 197] on span "Select Vehicle" at bounding box center [738, 196] width 200 height 20
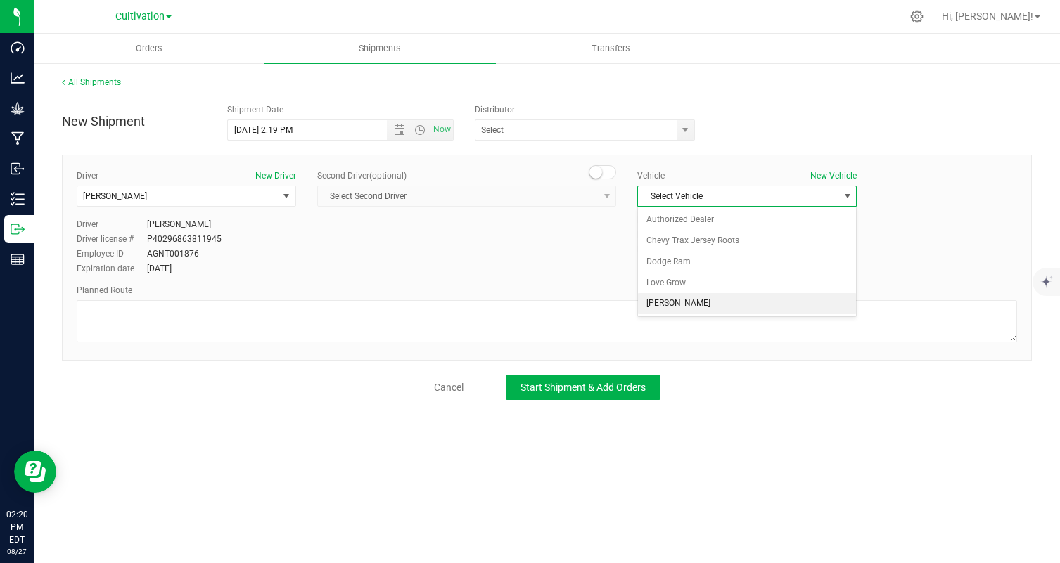
click at [688, 300] on li "[PERSON_NAME]" at bounding box center [747, 303] width 218 height 21
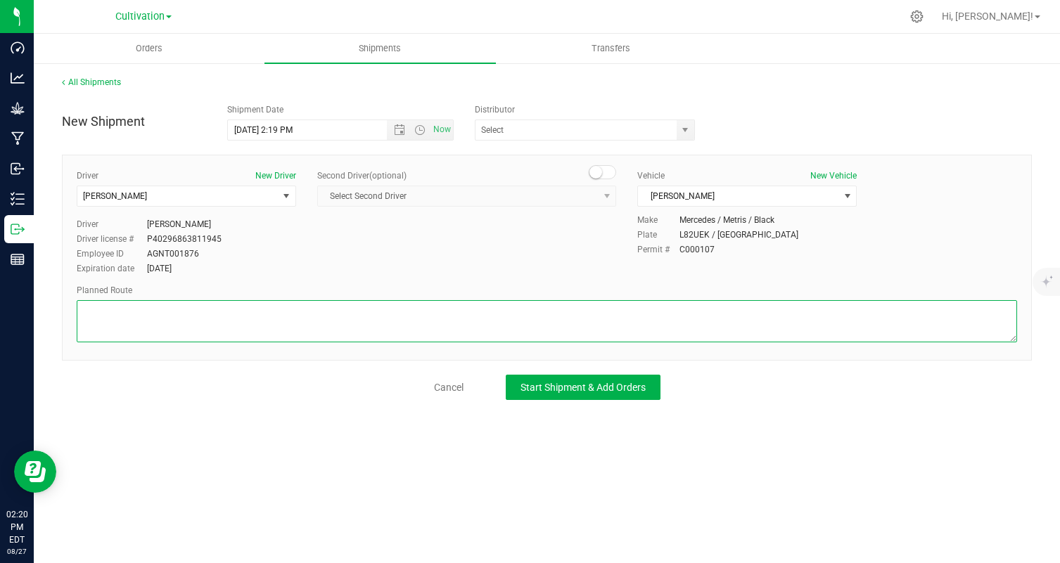
click at [672, 325] on textarea at bounding box center [547, 321] width 940 height 42
click at [158, 316] on textarea at bounding box center [547, 321] width 940 height 42
type textarea "Randomized by facility."
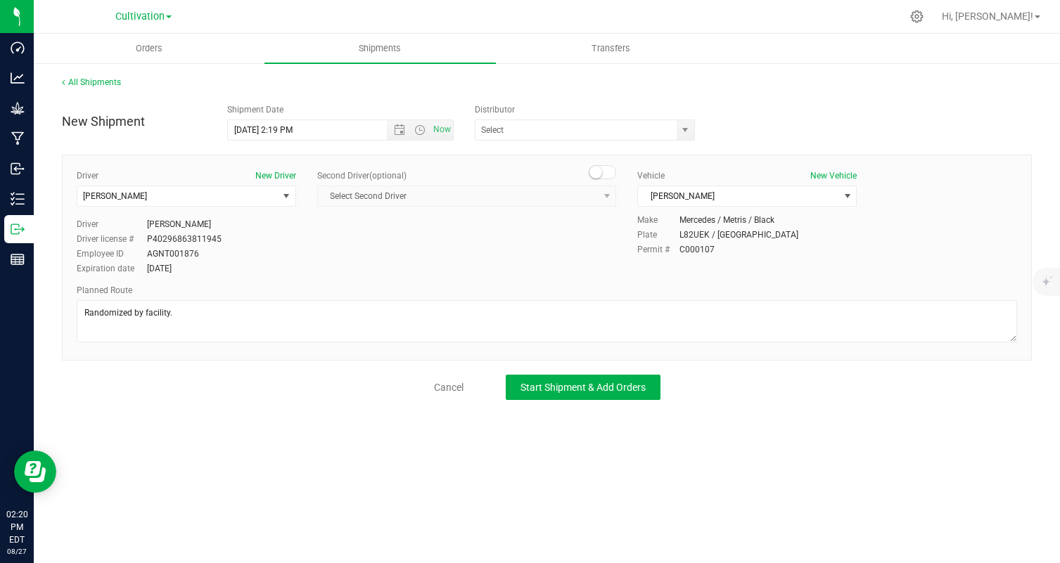
click at [225, 437] on div "Orders Shipments Transfers All Shipments New Shipment Shipment Date [DATE] 2:19…" at bounding box center [547, 299] width 1026 height 530
click at [570, 397] on button "Start Shipment & Add Orders" at bounding box center [583, 387] width 155 height 25
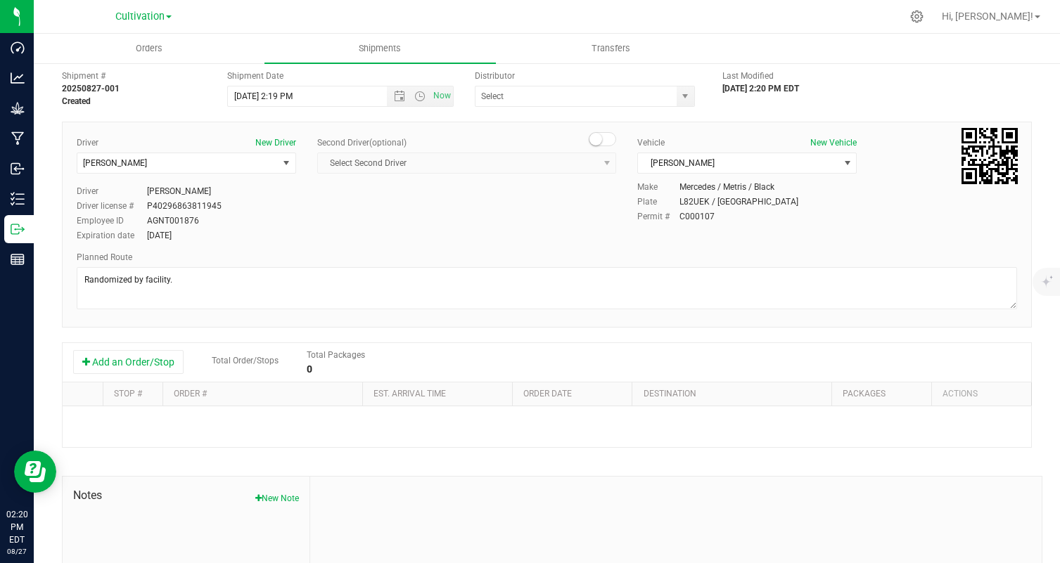
scroll to position [54, 0]
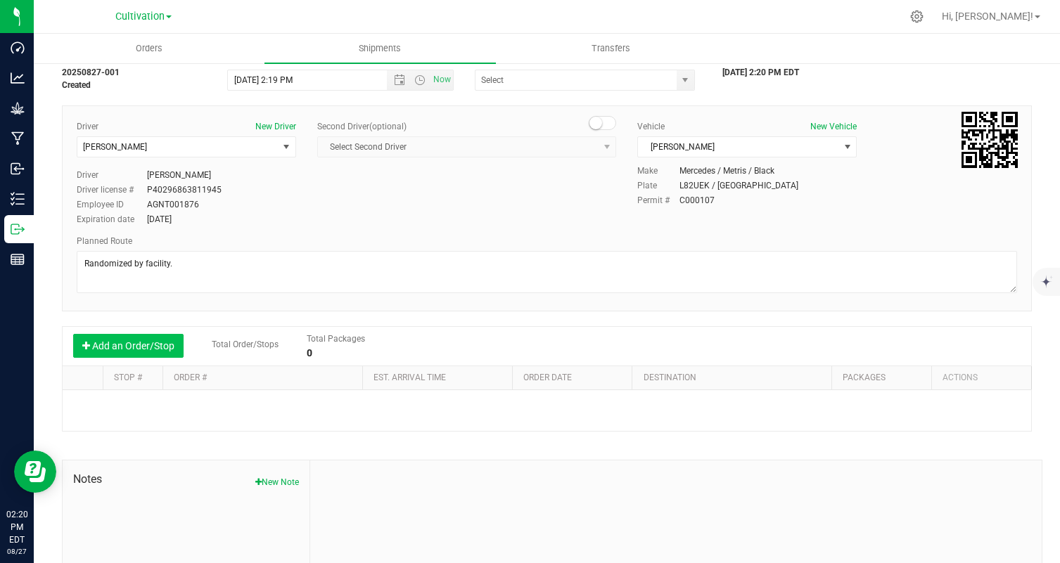
click at [169, 350] on button "Add an Order/Stop" at bounding box center [128, 346] width 110 height 24
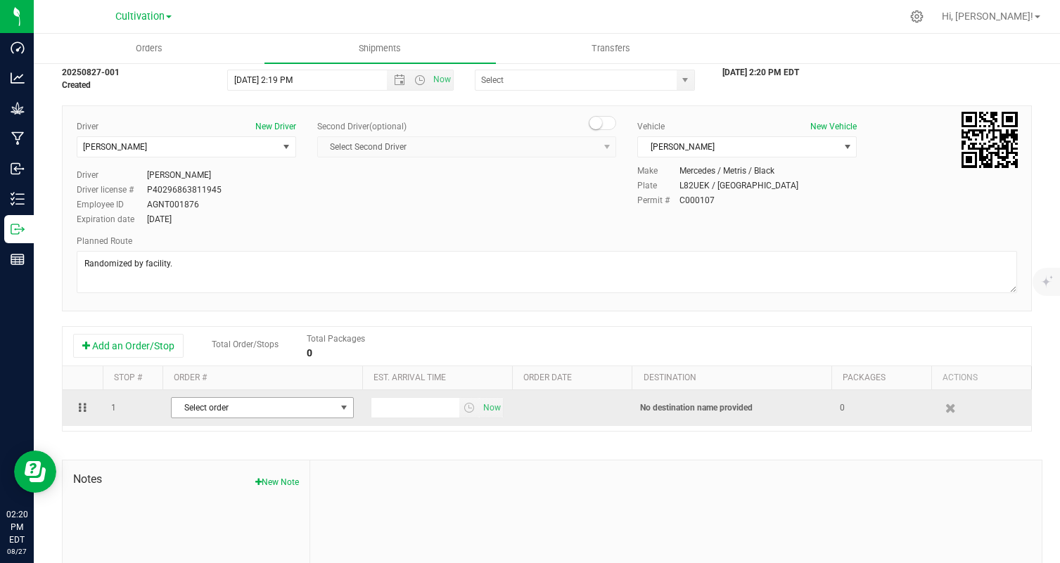
click at [237, 409] on span "Select order" at bounding box center [254, 408] width 164 height 20
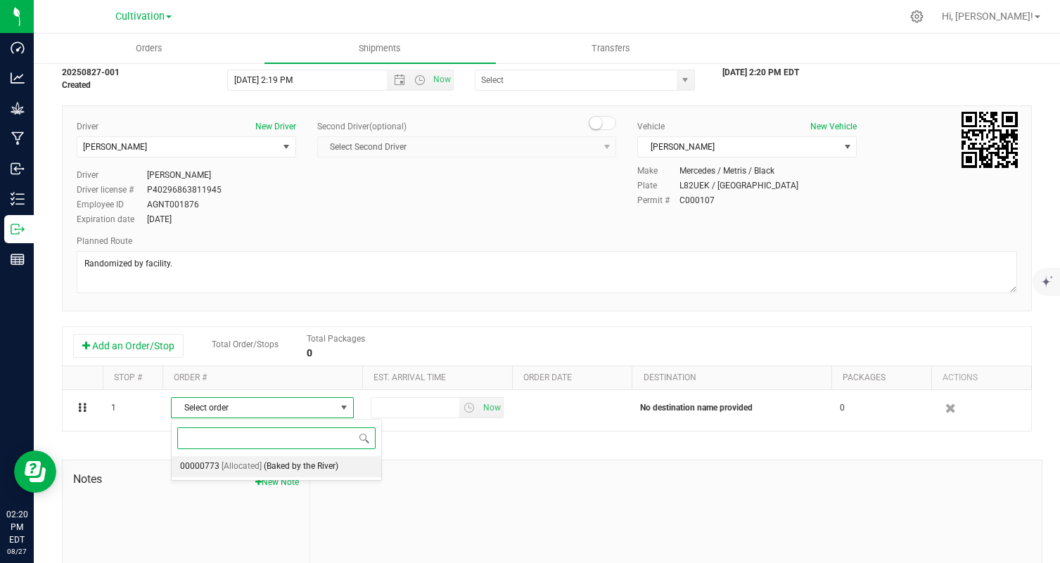
click at [349, 463] on li "00000773 [Allocated] (Baked by the River)" at bounding box center [277, 466] width 210 height 21
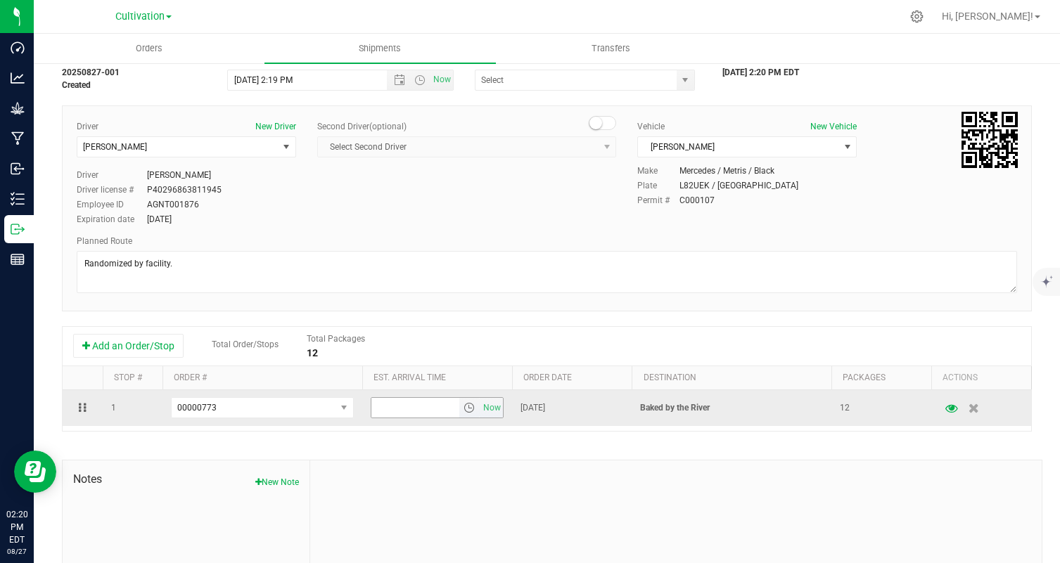
click at [409, 411] on input "text" at bounding box center [415, 408] width 88 height 20
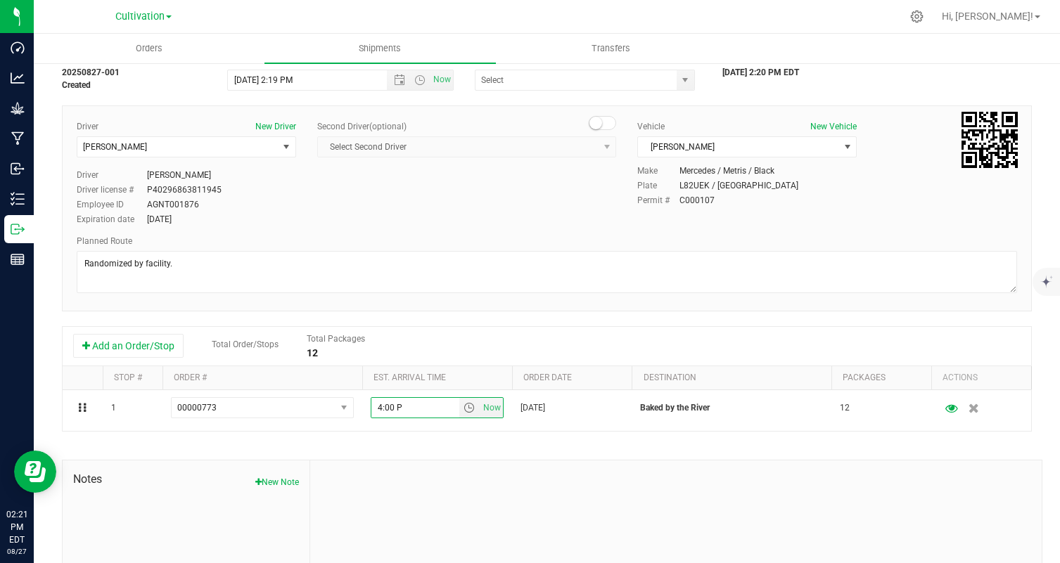
type input "4:00 PM"
click at [632, 453] on div "Shipment # 20250827-001 Created Shipment Date [DATE] 2:19 PM Now Distributor Au…" at bounding box center [547, 348] width 970 height 603
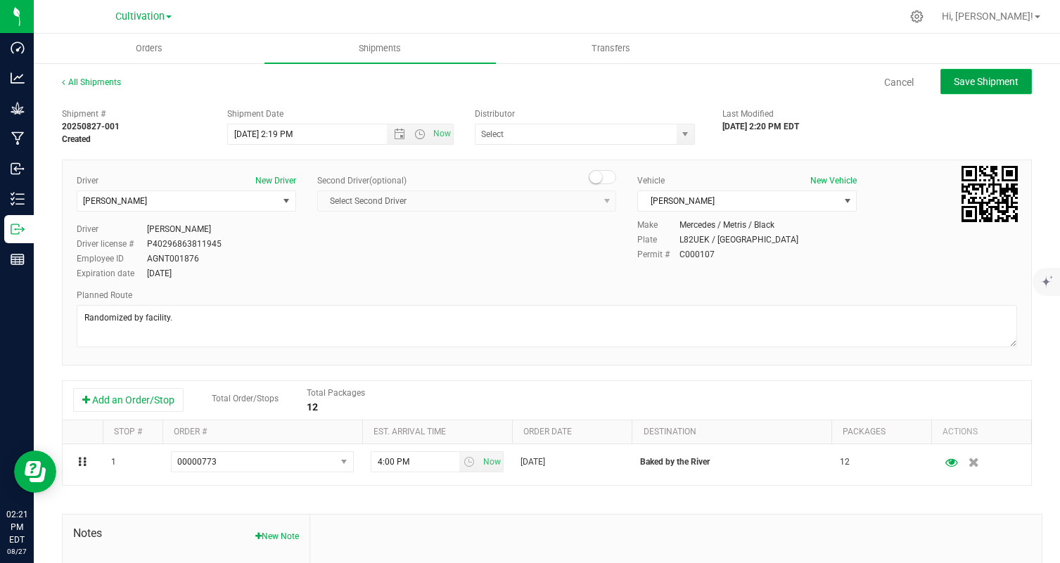
click at [965, 87] on span "Save Shipment" at bounding box center [986, 81] width 65 height 11
type input "[DATE] 6:19 PM"
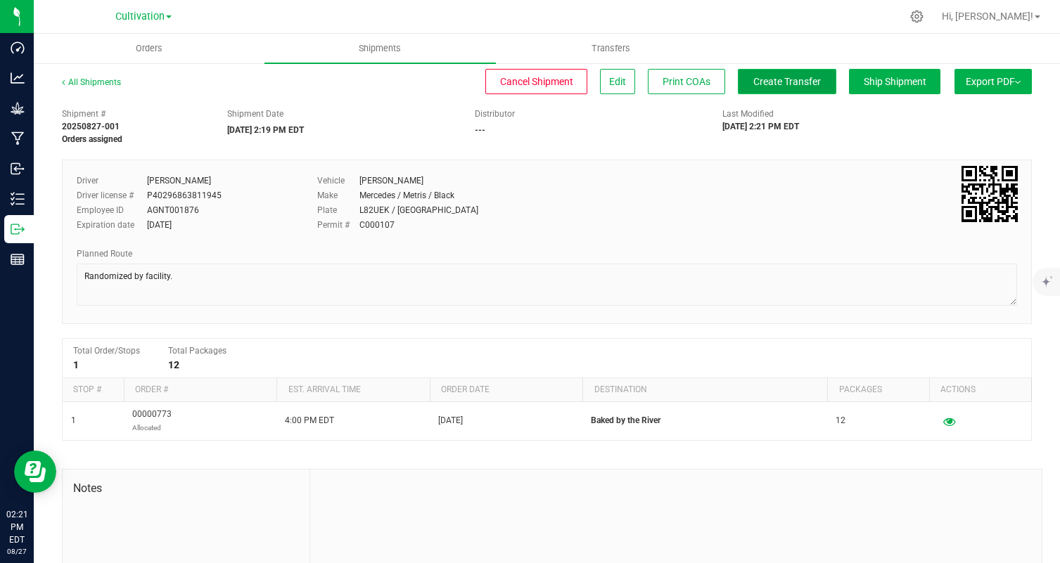
click at [798, 91] on button "Create Transfer" at bounding box center [787, 81] width 98 height 25
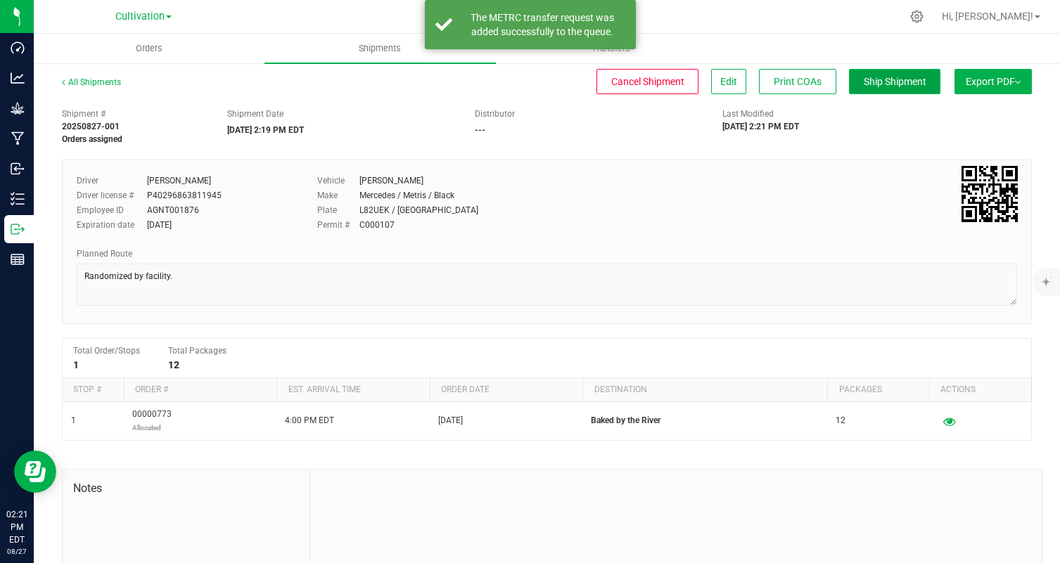
click at [873, 93] on button "Ship Shipment" at bounding box center [894, 81] width 91 height 25
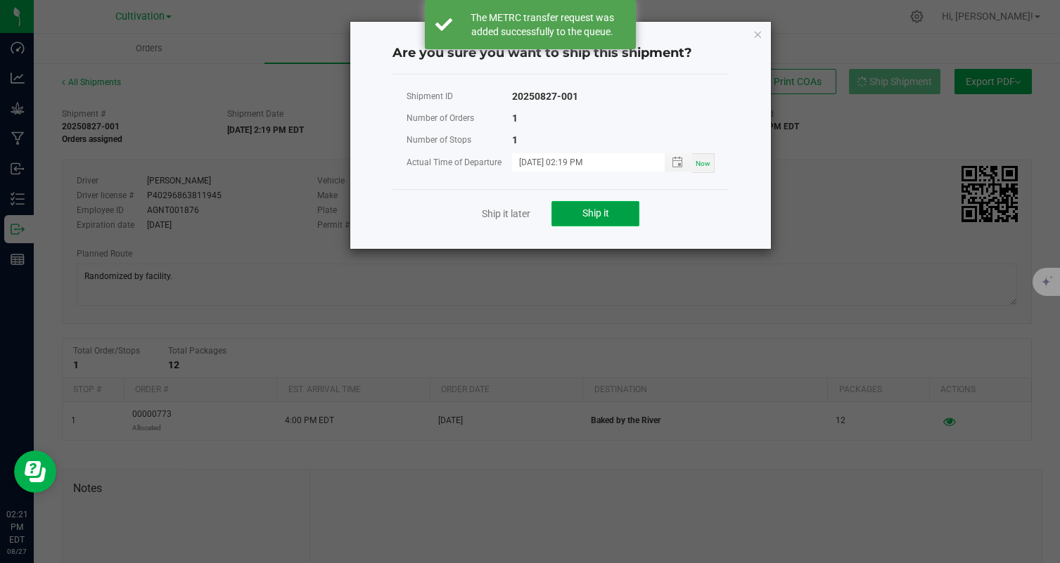
click at [621, 219] on button "Ship it" at bounding box center [595, 213] width 88 height 25
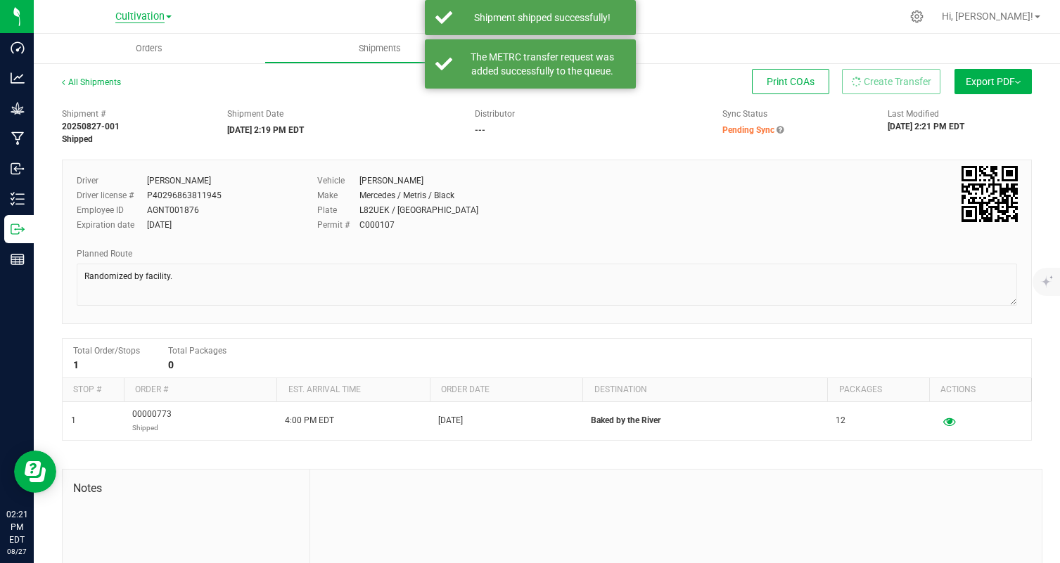
click at [150, 20] on span "Cultivation" at bounding box center [139, 17] width 49 height 13
click at [190, 67] on link "Manufacturing" at bounding box center [143, 68] width 205 height 19
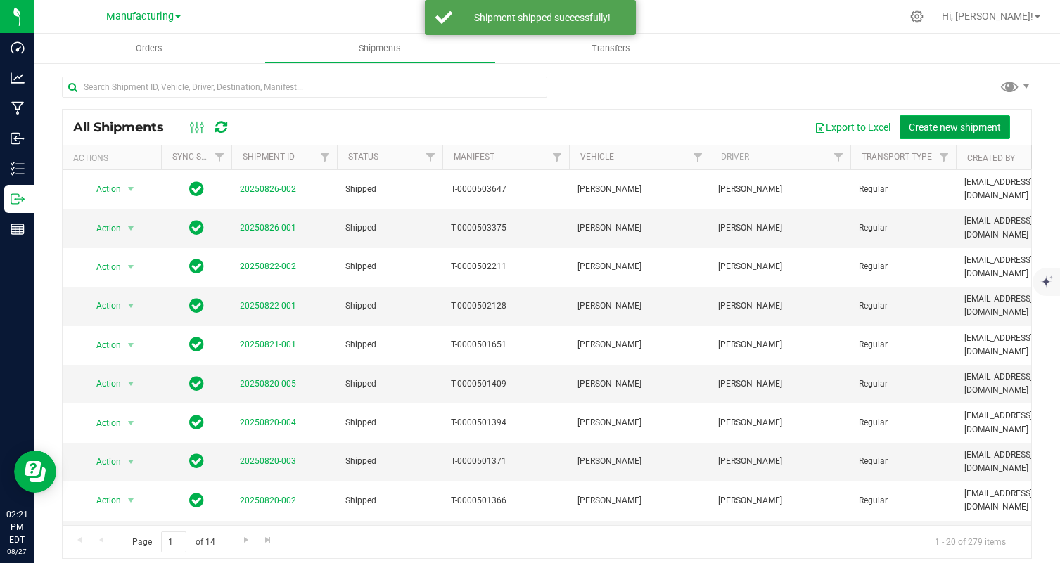
click at [943, 127] on span "Create new shipment" at bounding box center [955, 127] width 92 height 11
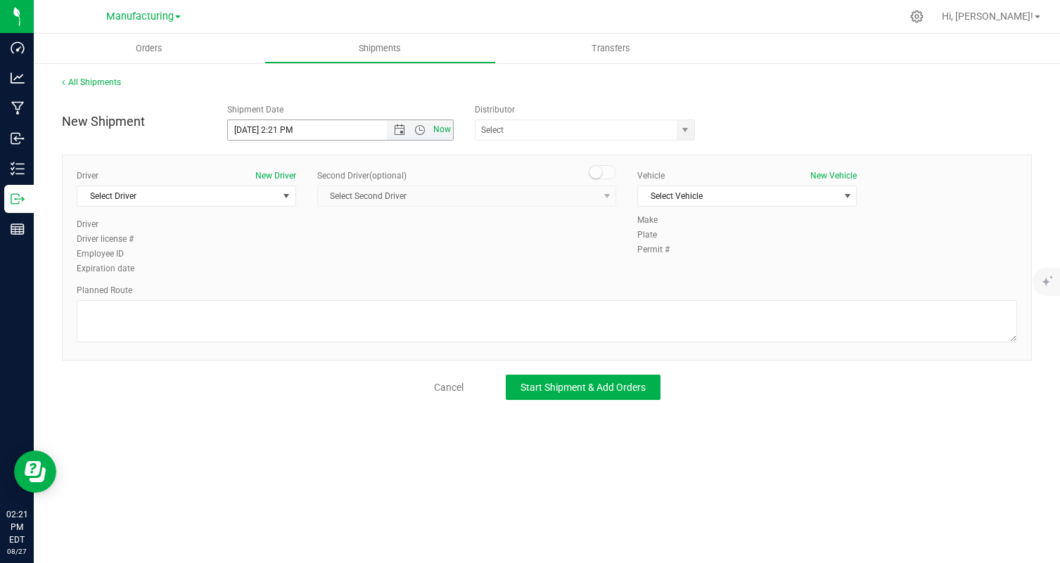
click at [450, 134] on span "Now" at bounding box center [442, 130] width 24 height 20
click at [286, 198] on span "select" at bounding box center [286, 196] width 11 height 11
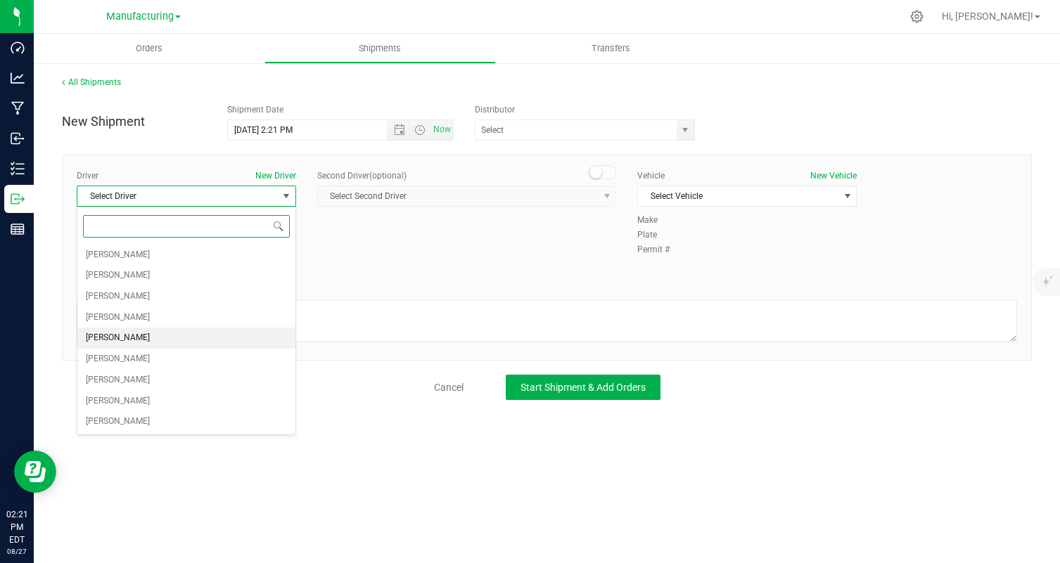
click at [249, 341] on li "[PERSON_NAME]" at bounding box center [186, 338] width 218 height 21
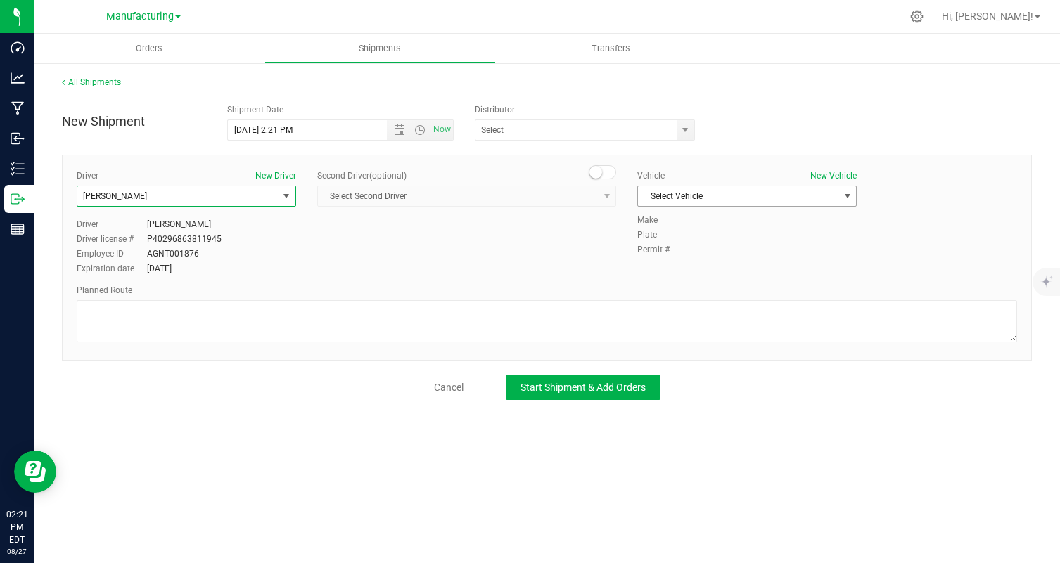
click at [748, 191] on span "Select Vehicle" at bounding box center [738, 196] width 200 height 20
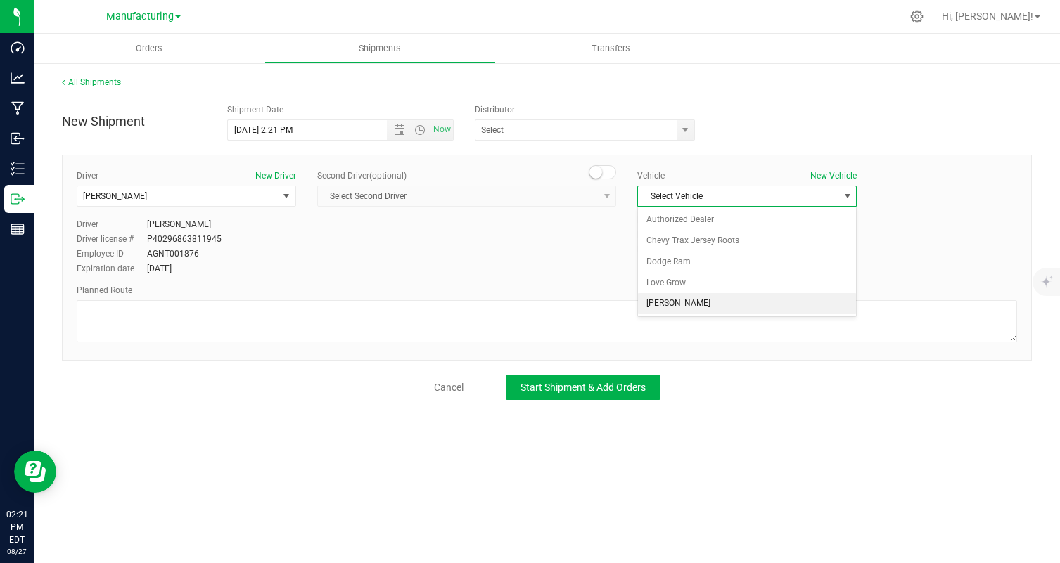
click at [719, 307] on li "[PERSON_NAME]" at bounding box center [747, 303] width 218 height 21
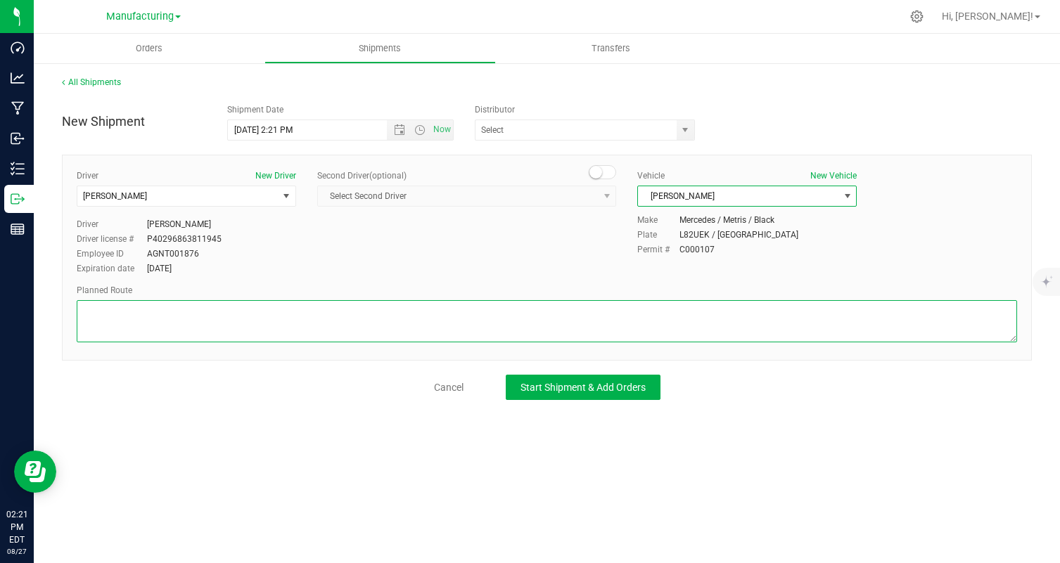
click at [709, 311] on textarea at bounding box center [547, 321] width 940 height 42
paste textarea "Randomized by facility."
type textarea "Randomized by facility."
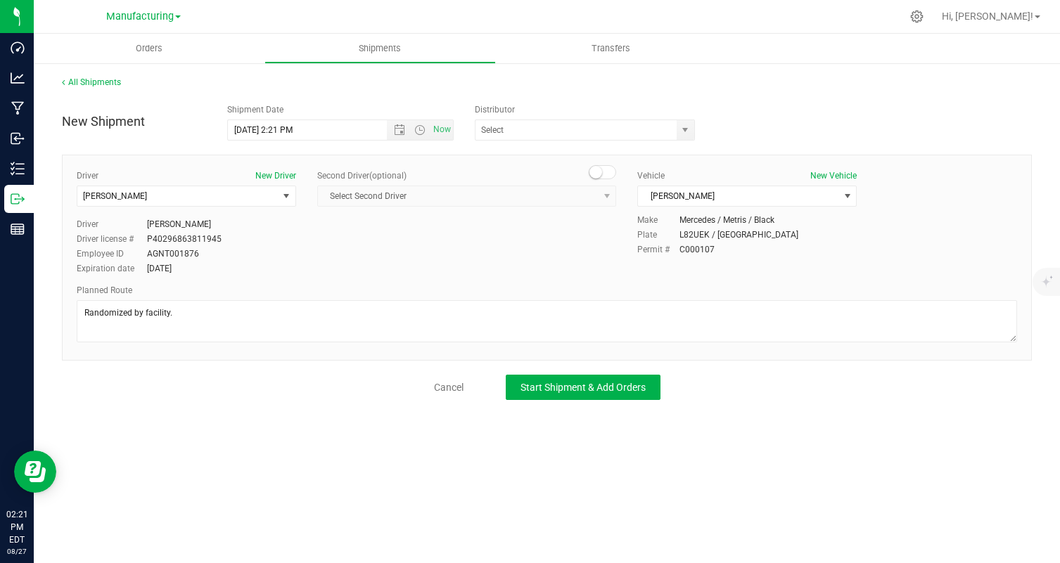
click at [650, 400] on div "All Shipments New Shipment Shipment Date [DATE] 2:21 PM Now Distributor Authori…" at bounding box center [547, 238] width 1026 height 352
click at [640, 394] on button "Start Shipment & Add Orders" at bounding box center [583, 387] width 155 height 25
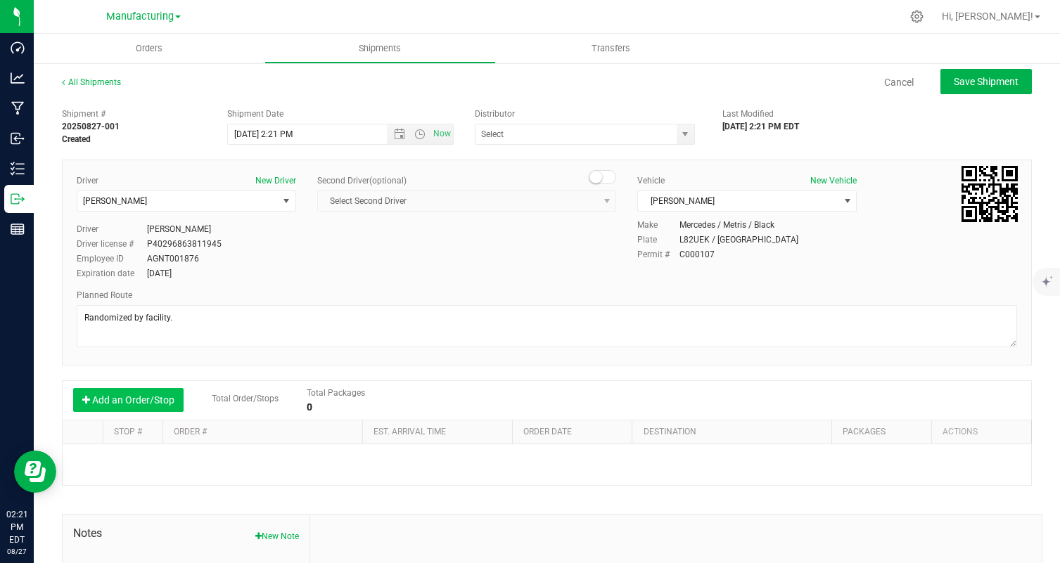
click at [125, 402] on button "Add an Order/Stop" at bounding box center [128, 400] width 110 height 24
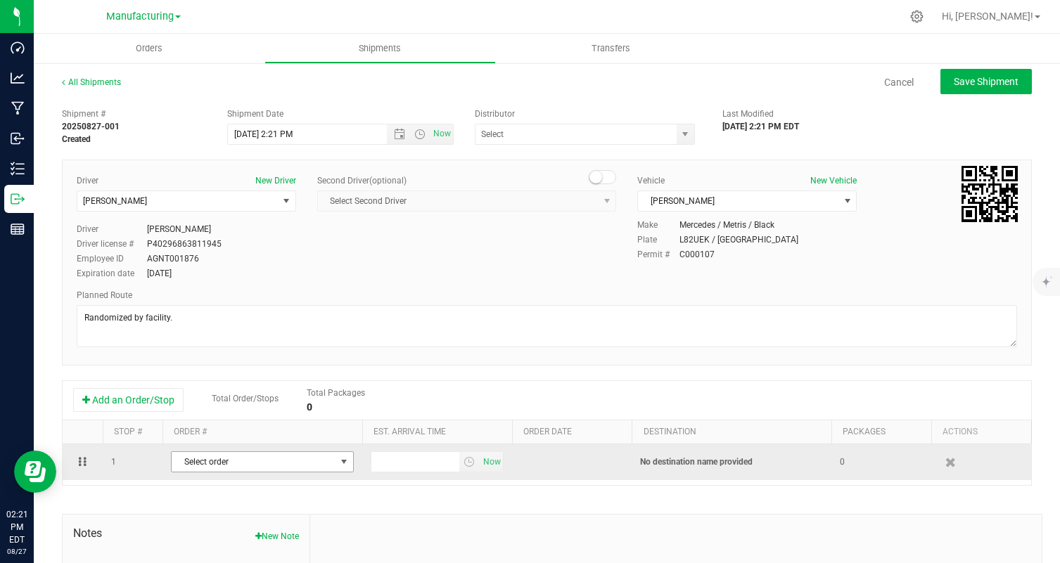
click at [333, 464] on span "Select order" at bounding box center [254, 462] width 164 height 20
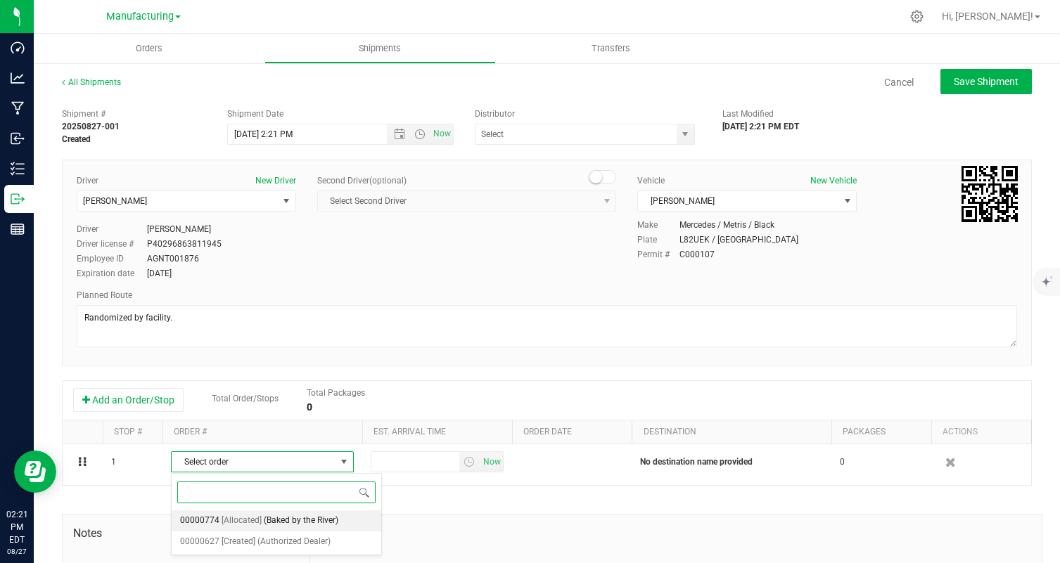
click at [344, 513] on li "00000774 [Allocated] (Baked by the River)" at bounding box center [277, 521] width 210 height 21
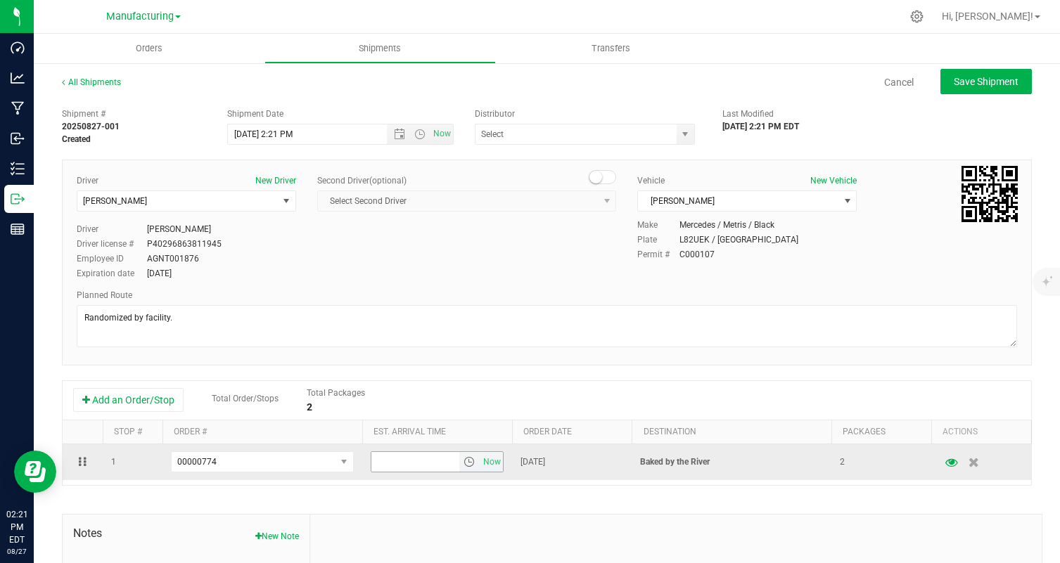
click at [411, 461] on input "text" at bounding box center [415, 462] width 88 height 20
type input "4:00 PM"
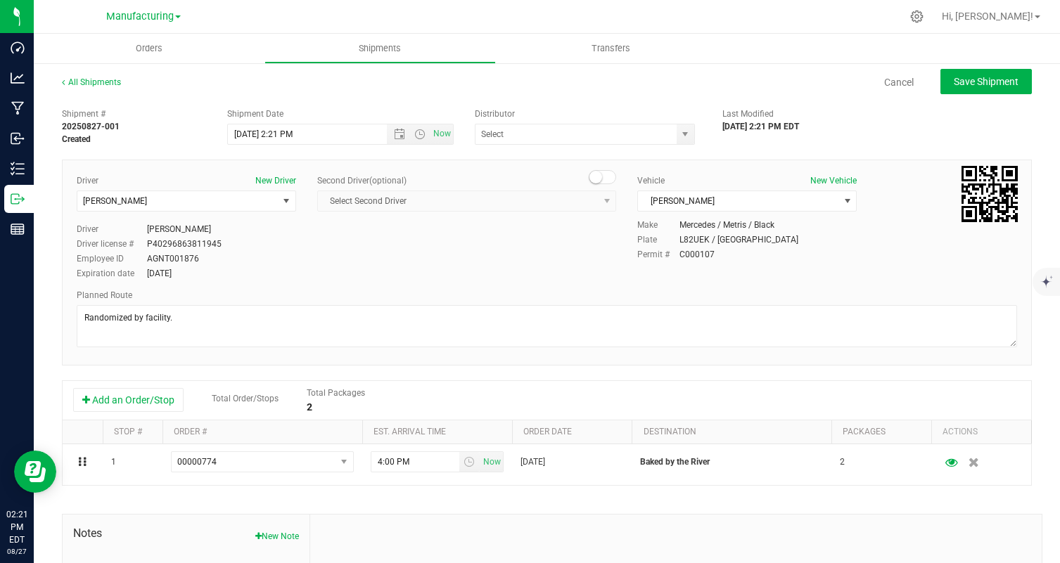
click at [507, 386] on div "Add an Order/Stop Total Order/Stops Total Packages 2" at bounding box center [547, 400] width 968 height 39
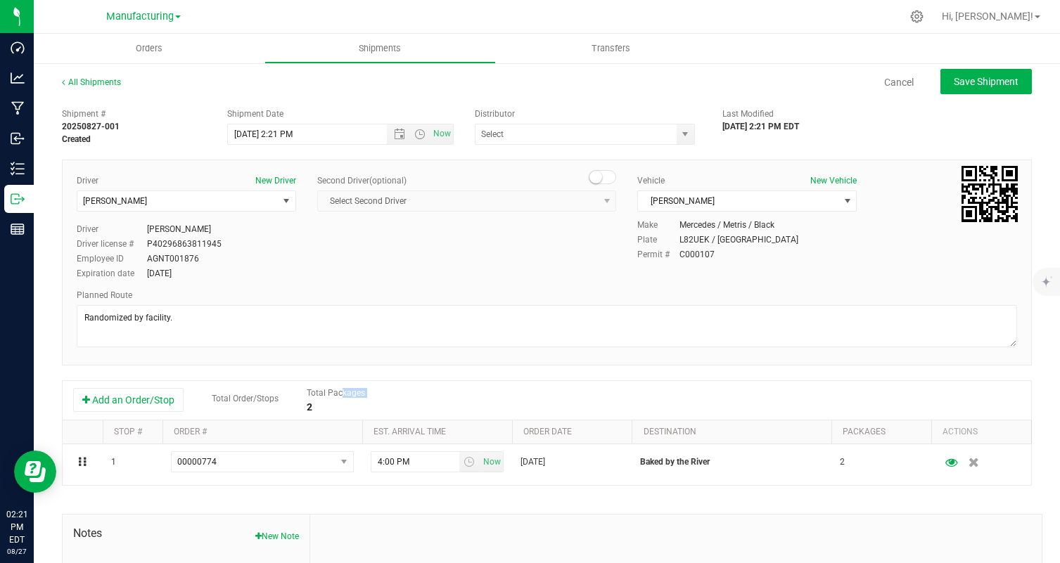
click at [507, 386] on div "Add an Order/Stop Total Order/Stops Total Packages 2" at bounding box center [547, 400] width 968 height 39
click at [449, 130] on span "Now" at bounding box center [442, 134] width 24 height 20
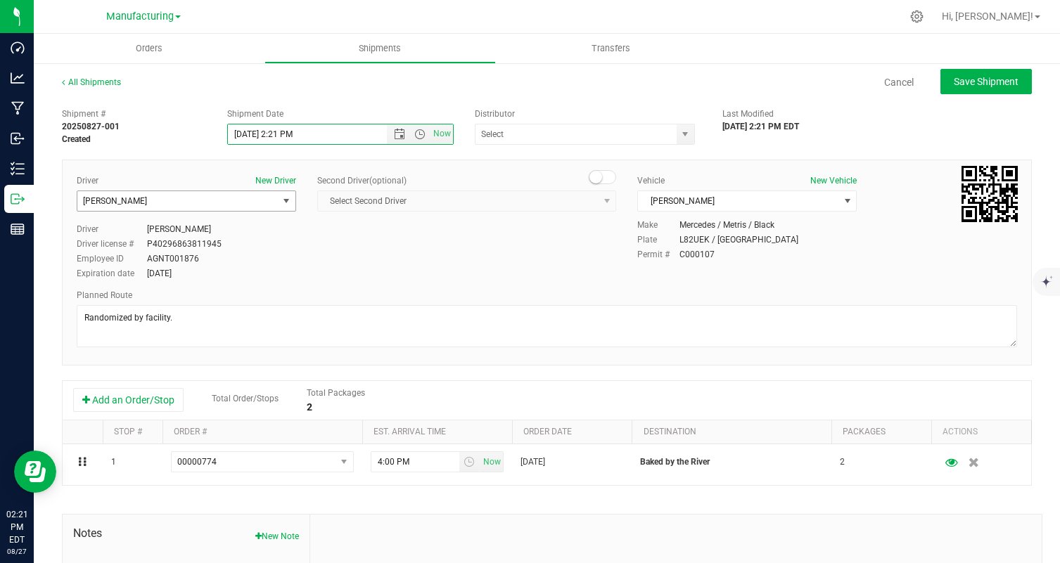
click at [279, 206] on span "select" at bounding box center [287, 201] width 18 height 20
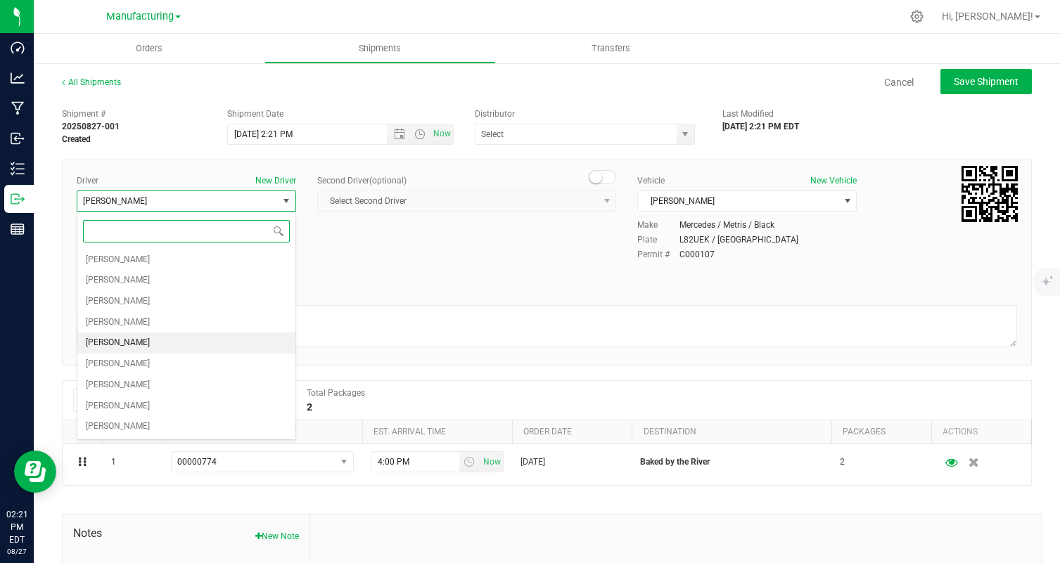
click at [267, 341] on li "[PERSON_NAME]" at bounding box center [186, 343] width 218 height 21
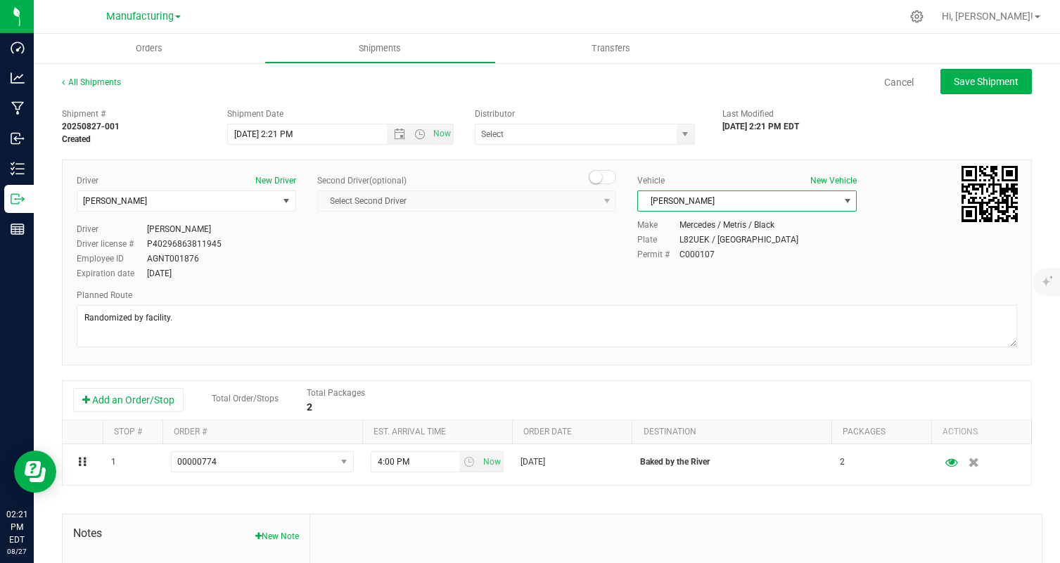
click at [700, 201] on span "[PERSON_NAME]" at bounding box center [738, 201] width 200 height 20
click at [689, 312] on li "[PERSON_NAME]" at bounding box center [747, 308] width 218 height 21
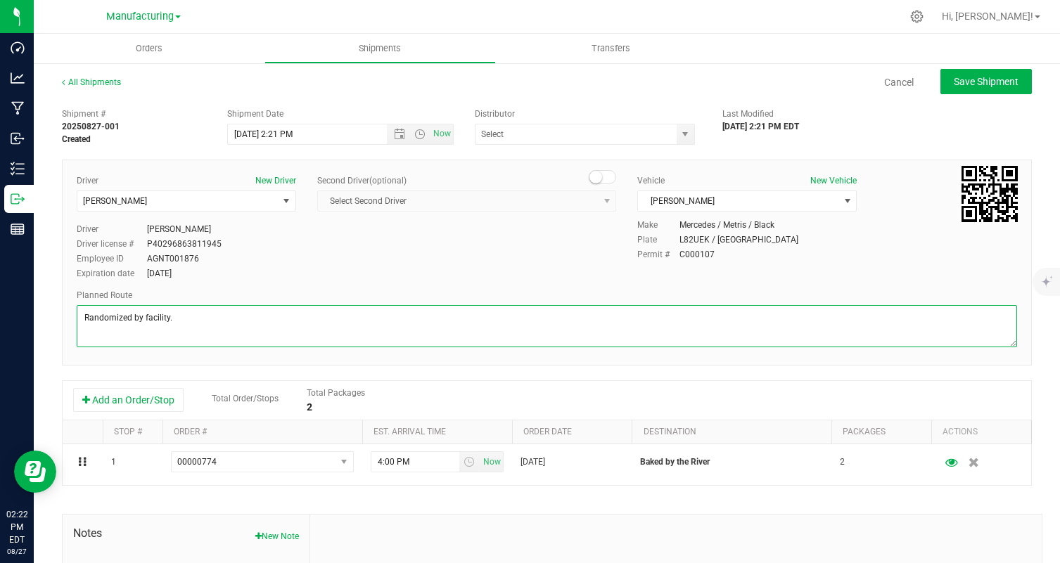
click at [599, 324] on textarea at bounding box center [547, 326] width 940 height 42
paste textarea
type textarea "Randomized by facility."
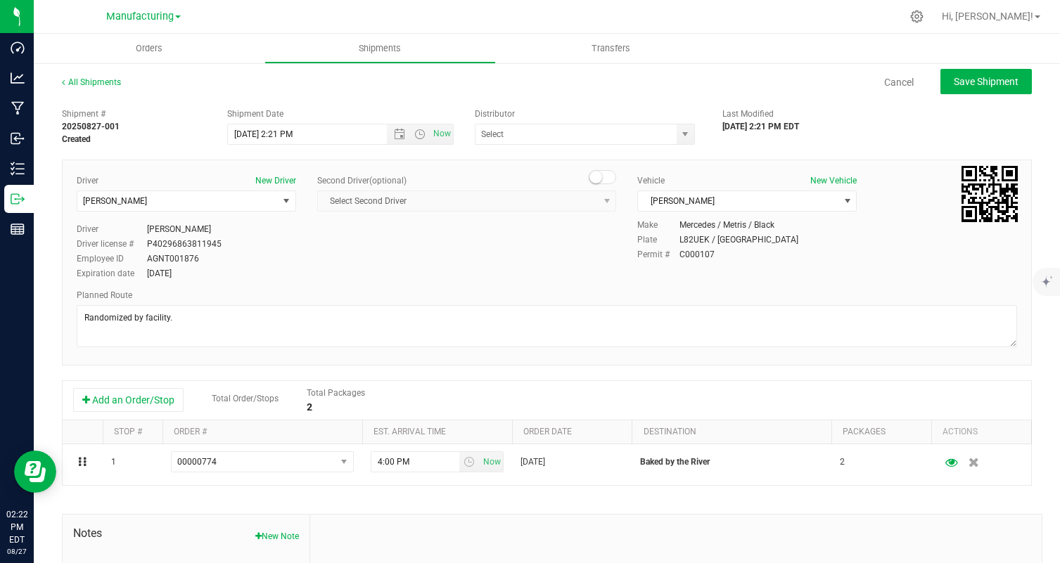
click at [577, 369] on div "Shipment # 20250827-001 Created Shipment Date [DATE] 2:21 PM Now Distributor Au…" at bounding box center [547, 402] width 970 height 603
click at [961, 85] on span "Save Shipment" at bounding box center [986, 81] width 65 height 11
type input "[DATE] 6:21 PM"
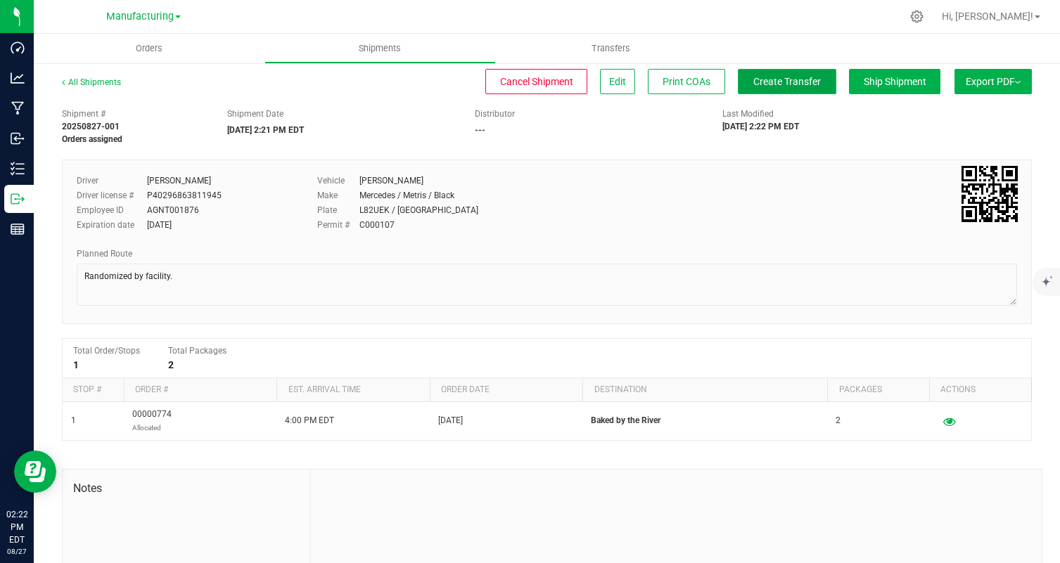
click at [813, 88] on button "Create Transfer" at bounding box center [787, 81] width 98 height 25
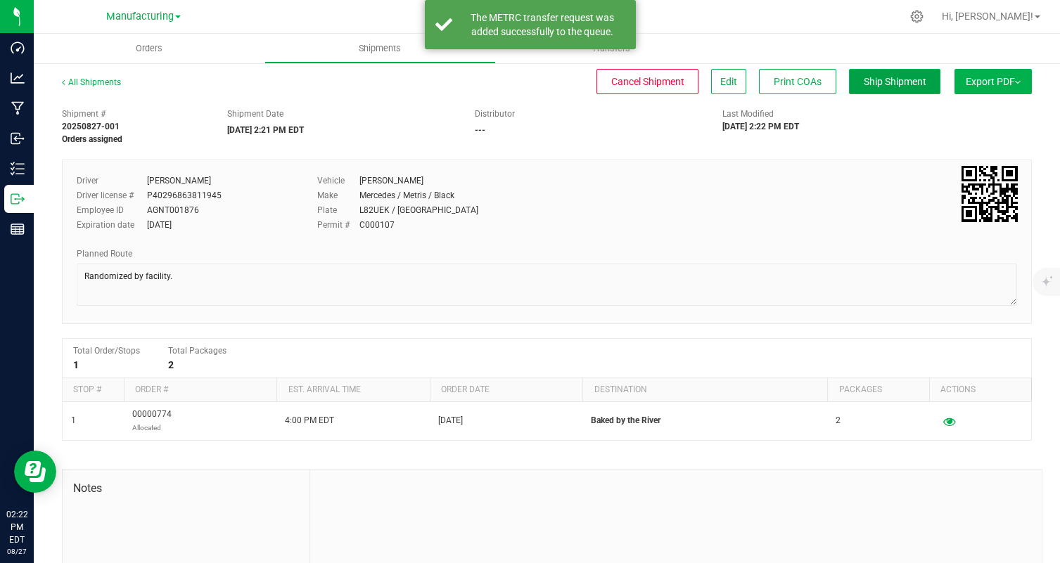
click at [890, 88] on button "Ship Shipment" at bounding box center [894, 81] width 91 height 25
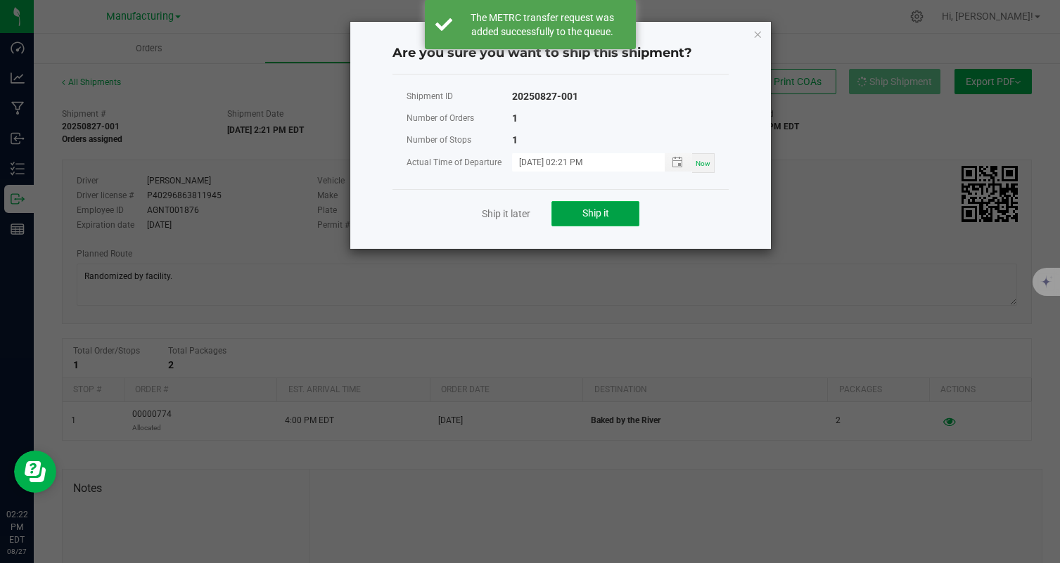
click at [609, 215] on span "Ship it" at bounding box center [595, 212] width 27 height 11
